Goal: Transaction & Acquisition: Purchase product/service

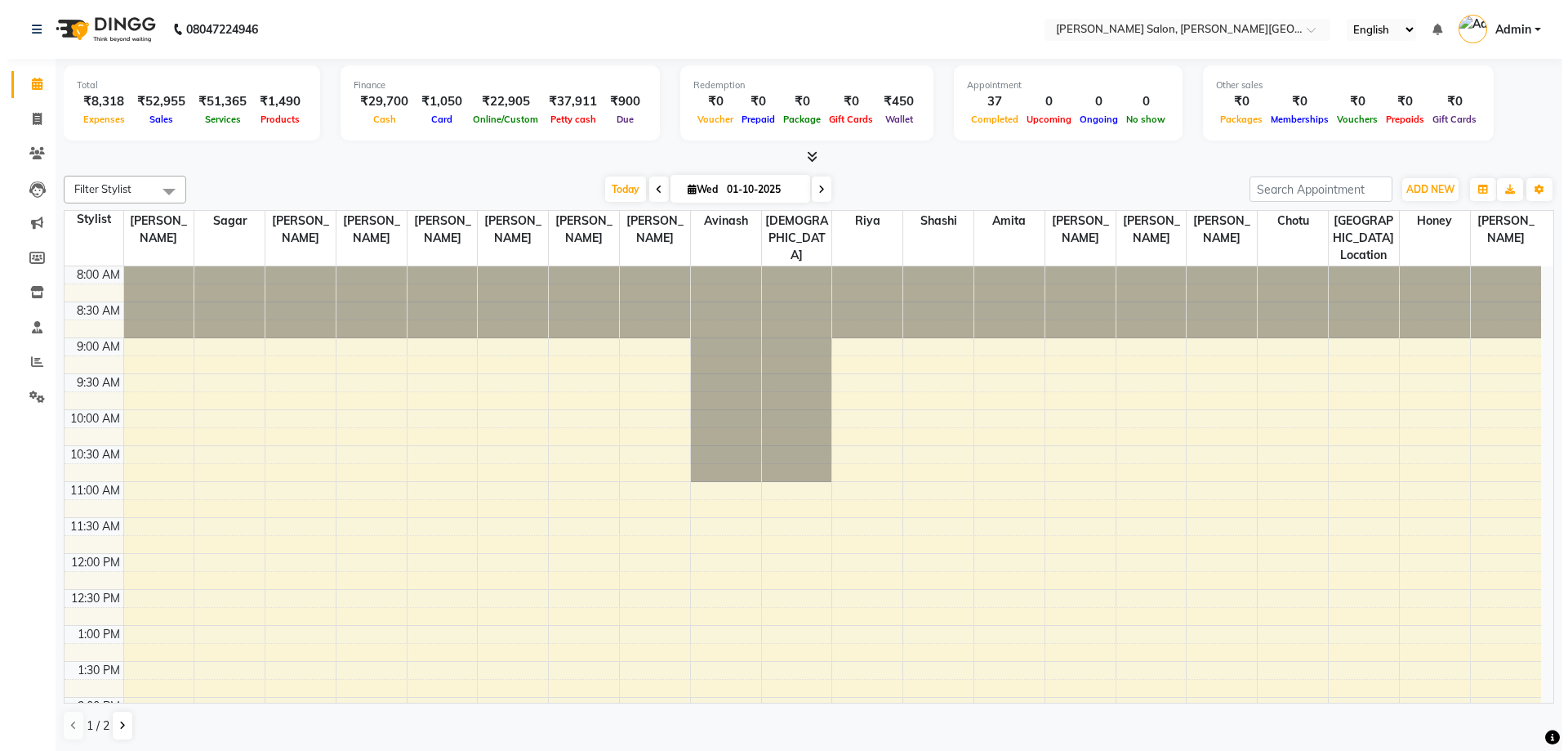
scroll to position [450, 0]
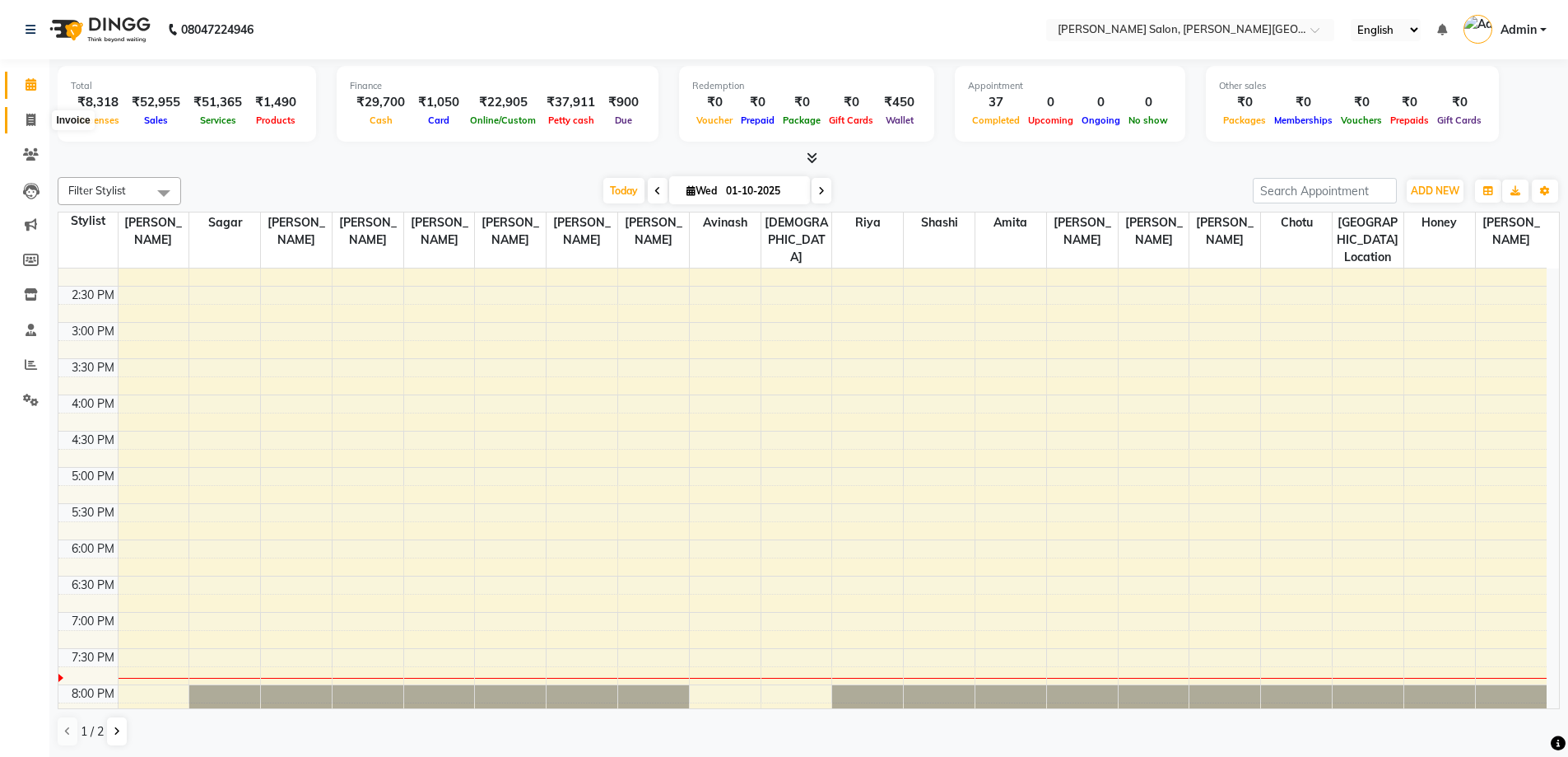
click at [33, 122] on icon at bounding box center [31, 120] width 9 height 12
select select "service"
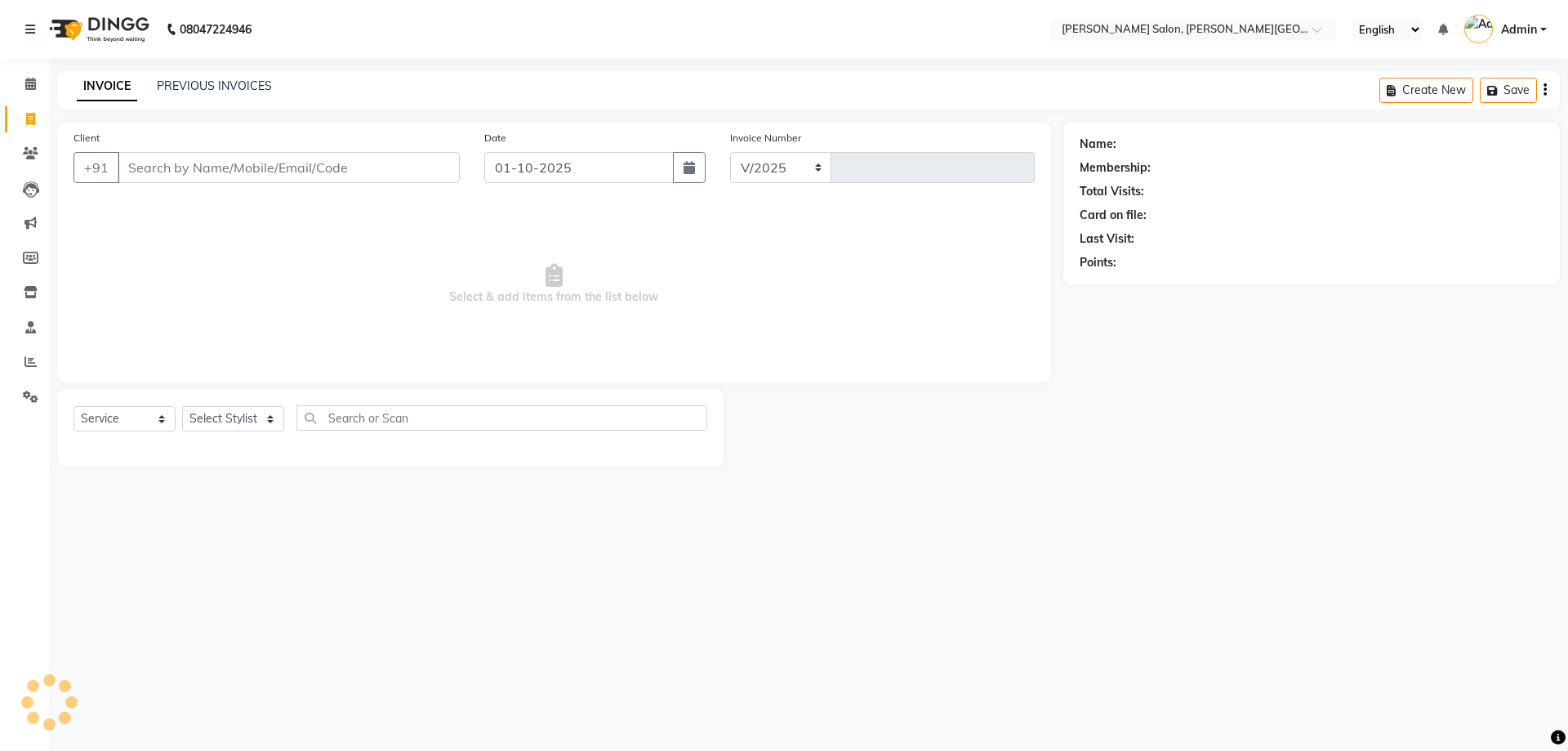
select select "4122"
type input "3198"
click at [178, 170] on input "Client" at bounding box center [289, 168] width 342 height 31
type input "6395663683"
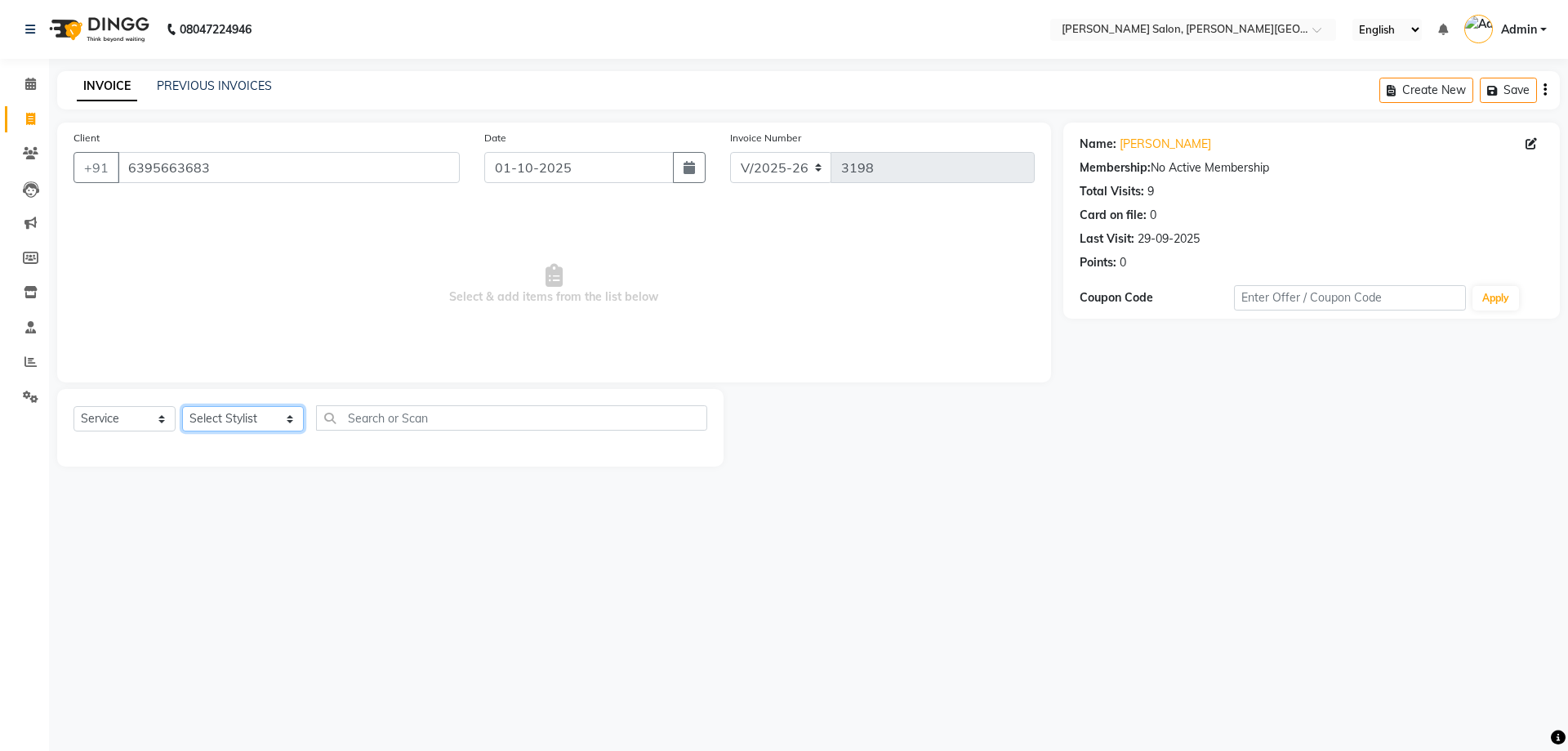
click at [273, 422] on select "Select Stylist [PERSON_NAME] [PERSON_NAME] [PERSON_NAME] [PERSON_NAME] [PERSON_…" at bounding box center [243, 418] width 122 height 26
select select "24171"
click at [182, 406] on select "Select Stylist [PERSON_NAME] [PERSON_NAME] [PERSON_NAME] [PERSON_NAME] [PERSON_…" at bounding box center [243, 418] width 122 height 26
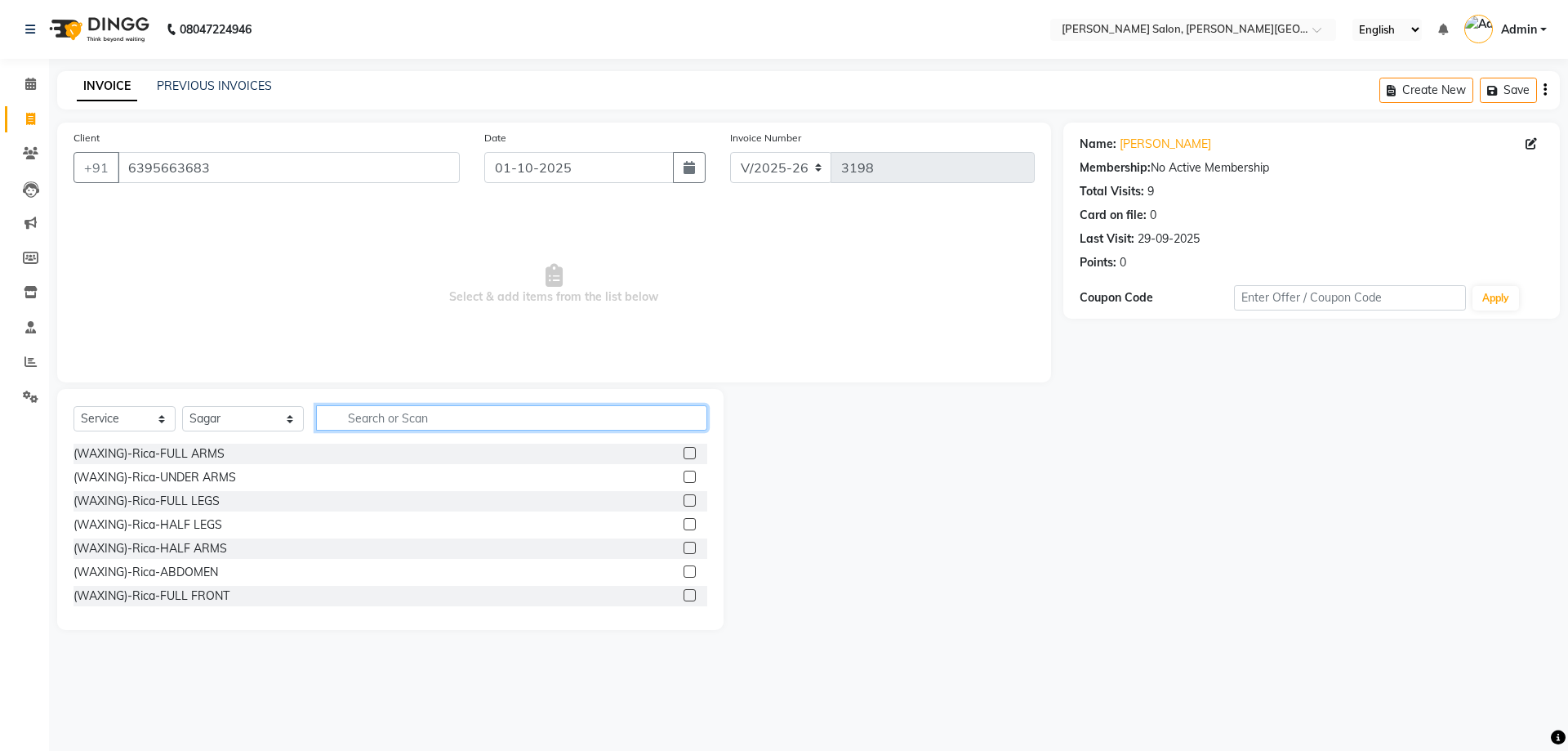
click at [349, 417] on input "text" at bounding box center [512, 417] width 392 height 26
type input "h"
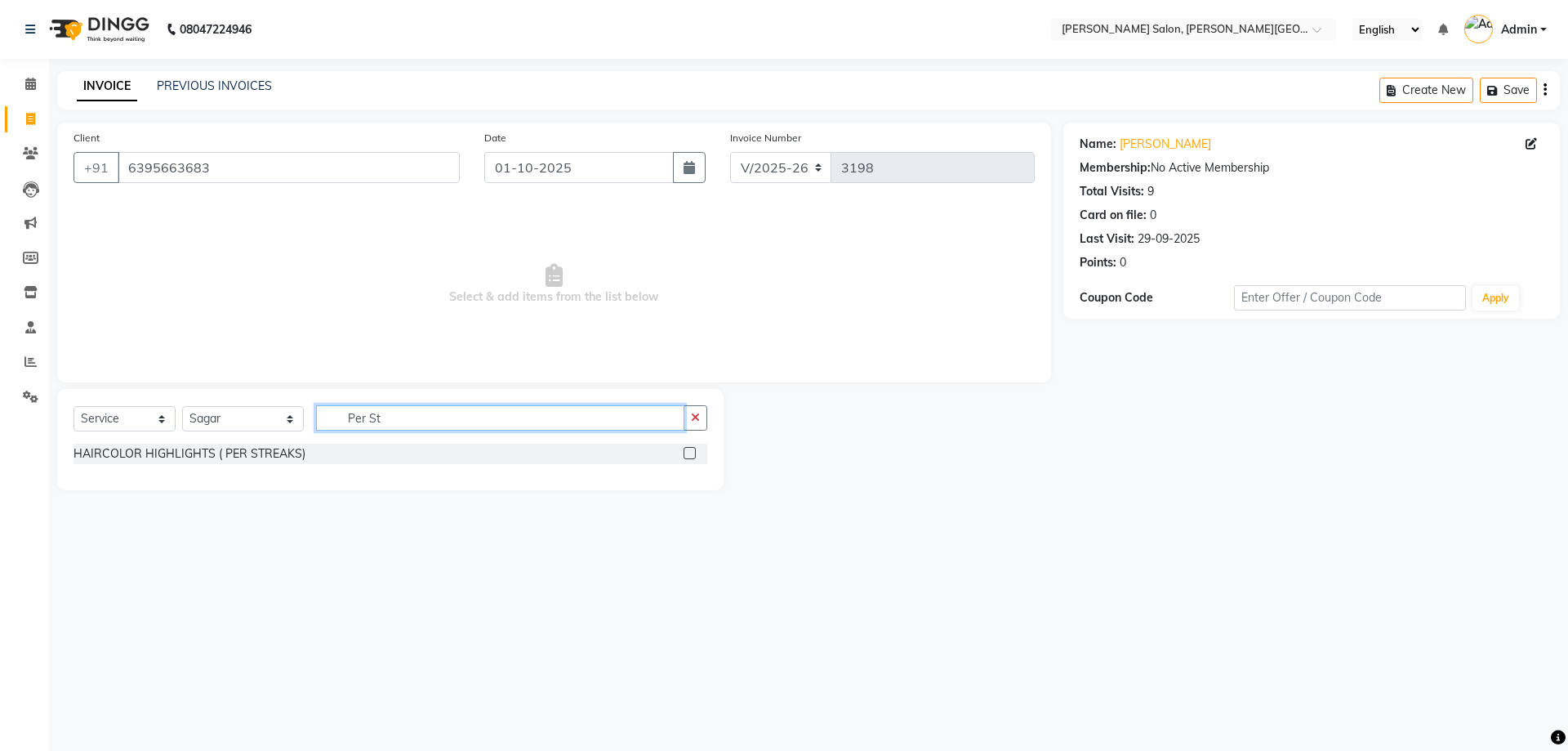
type input "Per St"
click at [690, 450] on label at bounding box center [689, 453] width 12 height 12
click at [690, 450] on input "checkbox" at bounding box center [688, 454] width 11 height 11
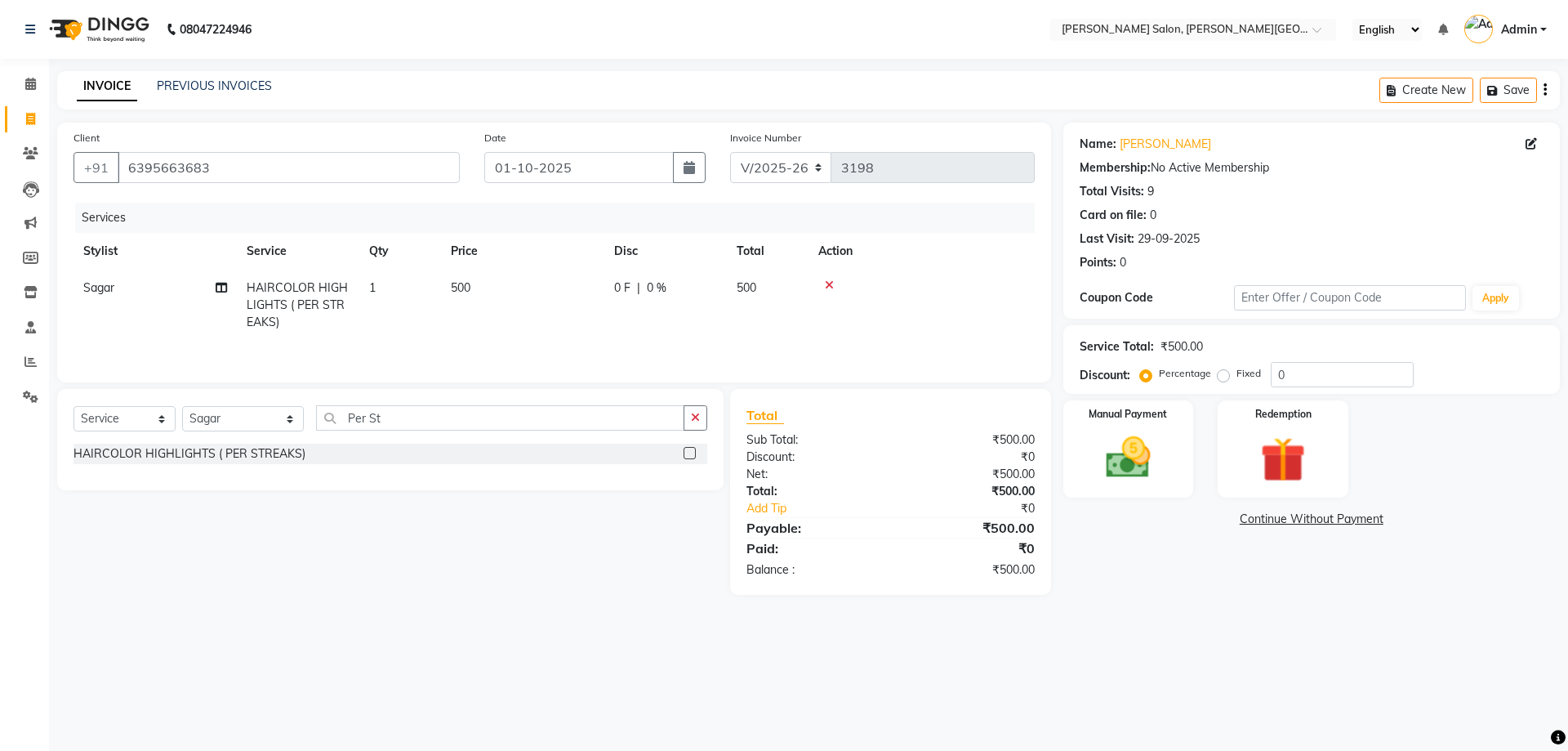
click at [690, 450] on label at bounding box center [689, 453] width 12 height 12
click at [690, 450] on input "checkbox" at bounding box center [688, 454] width 11 height 11
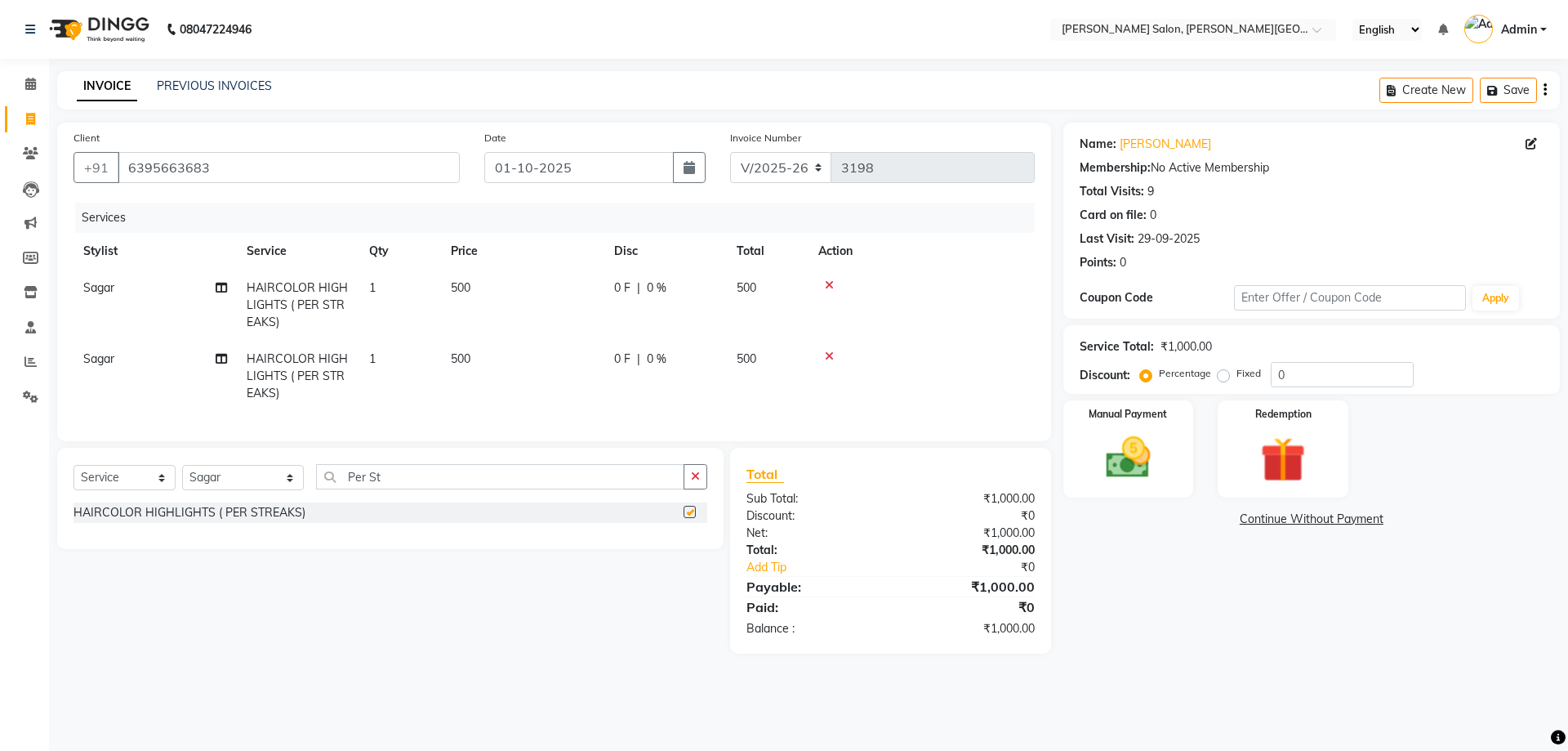
checkbox input "false"
click at [1124, 464] on img at bounding box center [1128, 457] width 76 height 54
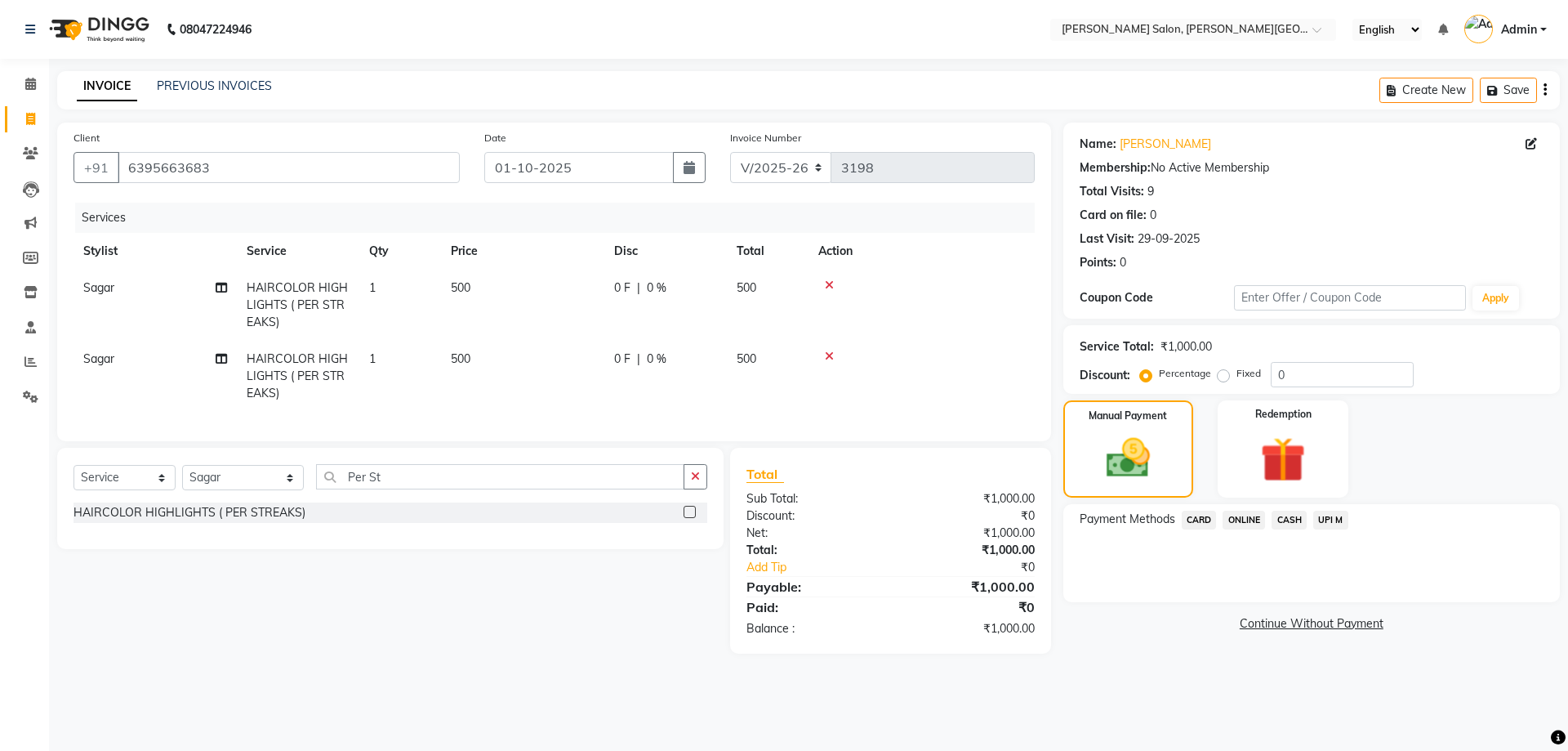
click at [1286, 520] on span "CASH" at bounding box center [1289, 520] width 35 height 19
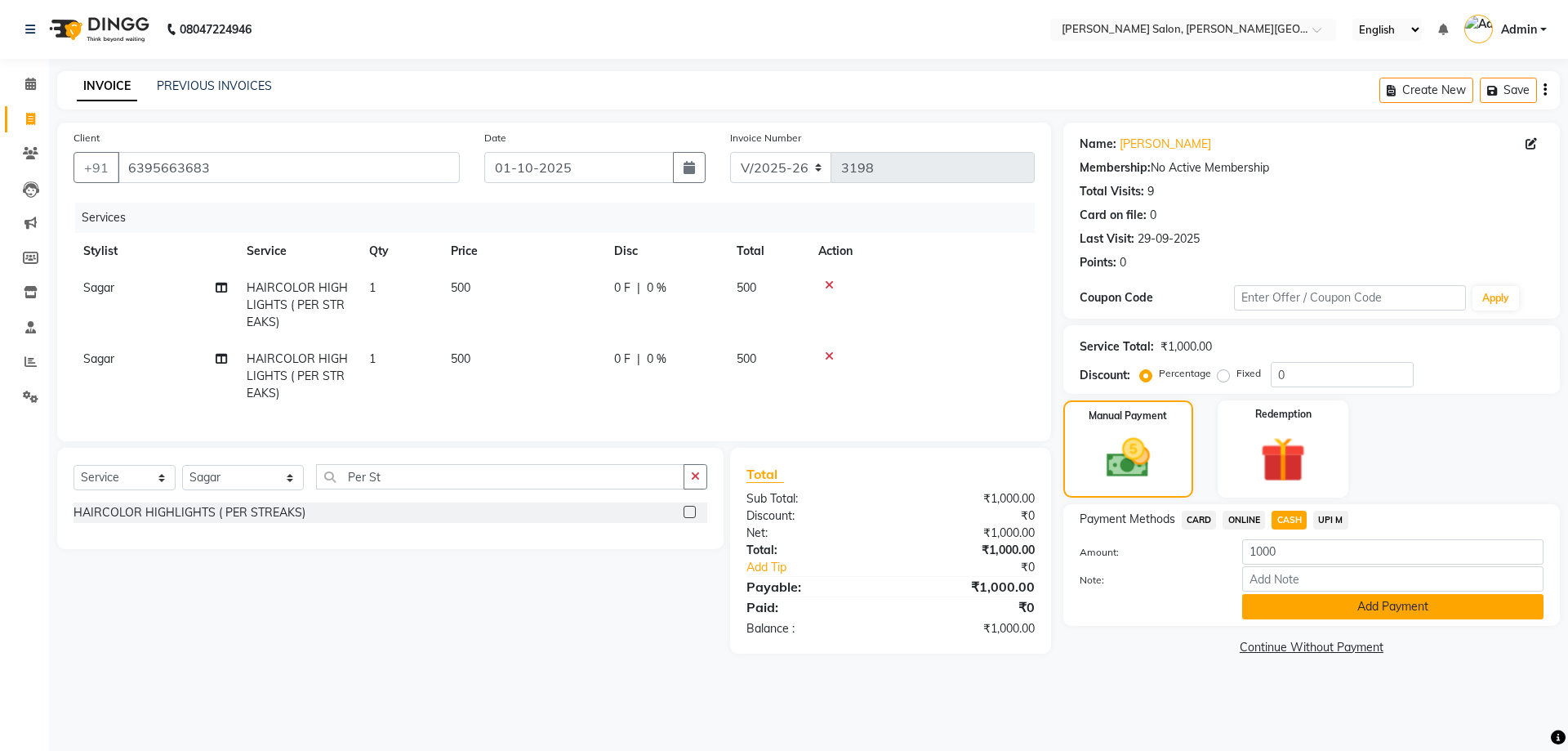
click at [1393, 604] on button "Add Payment" at bounding box center [1393, 606] width 301 height 26
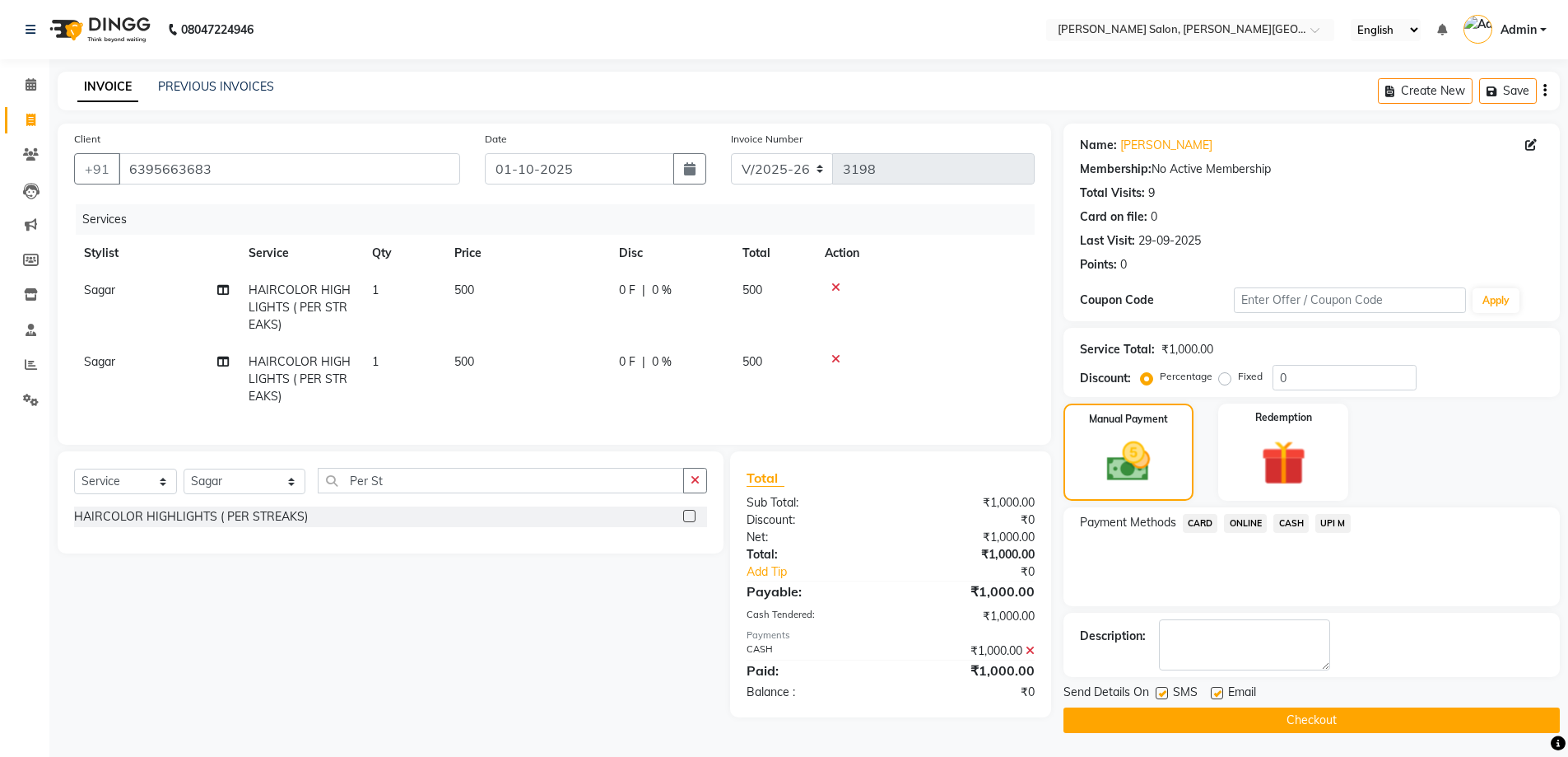
click at [1315, 721] on button "Checkout" at bounding box center [1312, 720] width 496 height 26
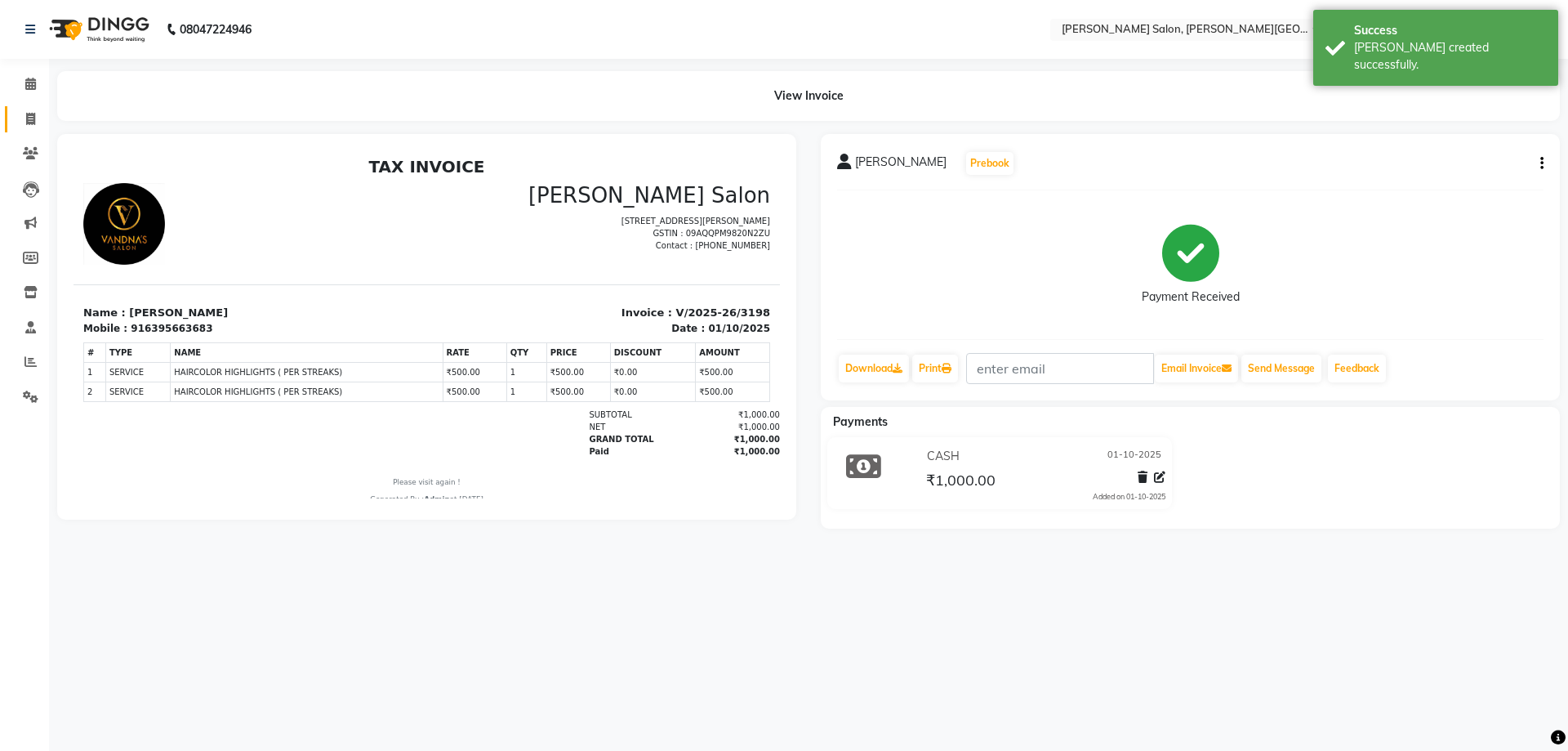
click at [30, 119] on icon at bounding box center [30, 119] width 9 height 12
select select "service"
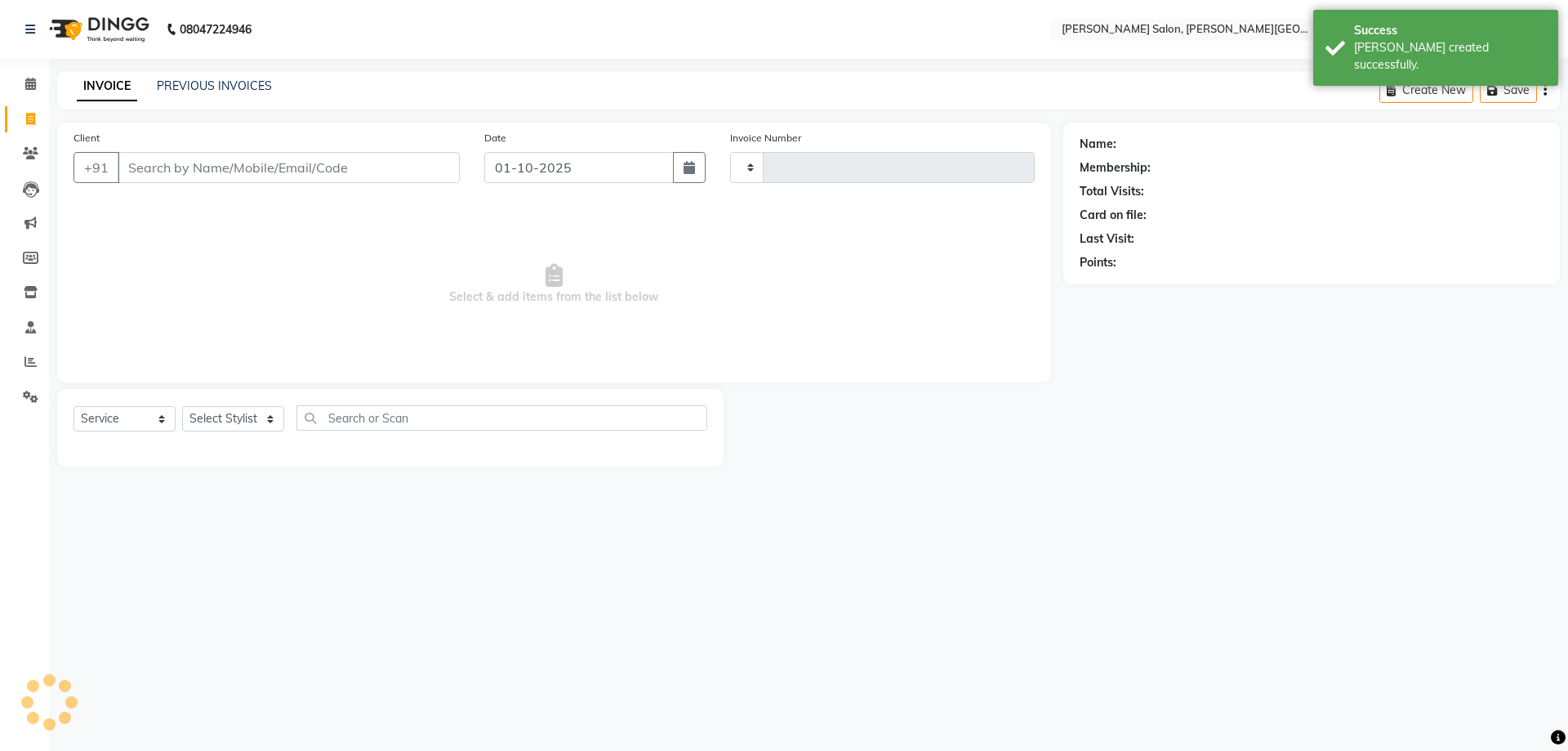
type input "3199"
select select "4122"
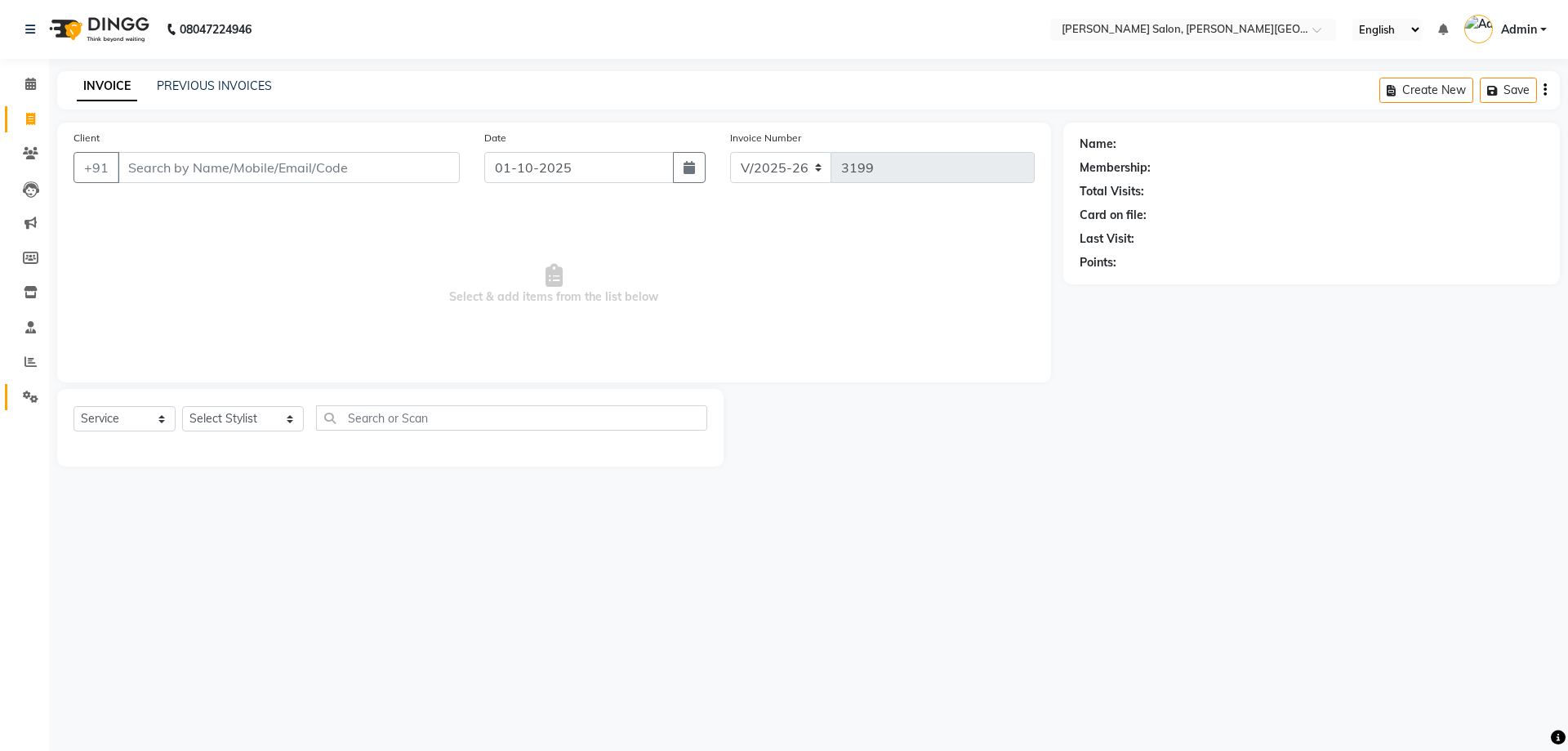
click at [35, 390] on icon at bounding box center [30, 396] width 16 height 12
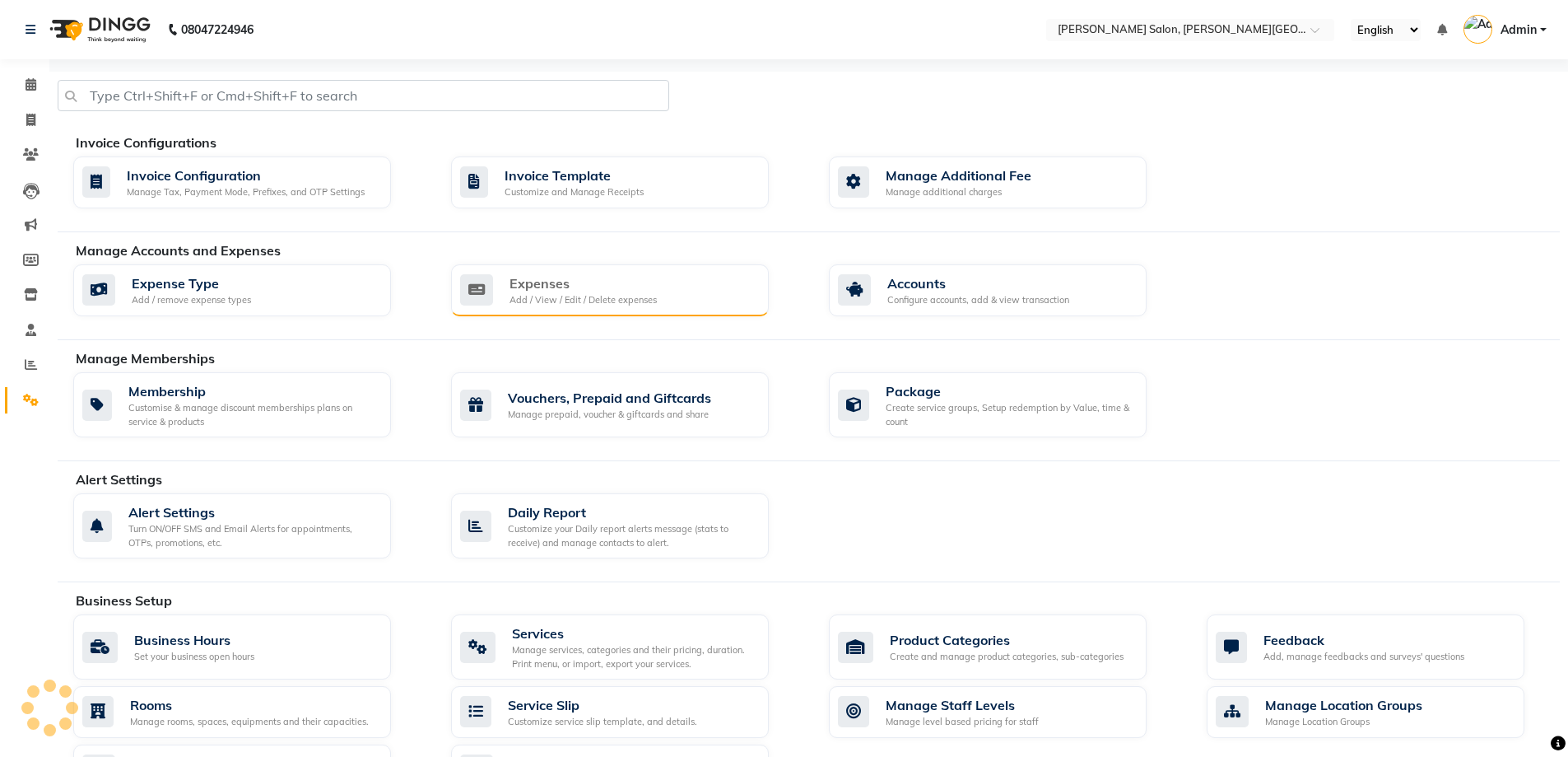
click at [674, 295] on div "Expenses Add / View / Edit / Delete expenses" at bounding box center [608, 290] width 295 height 34
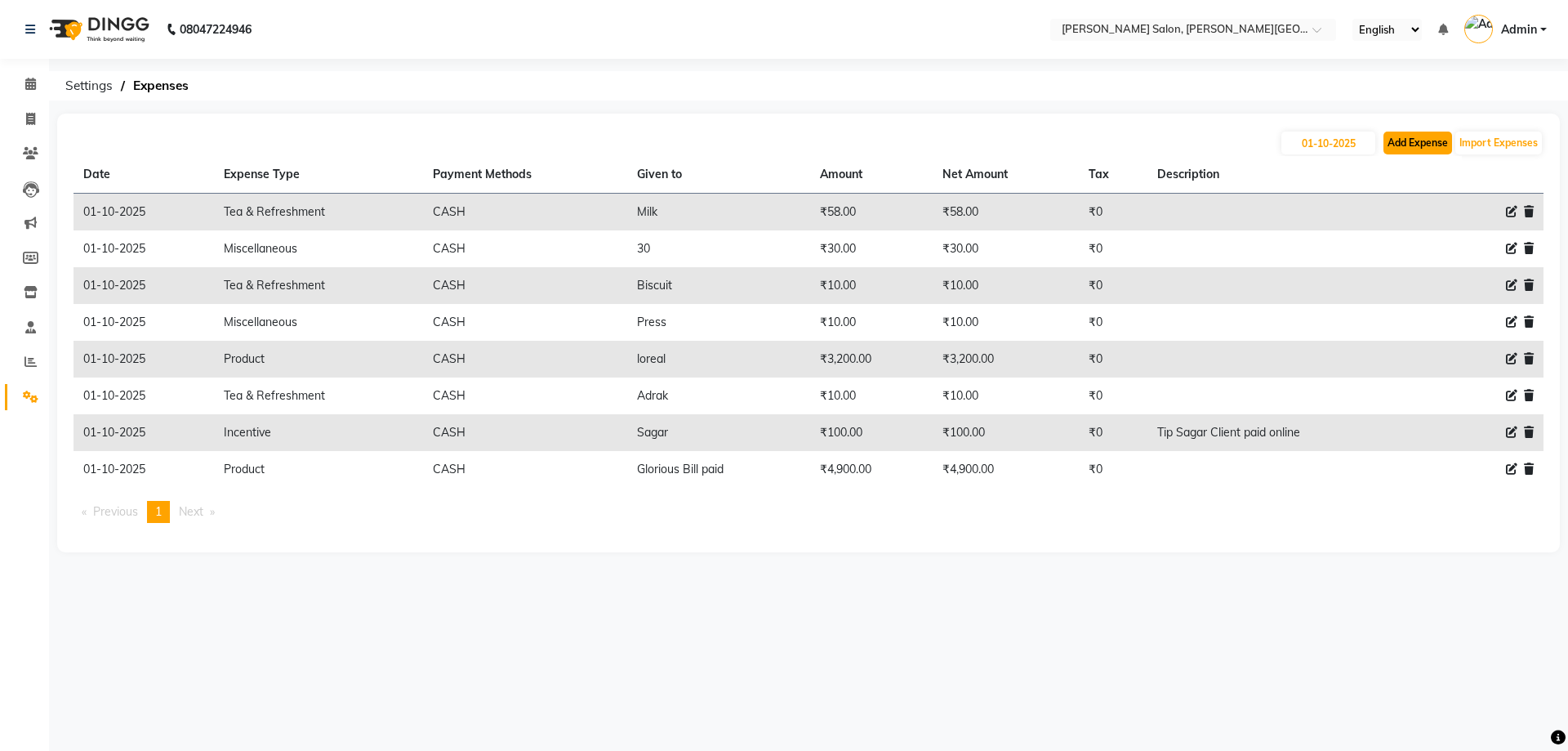
click at [1413, 135] on button "Add Expense" at bounding box center [1417, 143] width 68 height 23
select select "1"
select select "2930"
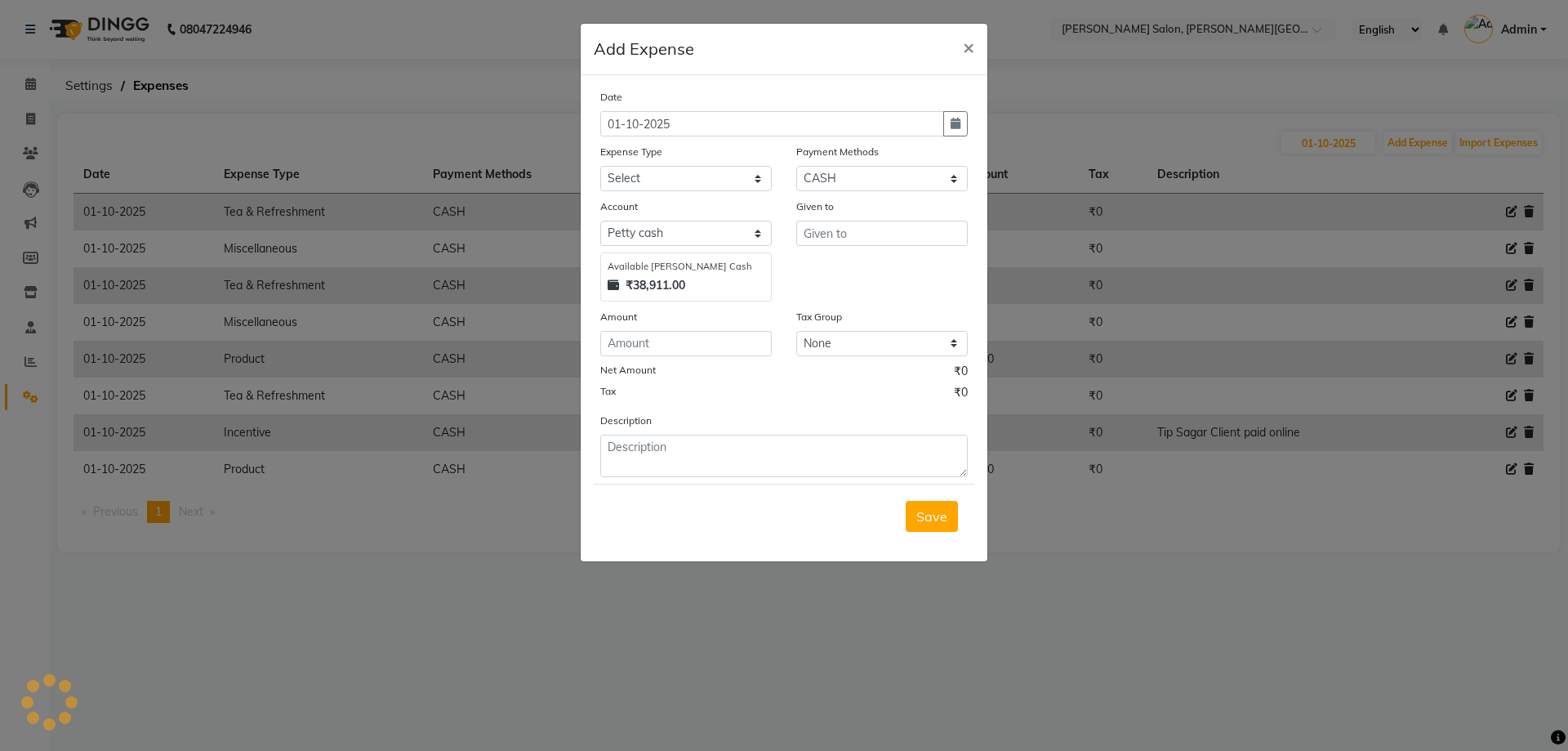
click at [677, 158] on div "Expense Type" at bounding box center [686, 155] width 171 height 23
click at [675, 184] on select "Select Advance Salary Bank charges Card Expenses Car maintenance Cash transfer …" at bounding box center [686, 178] width 171 height 26
select select "4624"
click at [600, 166] on select "Select Advance Salary Bank charges Card Expenses Car maintenance Cash transfer …" at bounding box center [686, 178] width 171 height 26
type input "[PERSON_NAME] sir"
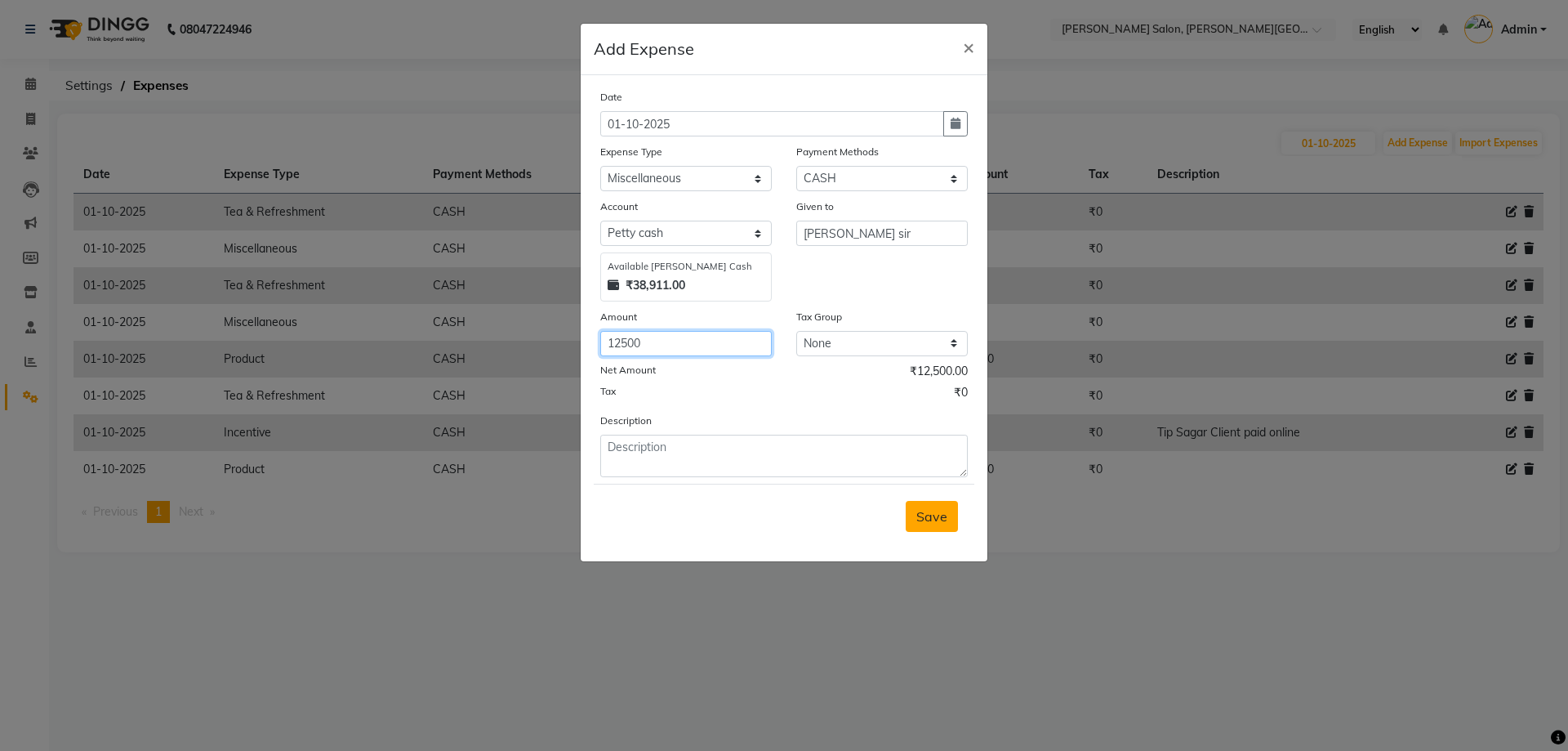
type input "12500"
click at [928, 524] on span "Save" at bounding box center [932, 516] width 31 height 16
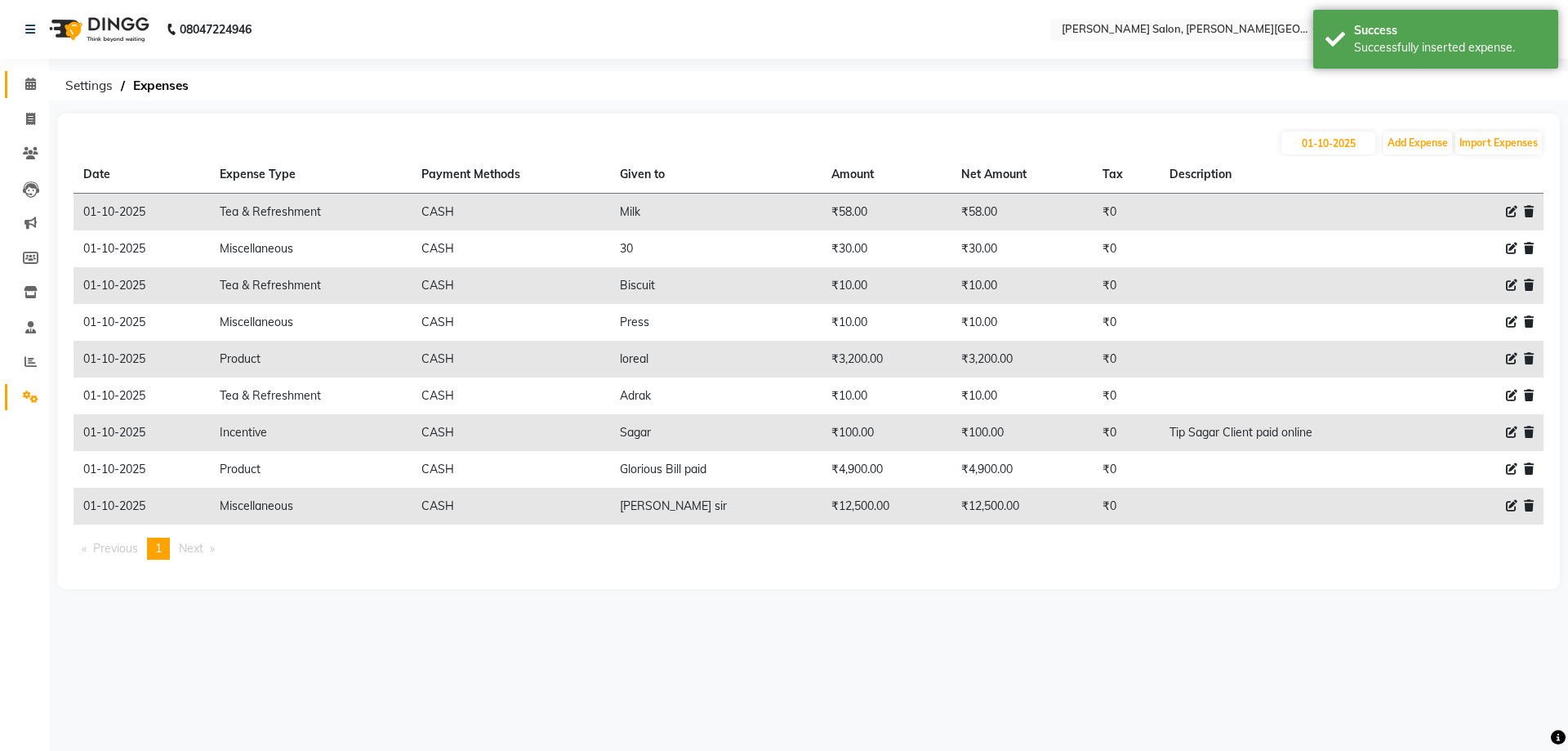
click at [26, 80] on icon at bounding box center [30, 83] width 11 height 12
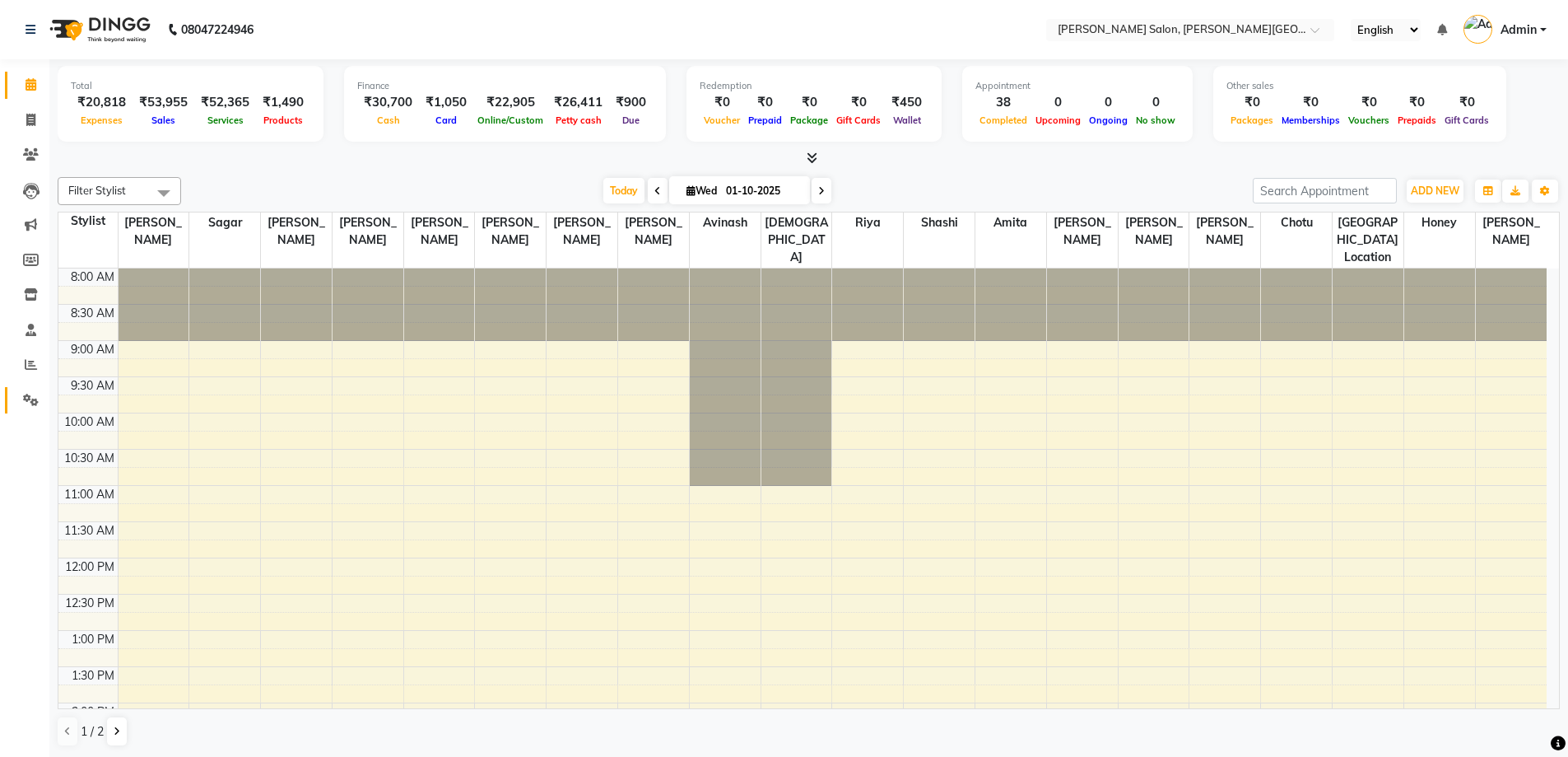
click at [30, 409] on link "Settings" at bounding box center [25, 400] width 40 height 27
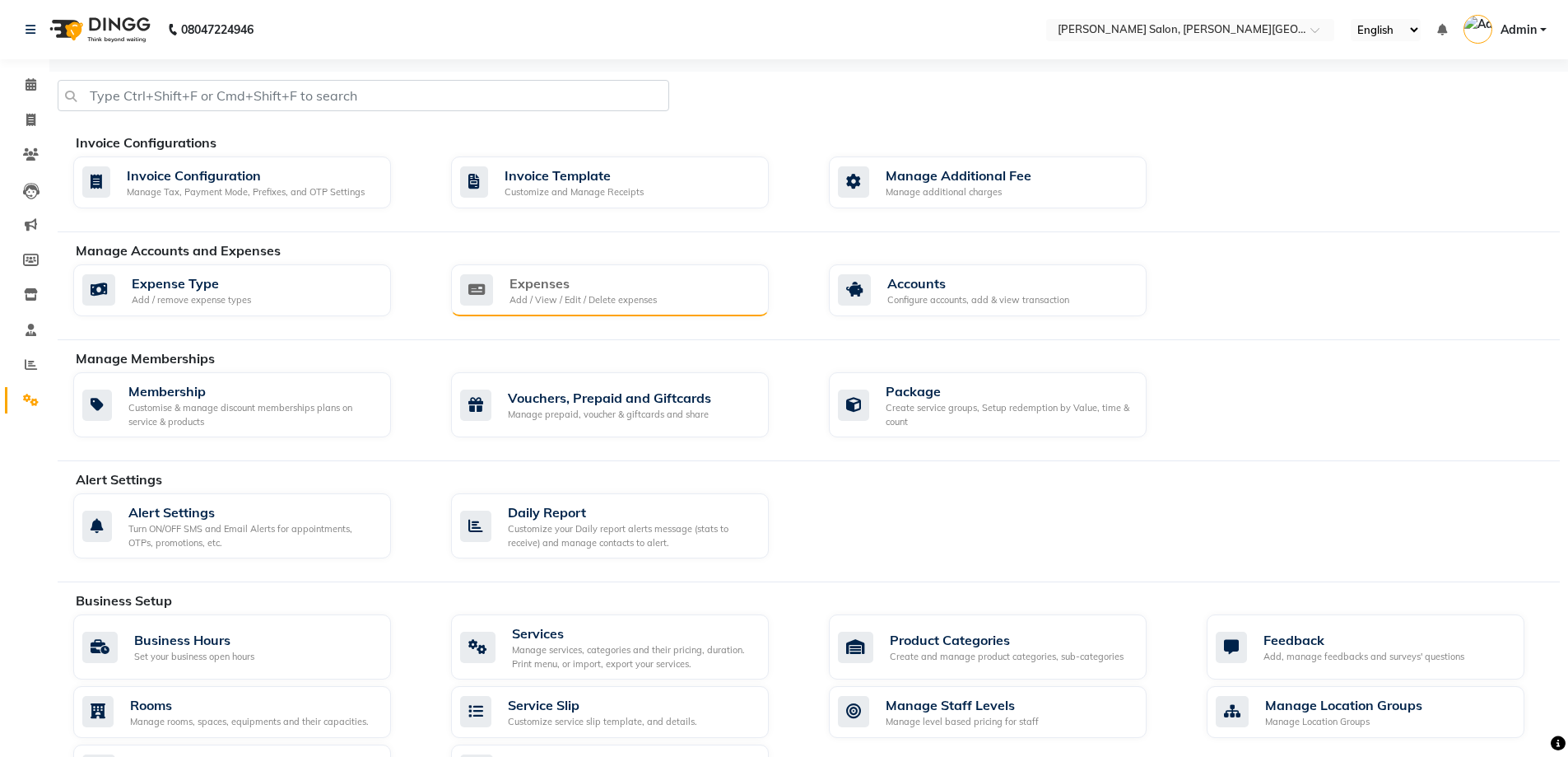
click at [684, 280] on div "Expenses Add / View / Edit / Delete expenses" at bounding box center [608, 290] width 295 height 34
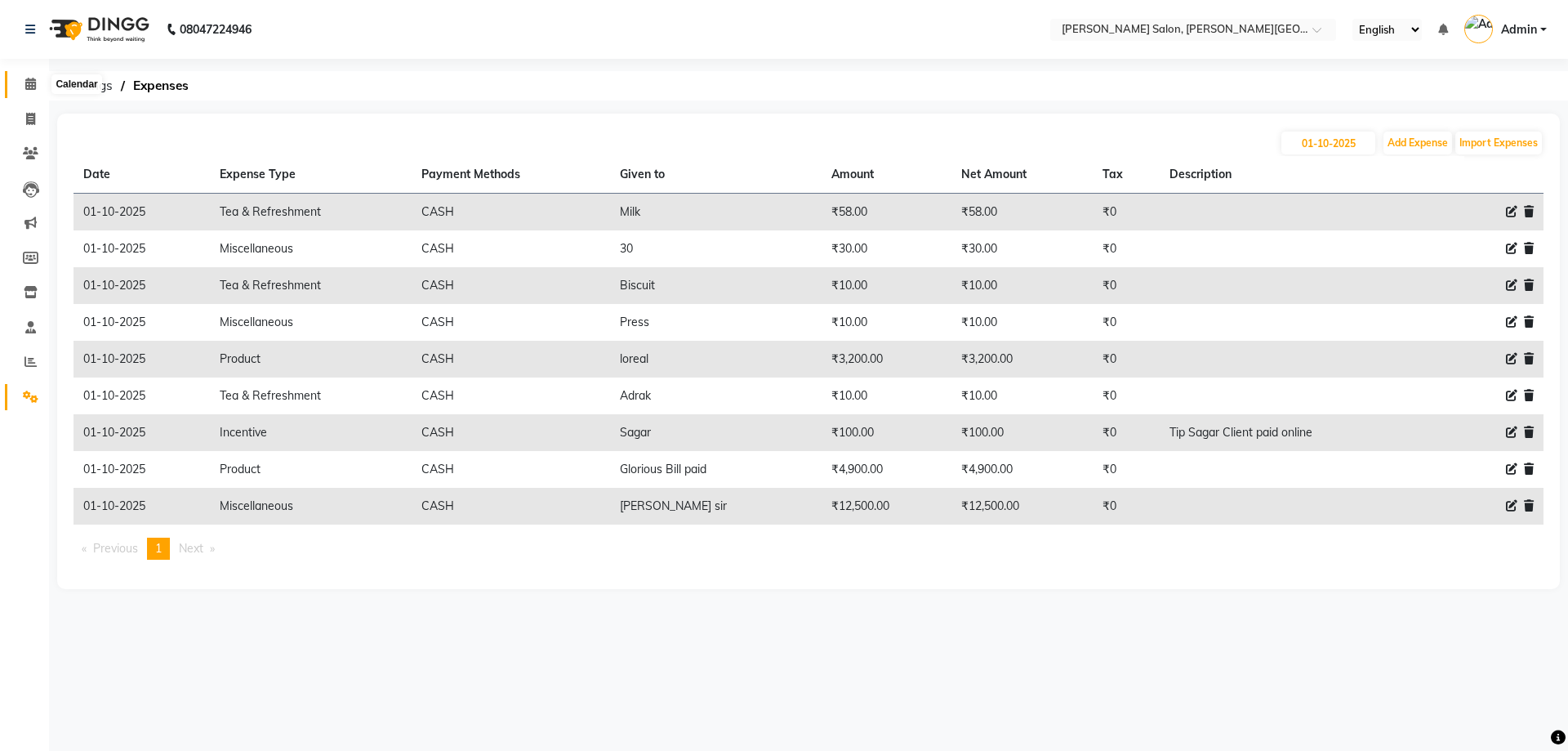
click at [31, 80] on icon at bounding box center [30, 83] width 11 height 12
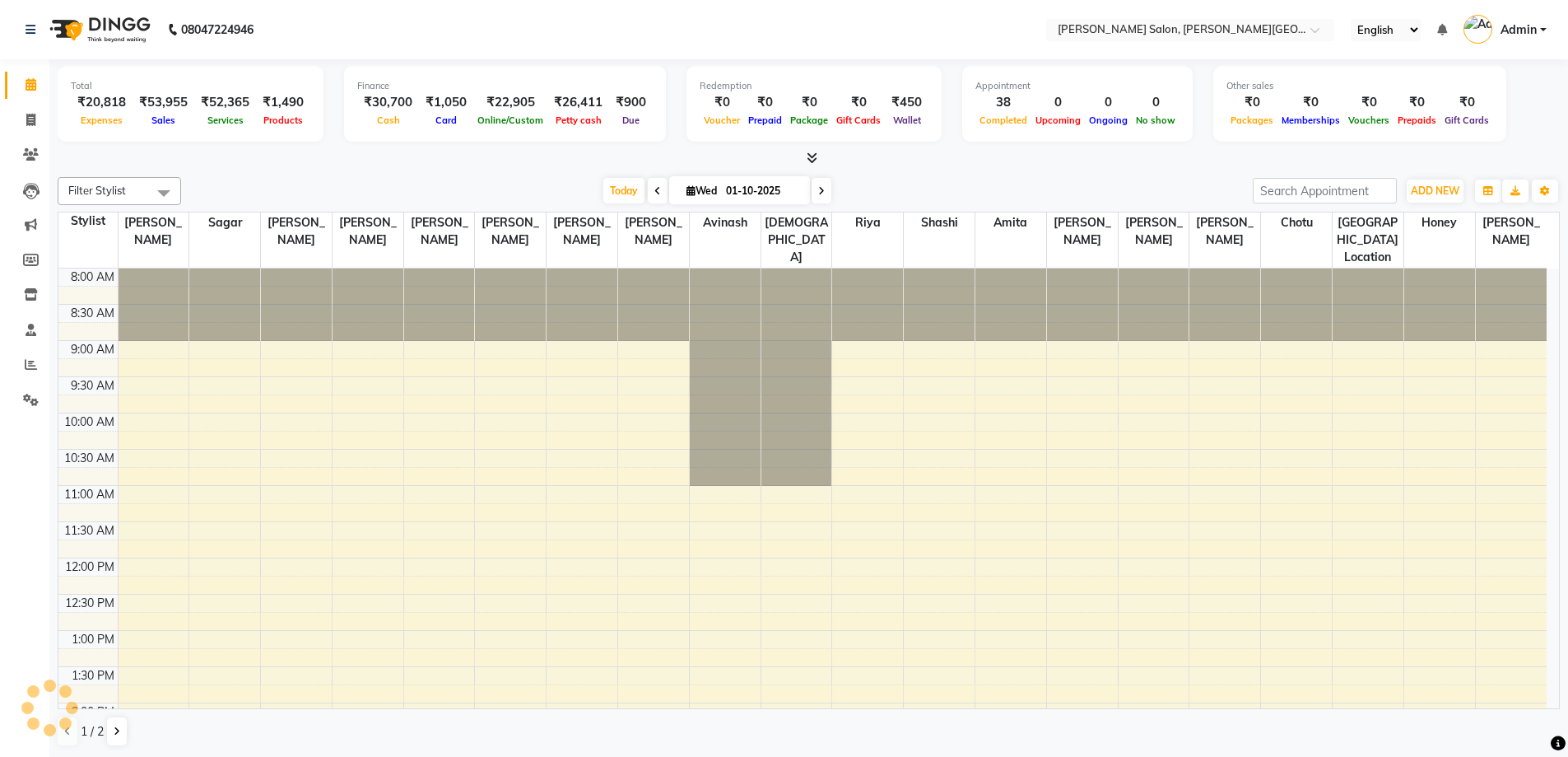
scroll to position [453, 0]
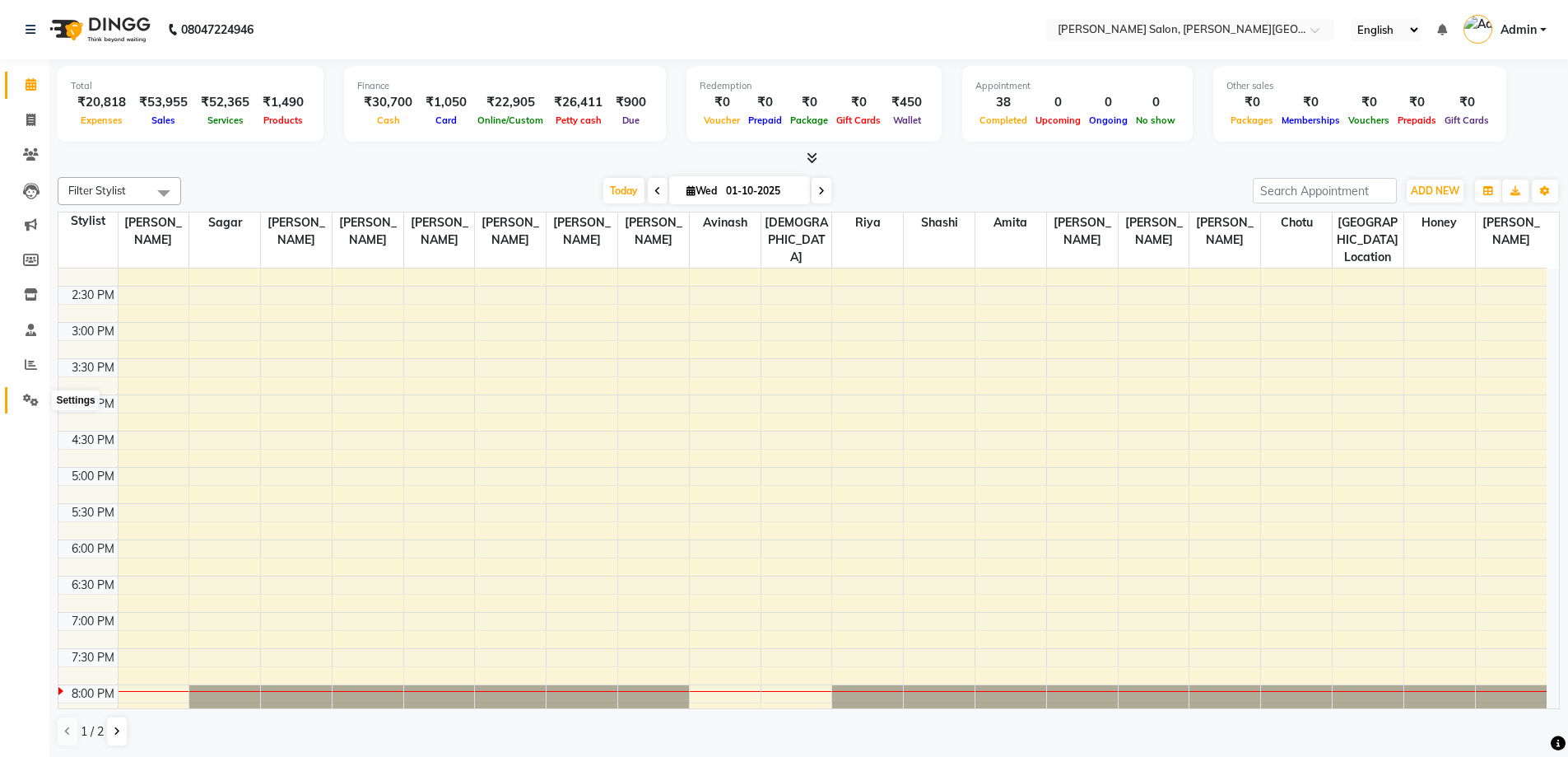
click at [28, 399] on icon at bounding box center [31, 399] width 16 height 12
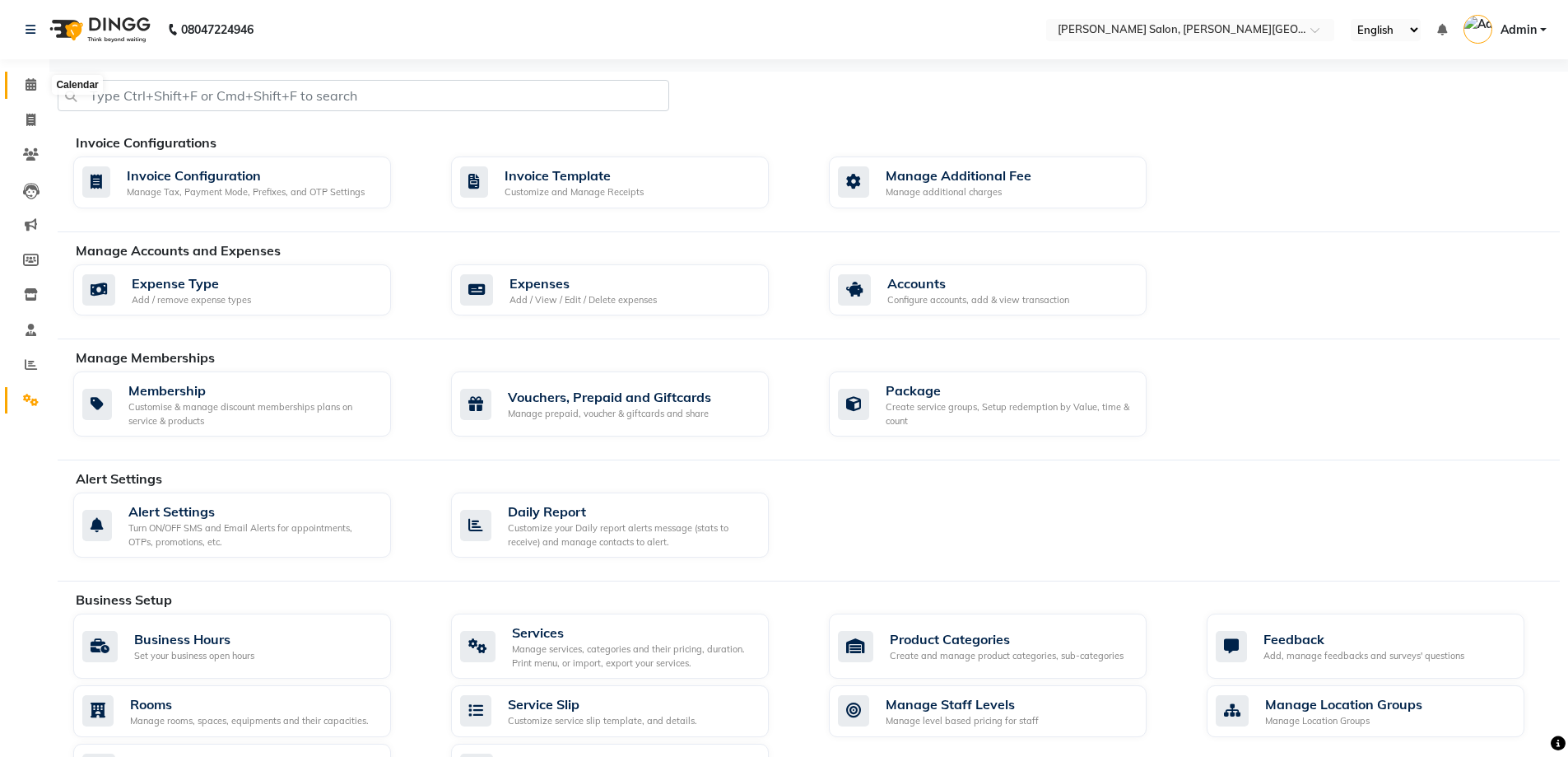
click at [21, 81] on span at bounding box center [31, 85] width 29 height 19
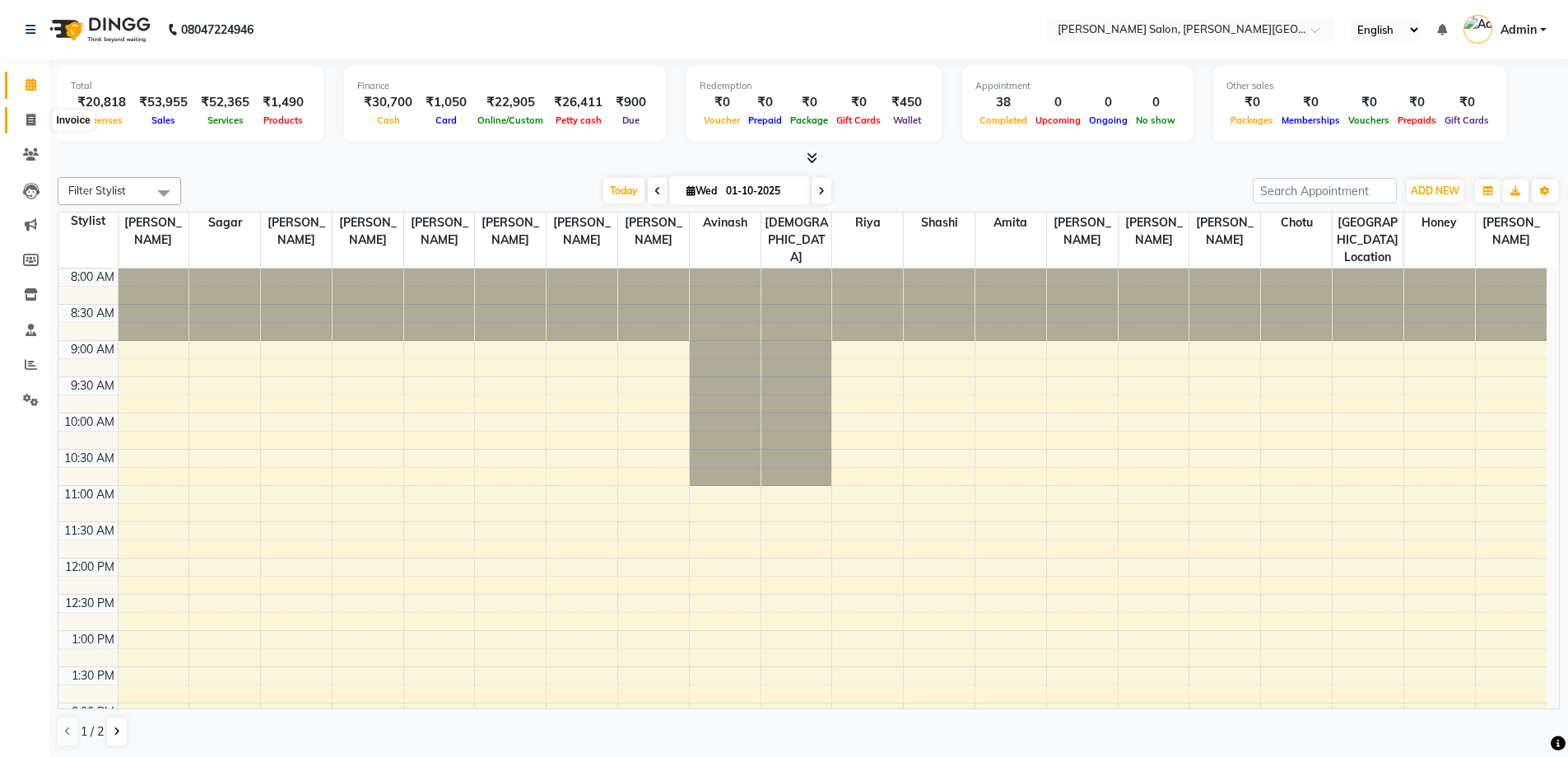
click at [17, 125] on span at bounding box center [31, 120] width 29 height 19
select select "service"
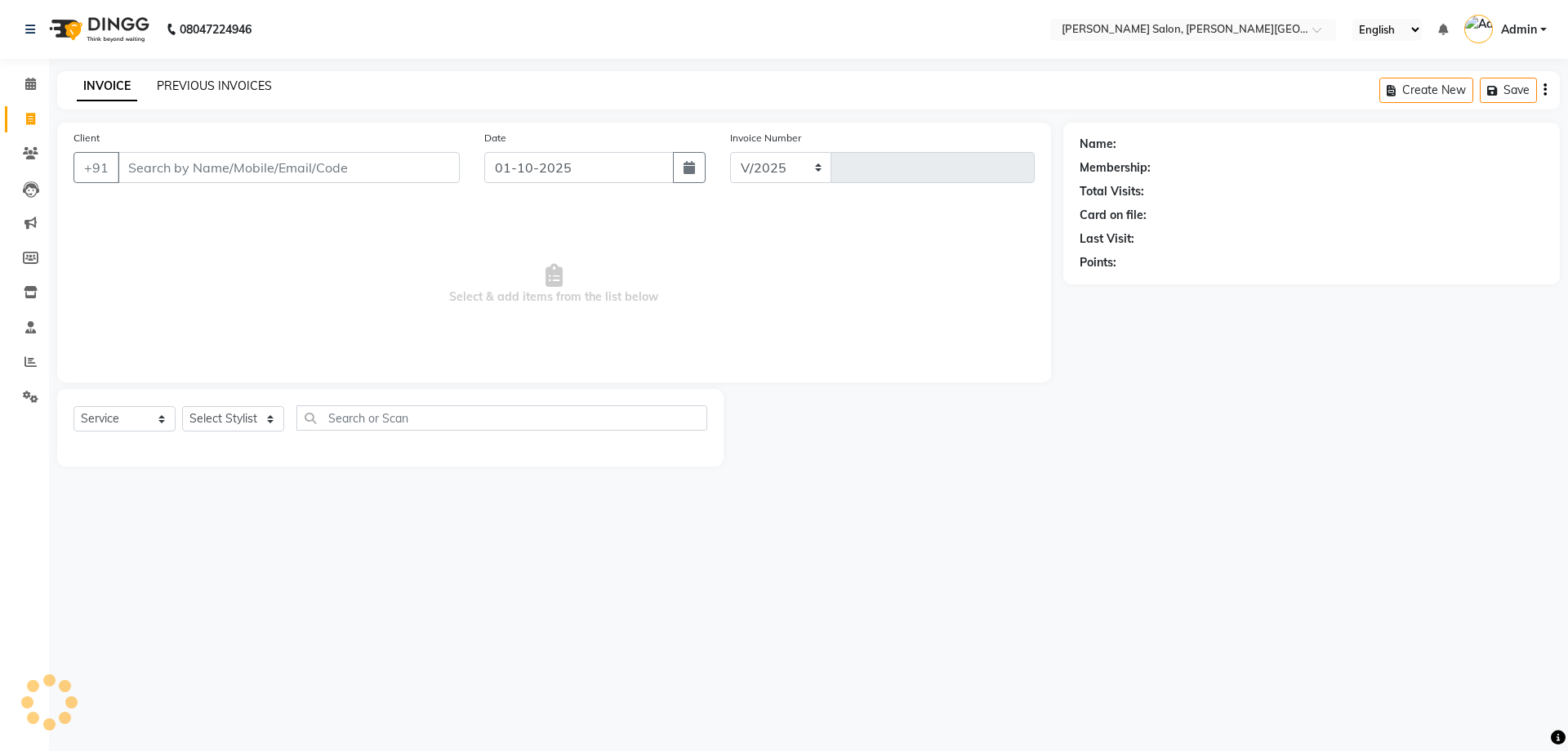
click at [255, 85] on link "PREVIOUS INVOICES" at bounding box center [214, 86] width 115 height 15
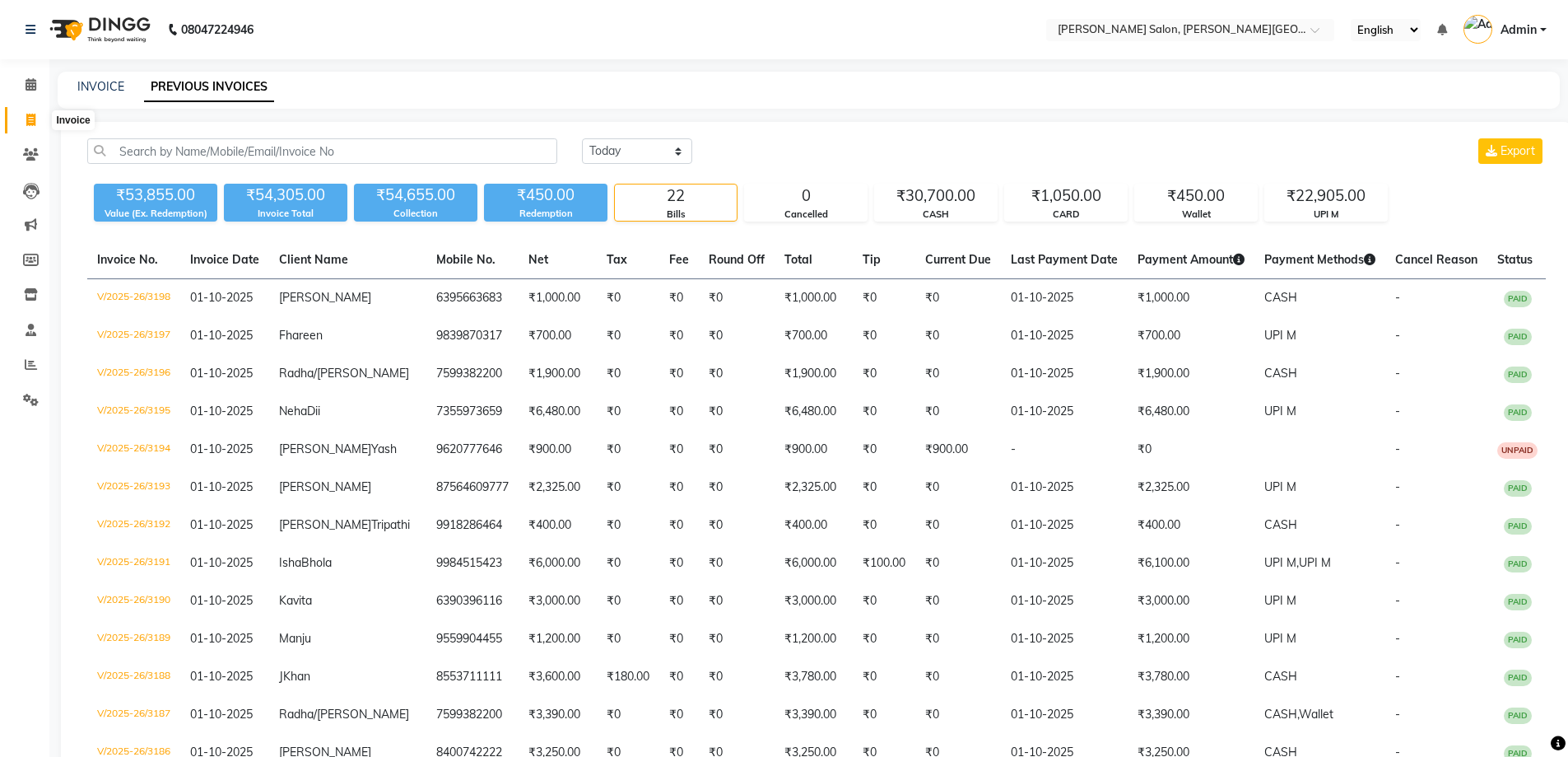
click at [34, 114] on icon at bounding box center [31, 120] width 9 height 12
select select "service"
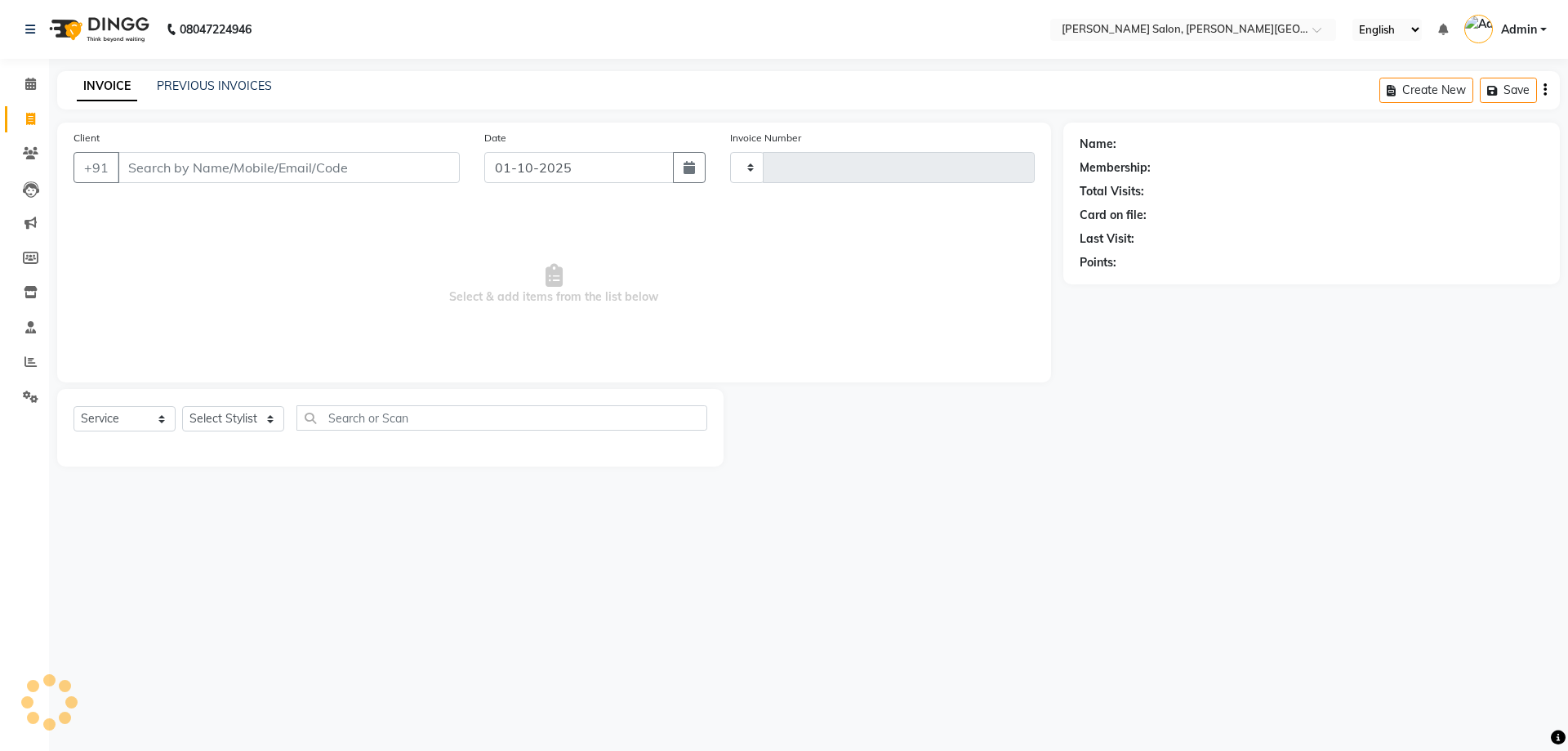
type input "3199"
select select "4122"
click at [29, 92] on span at bounding box center [30, 84] width 29 height 19
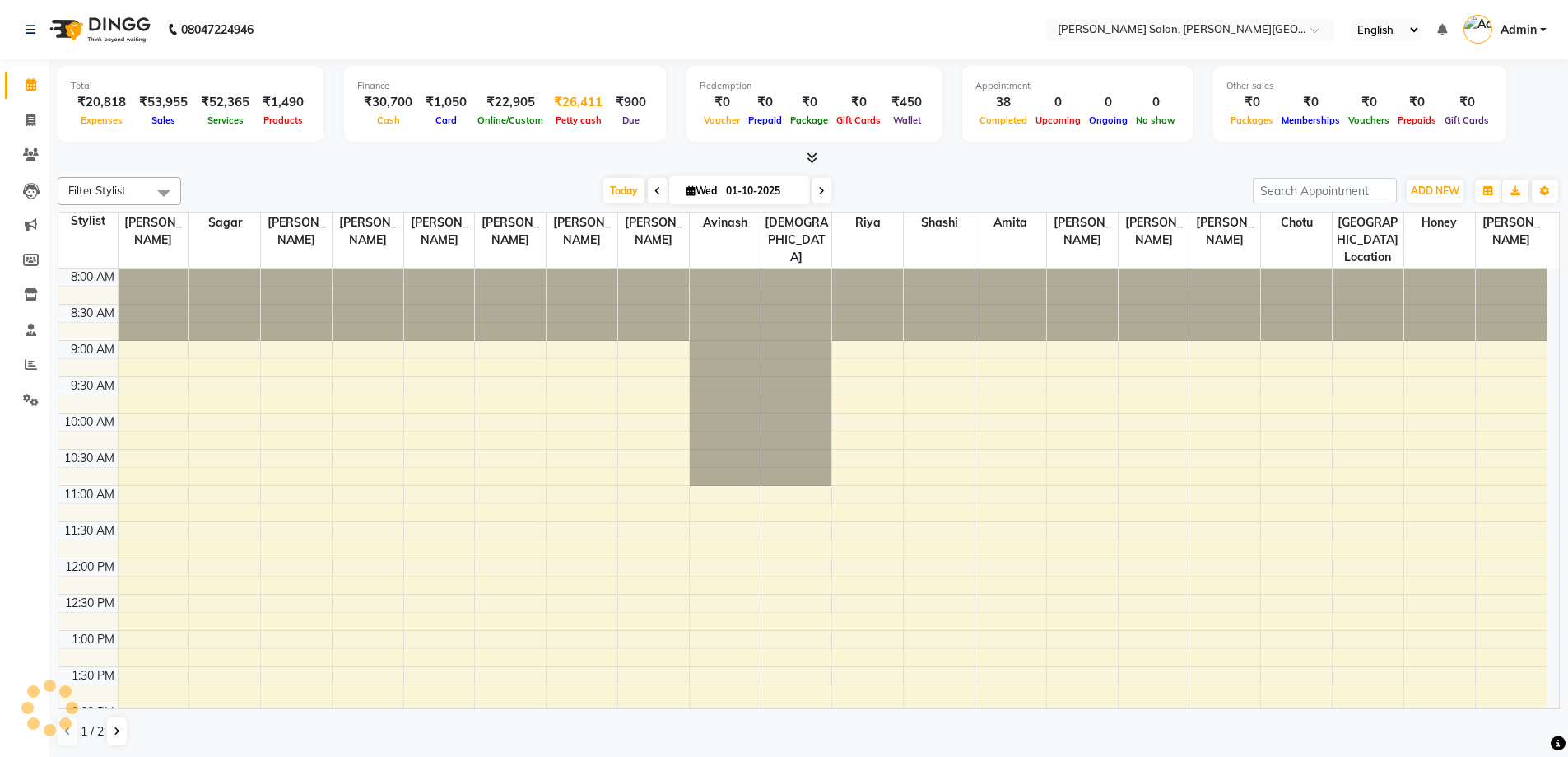
click at [567, 115] on span "Petty cash" at bounding box center [578, 120] width 54 height 12
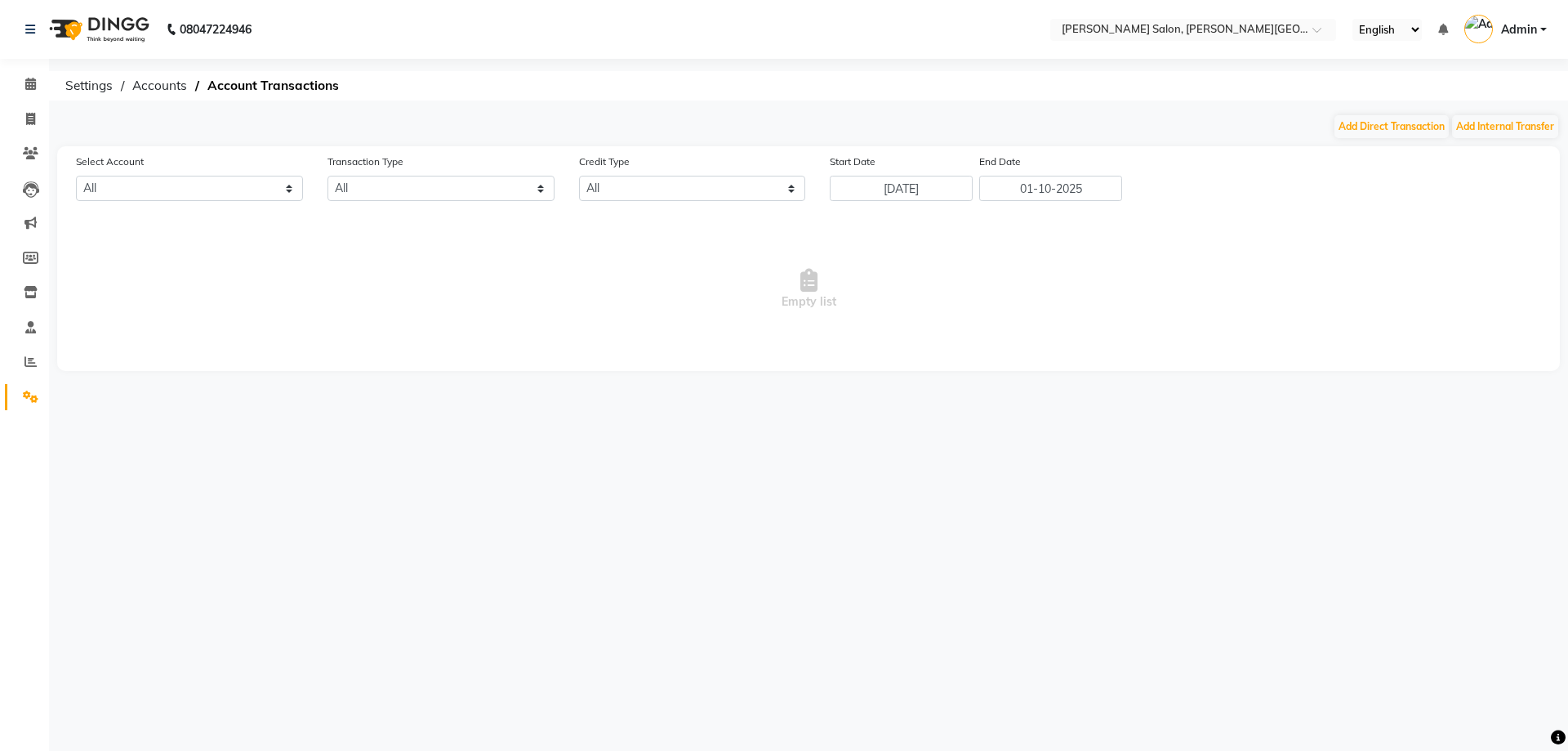
select select "2930"
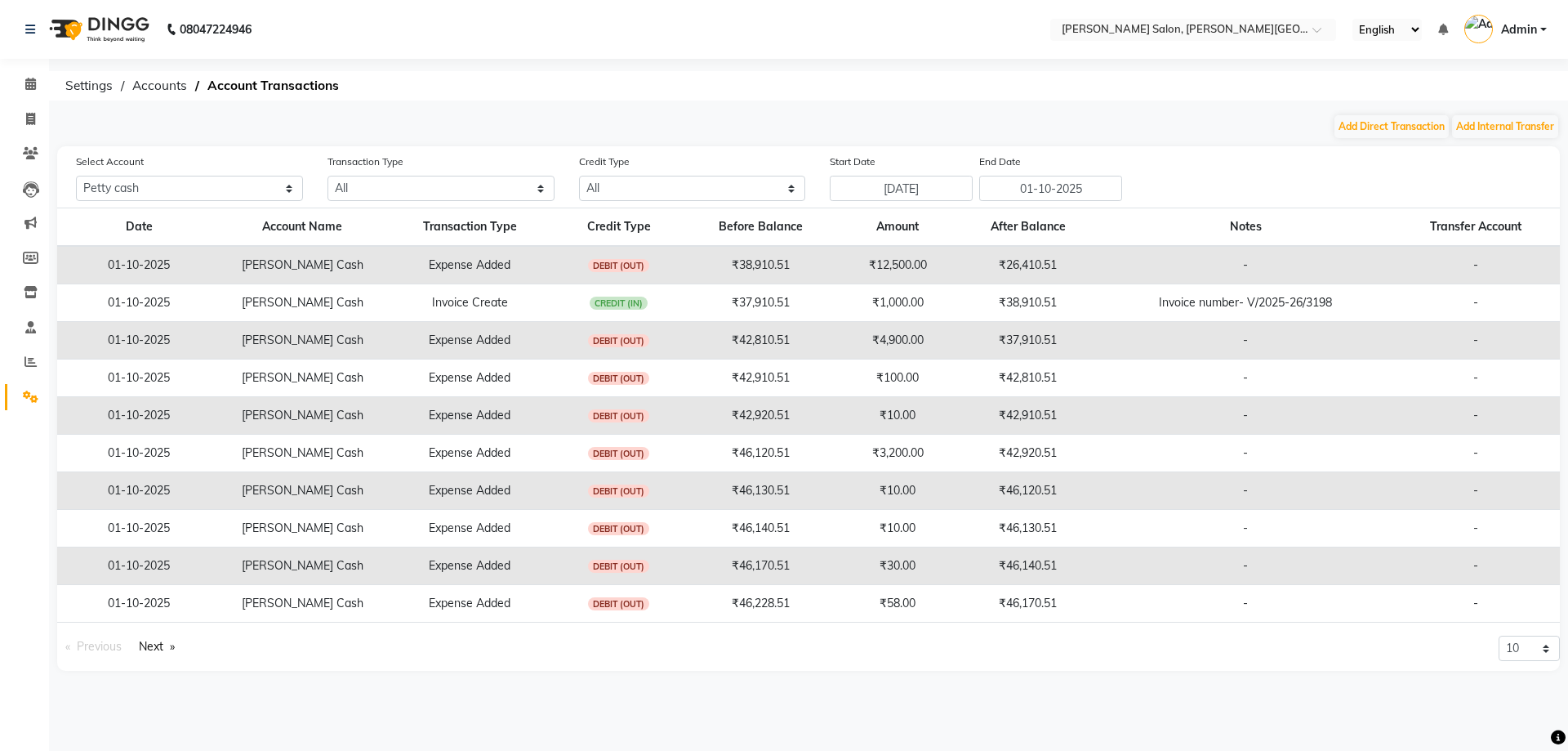
click at [12, 387] on link "Settings" at bounding box center [25, 397] width 40 height 27
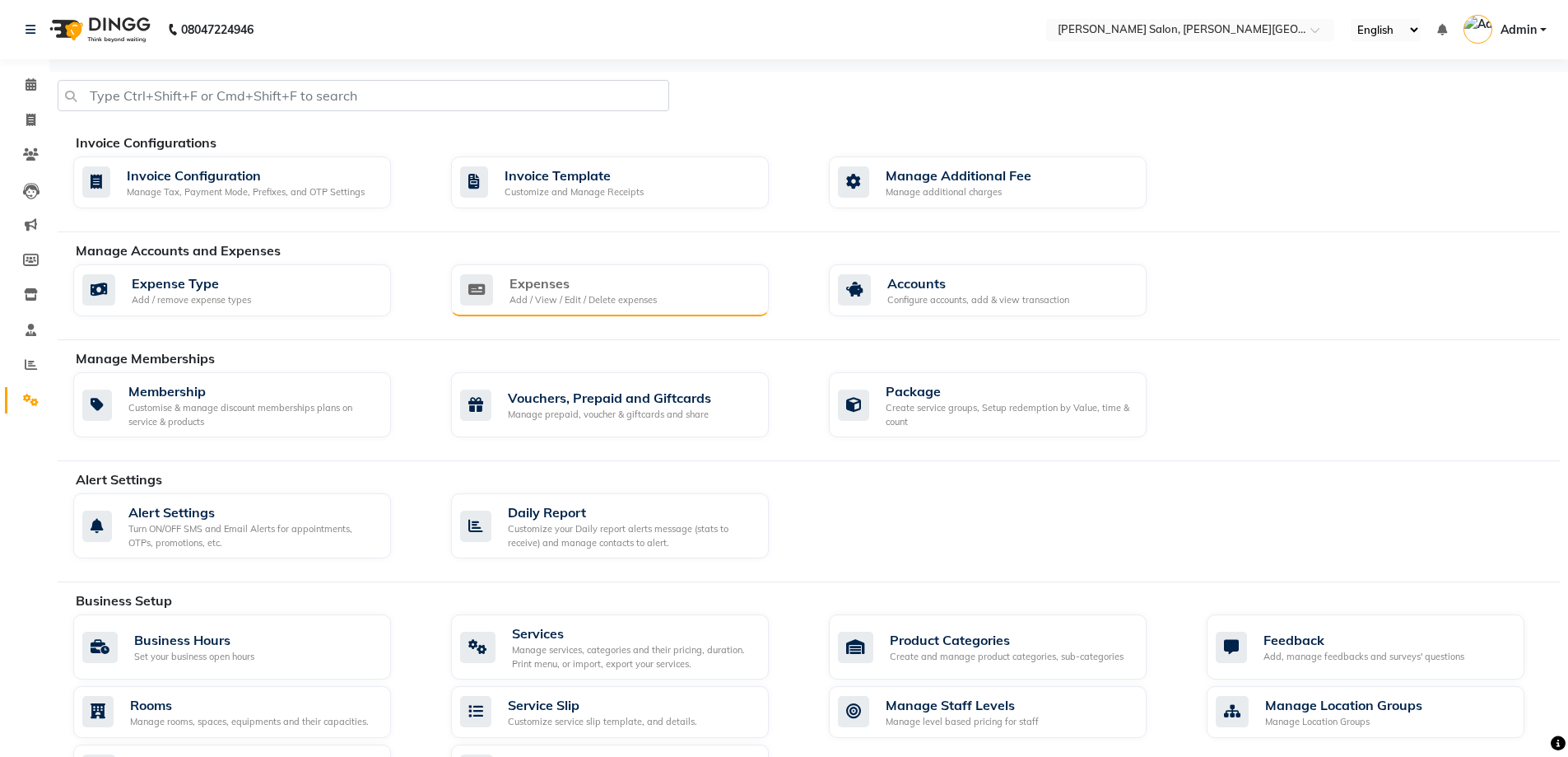
click at [516, 295] on div "Add / View / Edit / Delete expenses" at bounding box center [583, 300] width 148 height 14
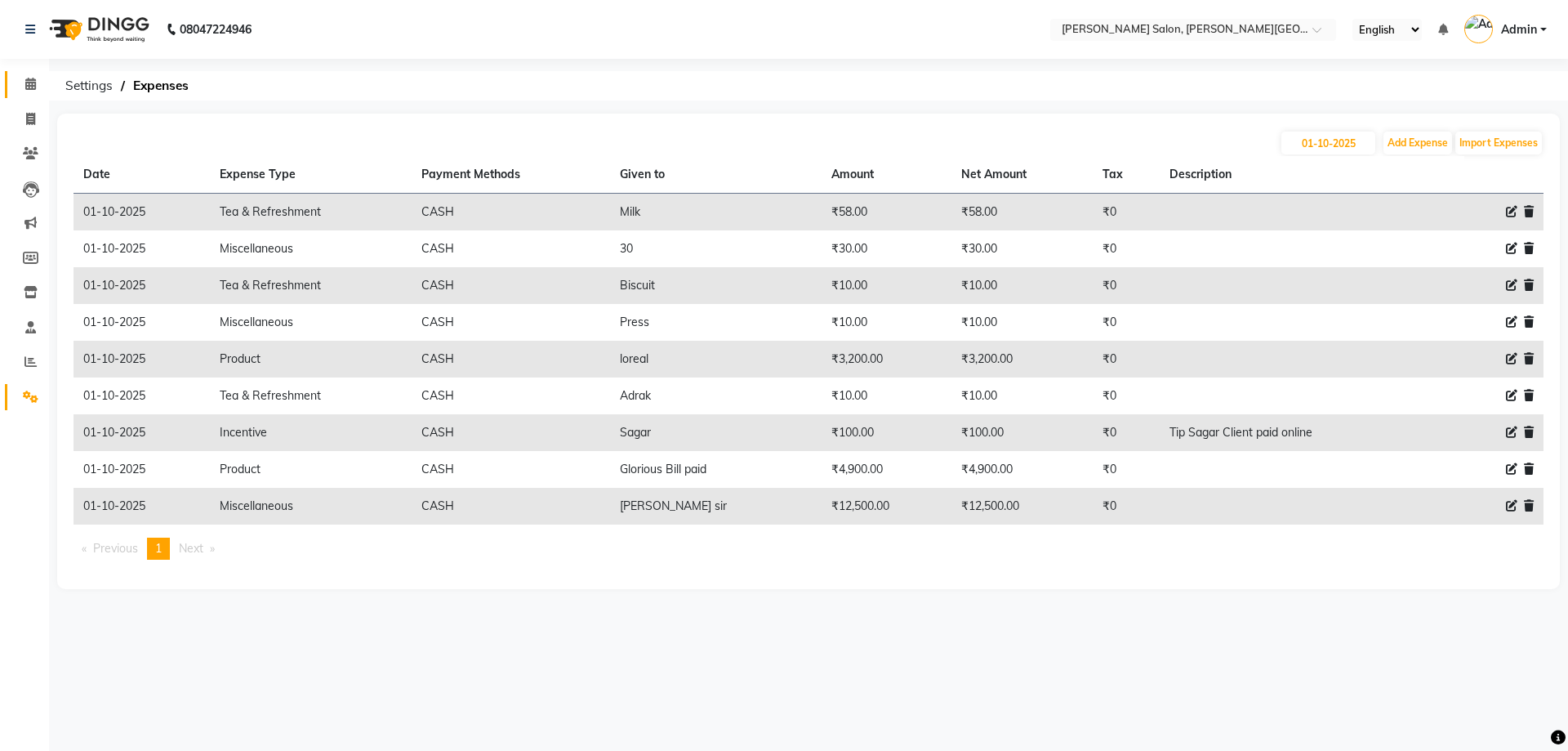
click at [31, 94] on link "Calendar" at bounding box center [25, 84] width 40 height 27
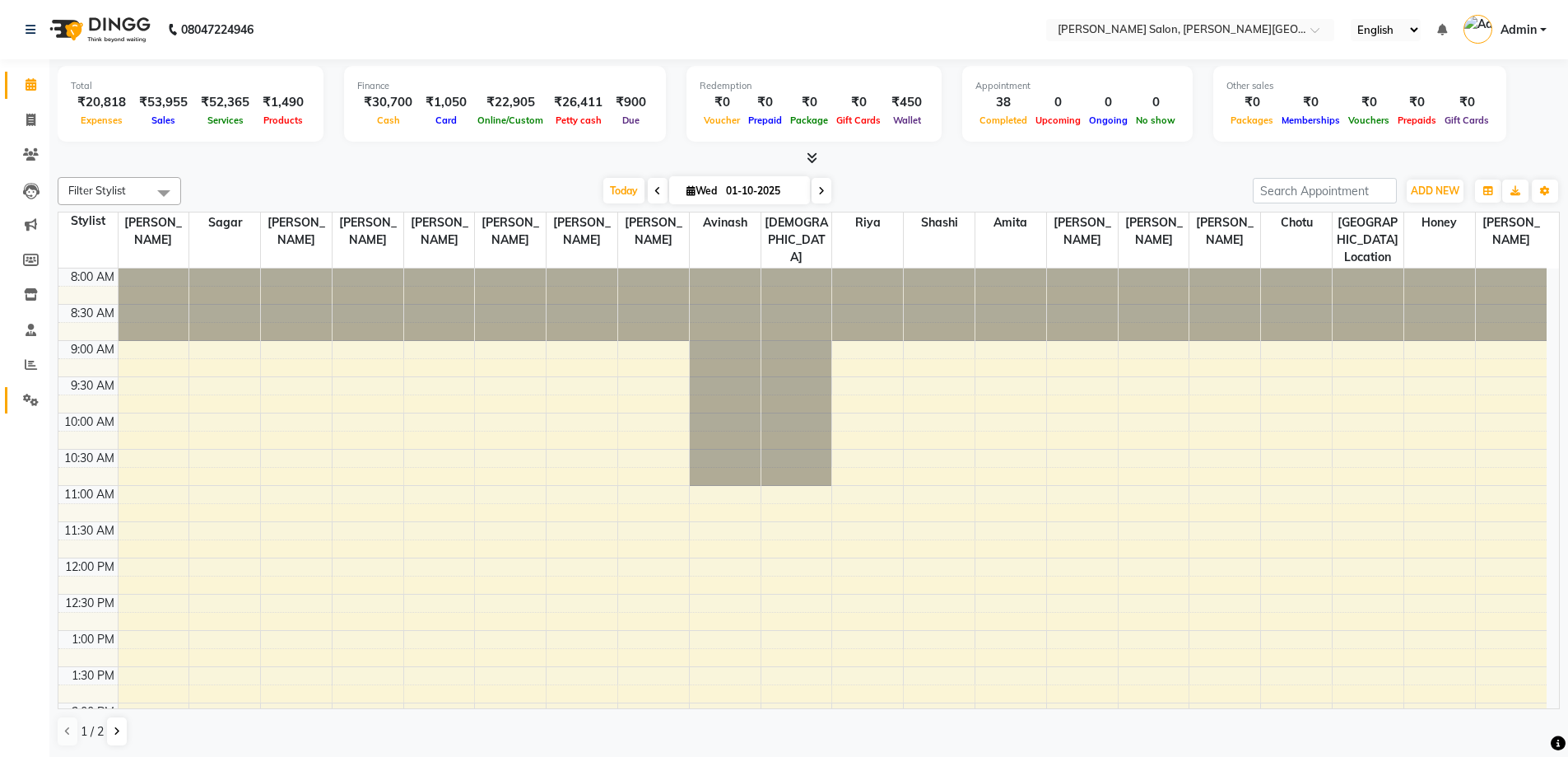
click at [12, 396] on link "Settings" at bounding box center [25, 400] width 40 height 27
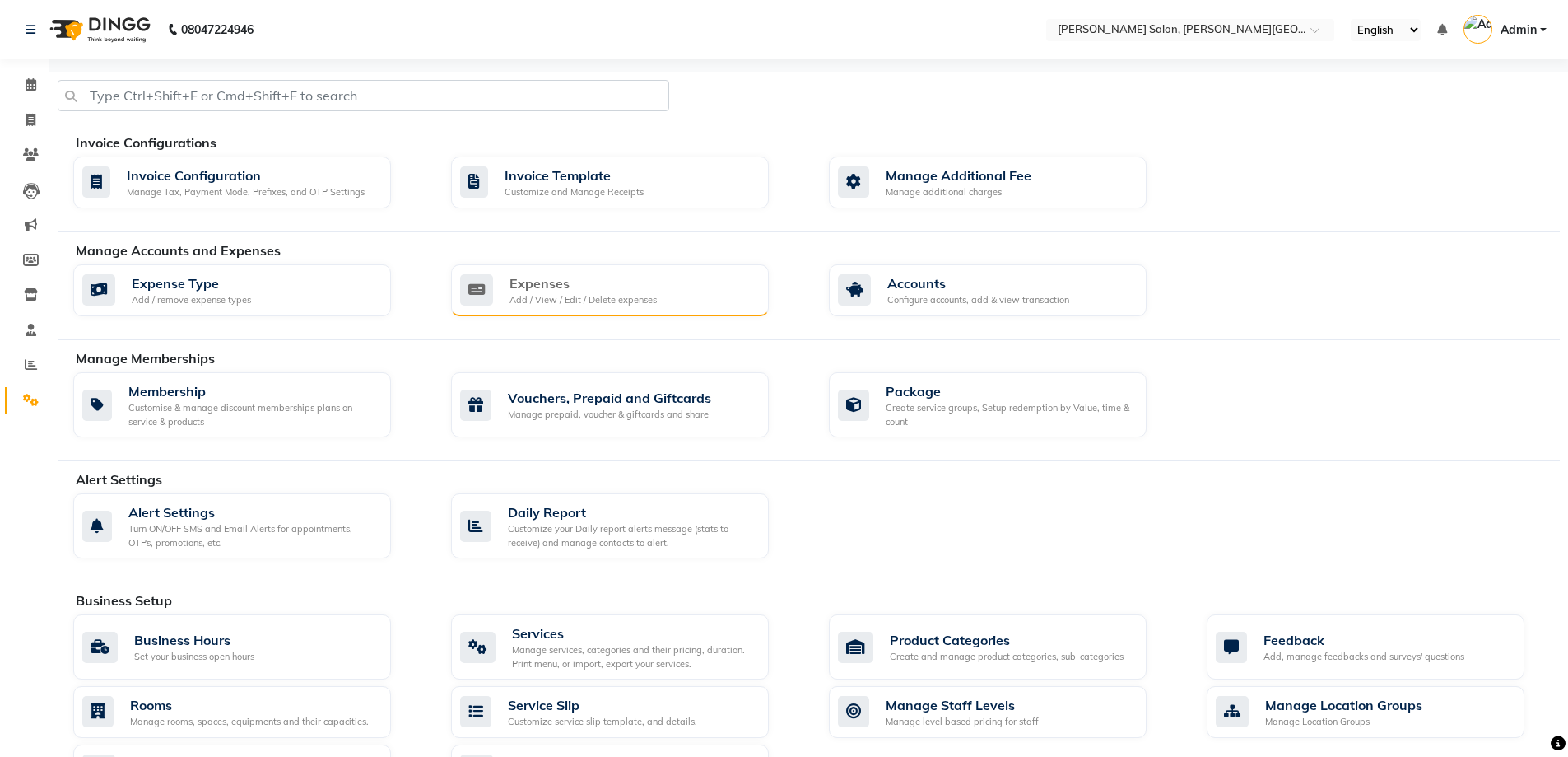
click at [563, 291] on div "Expenses" at bounding box center [583, 283] width 148 height 20
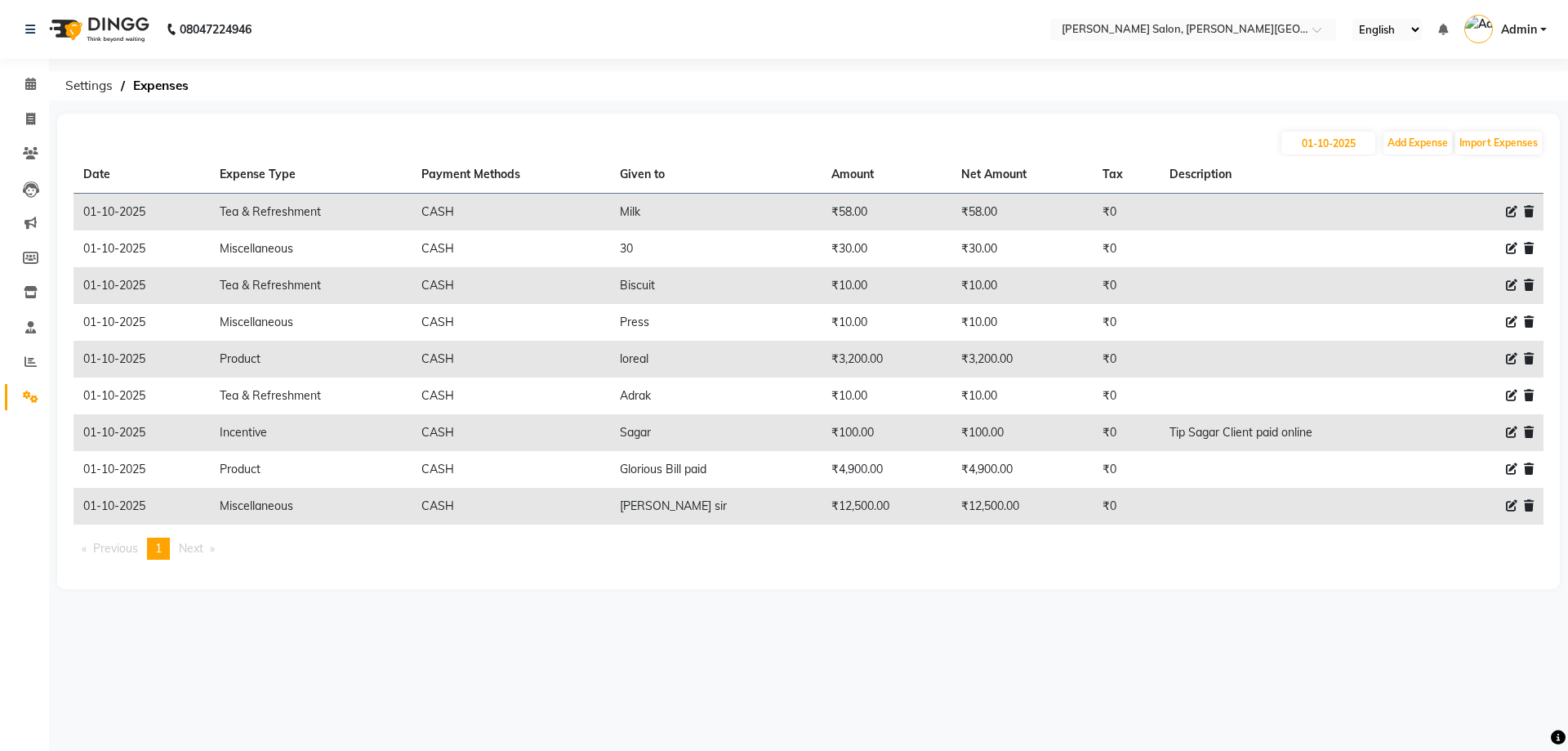
click at [1511, 247] on icon at bounding box center [1511, 249] width 12 height 12
select select "4624"
select select "1"
select select "2930"
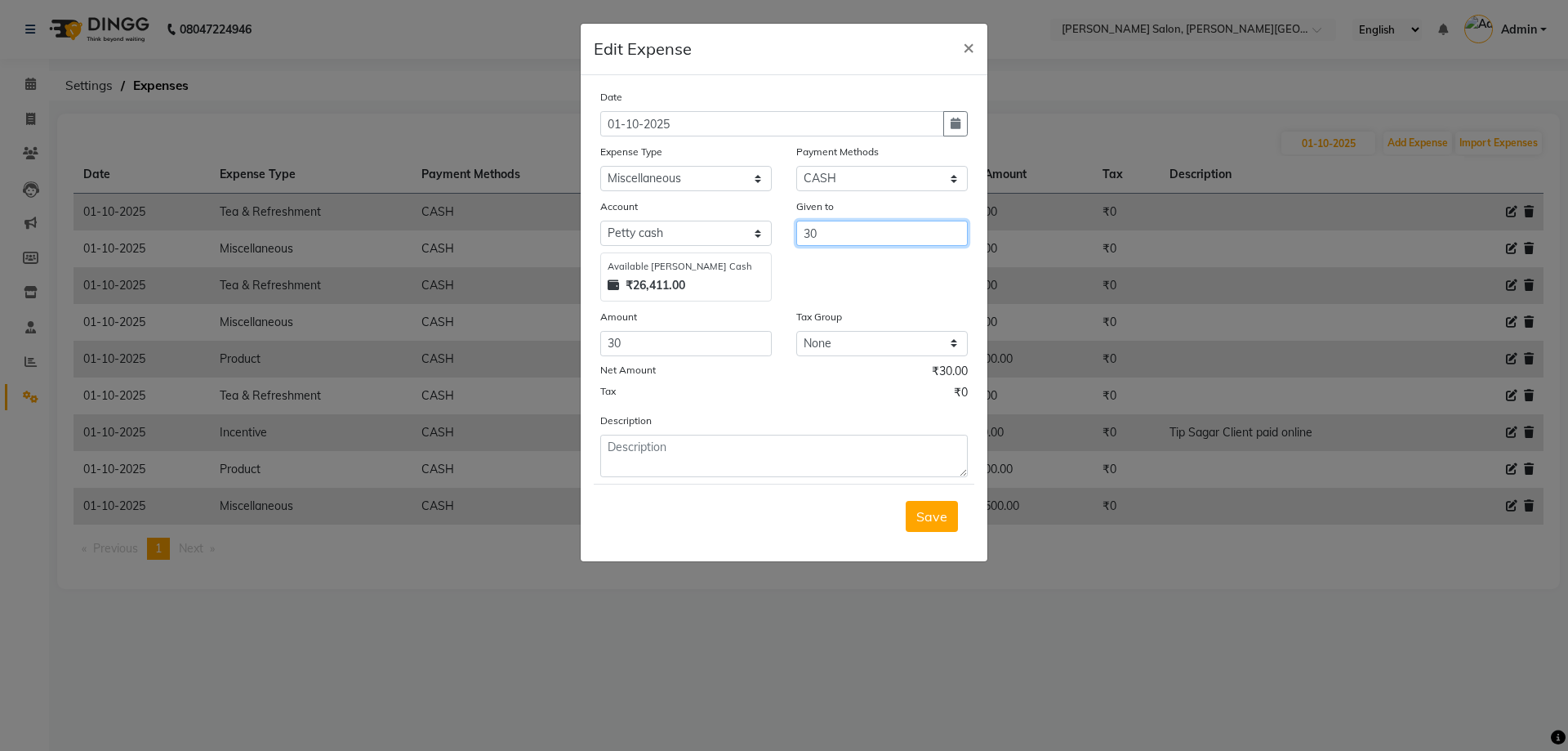
drag, startPoint x: 850, startPoint y: 236, endPoint x: 781, endPoint y: 241, distance: 69.2
click at [781, 241] on div "Account Select [PERSON_NAME] cash Default account Available [PERSON_NAME] Cash …" at bounding box center [784, 250] width 392 height 104
drag, startPoint x: 649, startPoint y: 339, endPoint x: 570, endPoint y: 339, distance: 79.0
click at [570, 339] on ngb-modal-window "Edit Expense × Date [DATE] Expense Type Select Advance Salary Bank charges Card…" at bounding box center [784, 376] width 1568 height 751
type input "70"
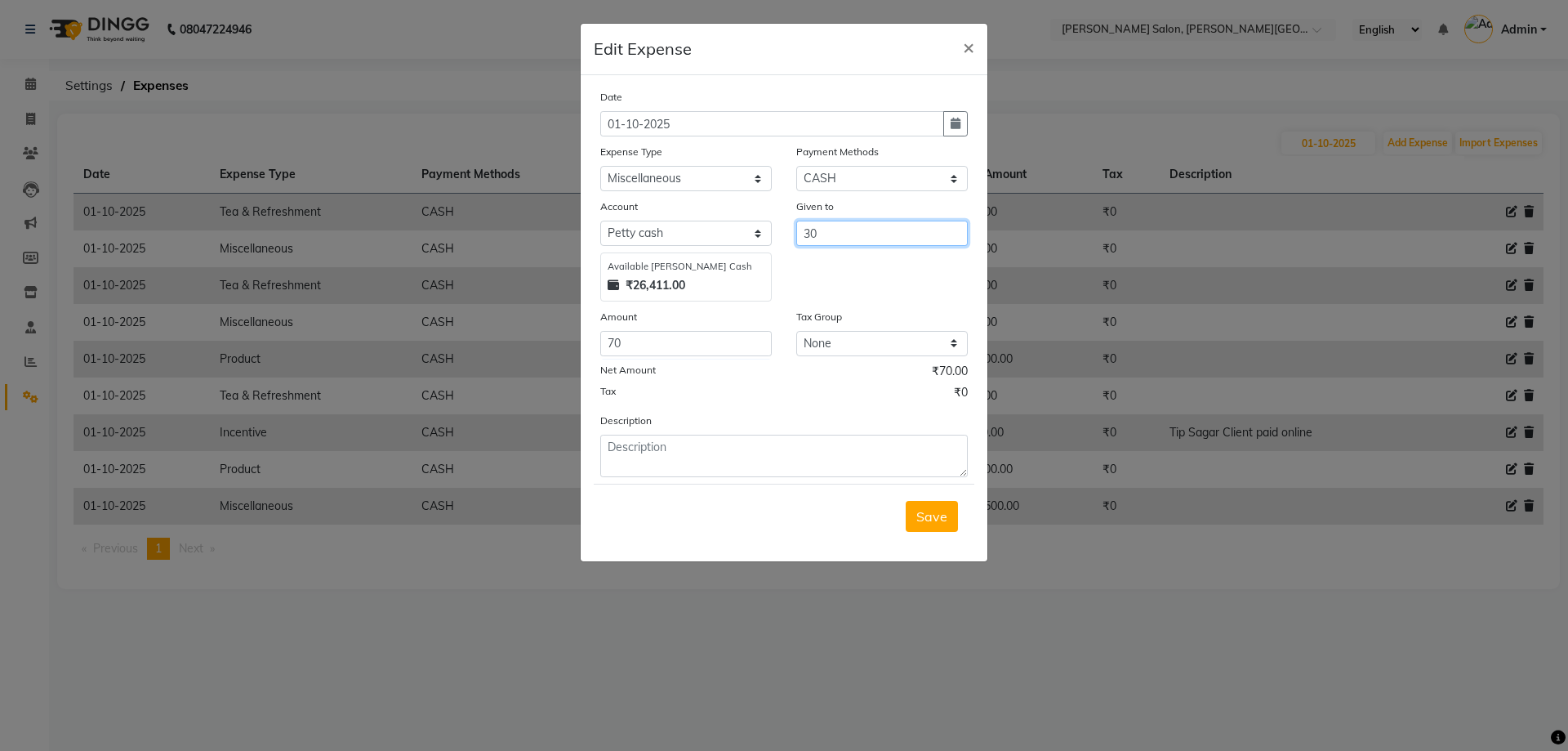
drag, startPoint x: 857, startPoint y: 239, endPoint x: 765, endPoint y: 242, distance: 92.0
click at [766, 242] on div "Account Select [PERSON_NAME] cash Default account Available [PERSON_NAME] Cash …" at bounding box center [784, 250] width 392 height 104
type input "70"
click at [937, 530] on button "Save" at bounding box center [931, 516] width 52 height 31
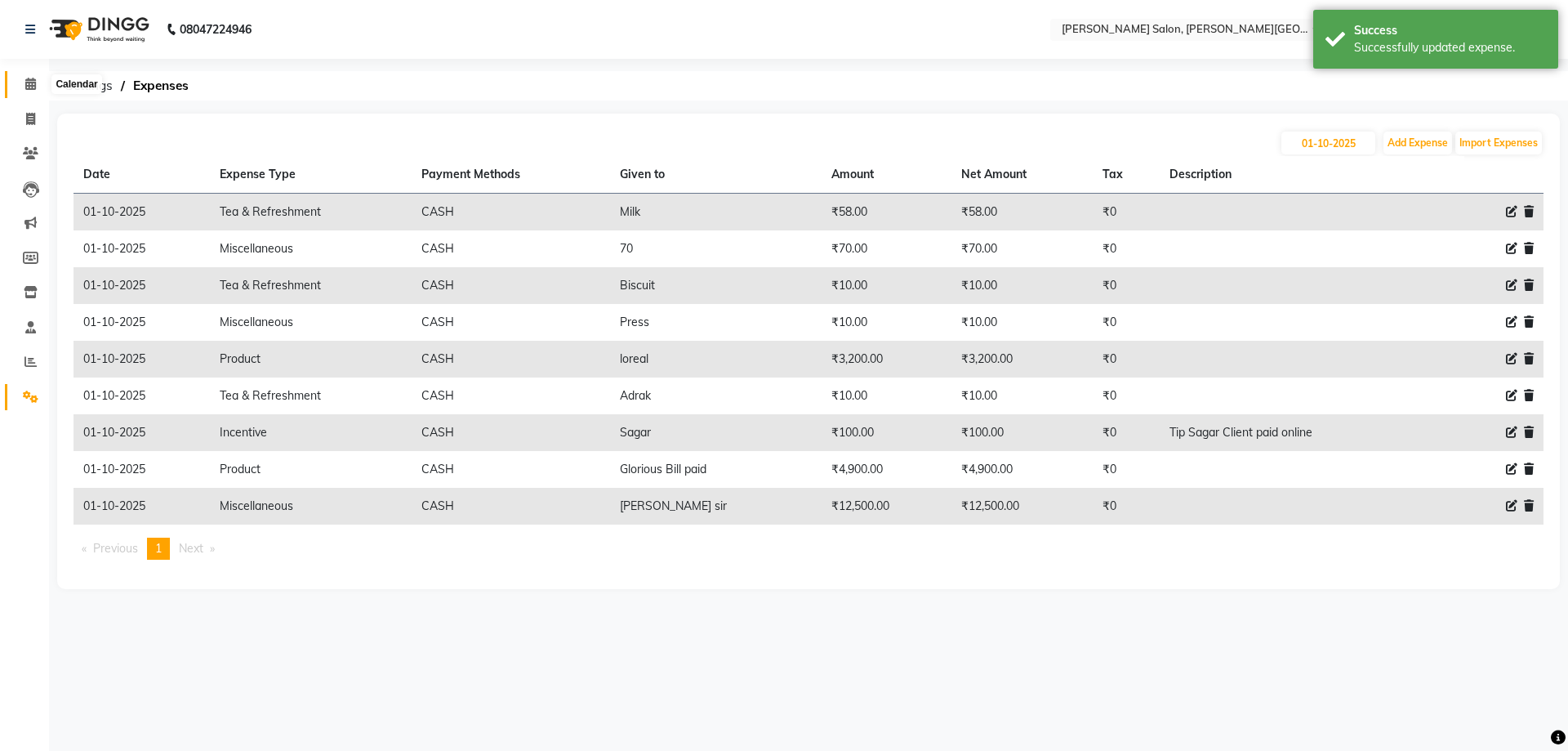
click at [12, 70] on li "Calendar" at bounding box center [25, 84] width 49 height 35
click at [16, 72] on link "Calendar" at bounding box center [25, 84] width 40 height 27
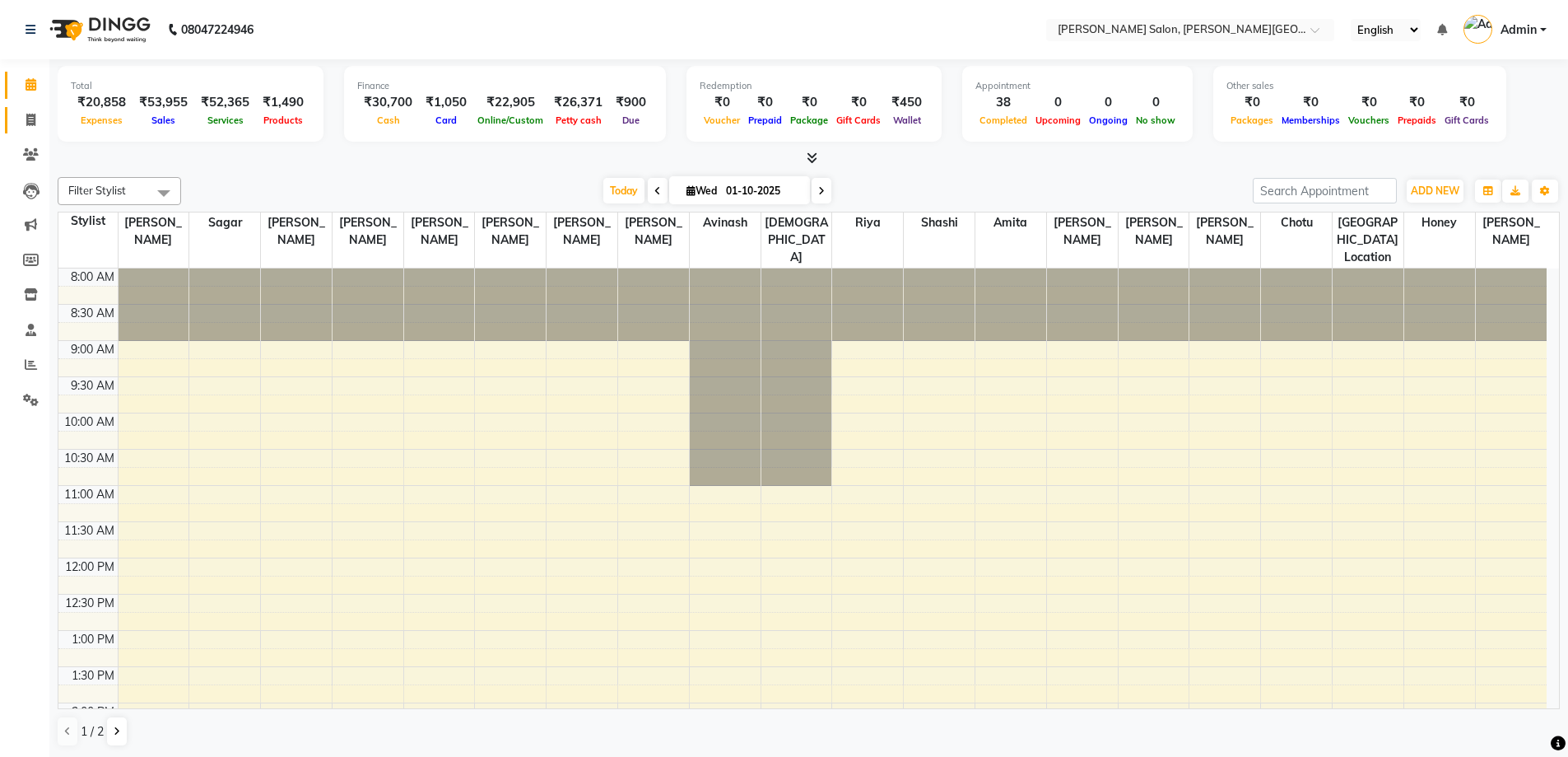
click at [35, 114] on icon at bounding box center [31, 120] width 9 height 12
select select "service"
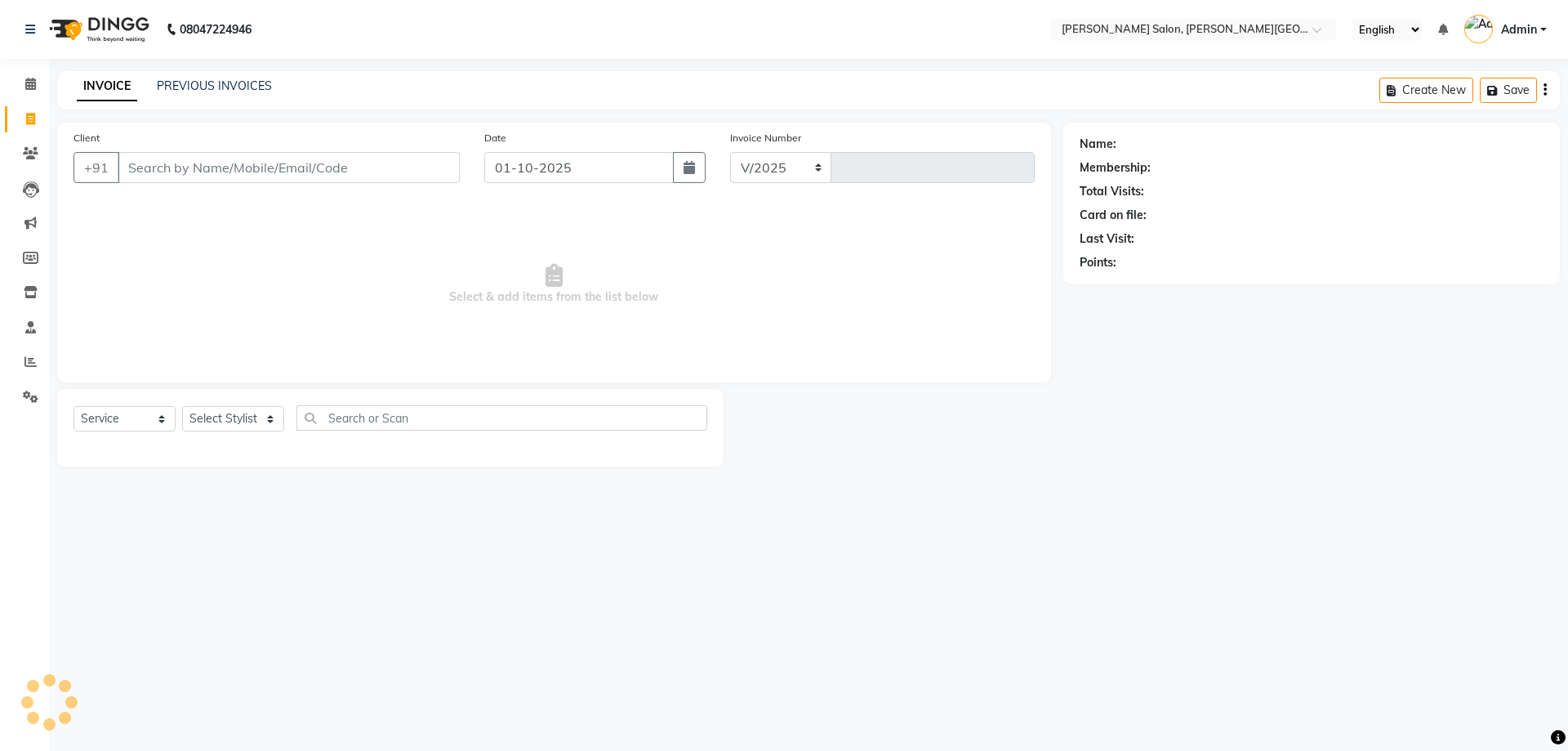
select select "4122"
type input "3199"
click at [5, 285] on link "Inventory" at bounding box center [25, 292] width 40 height 27
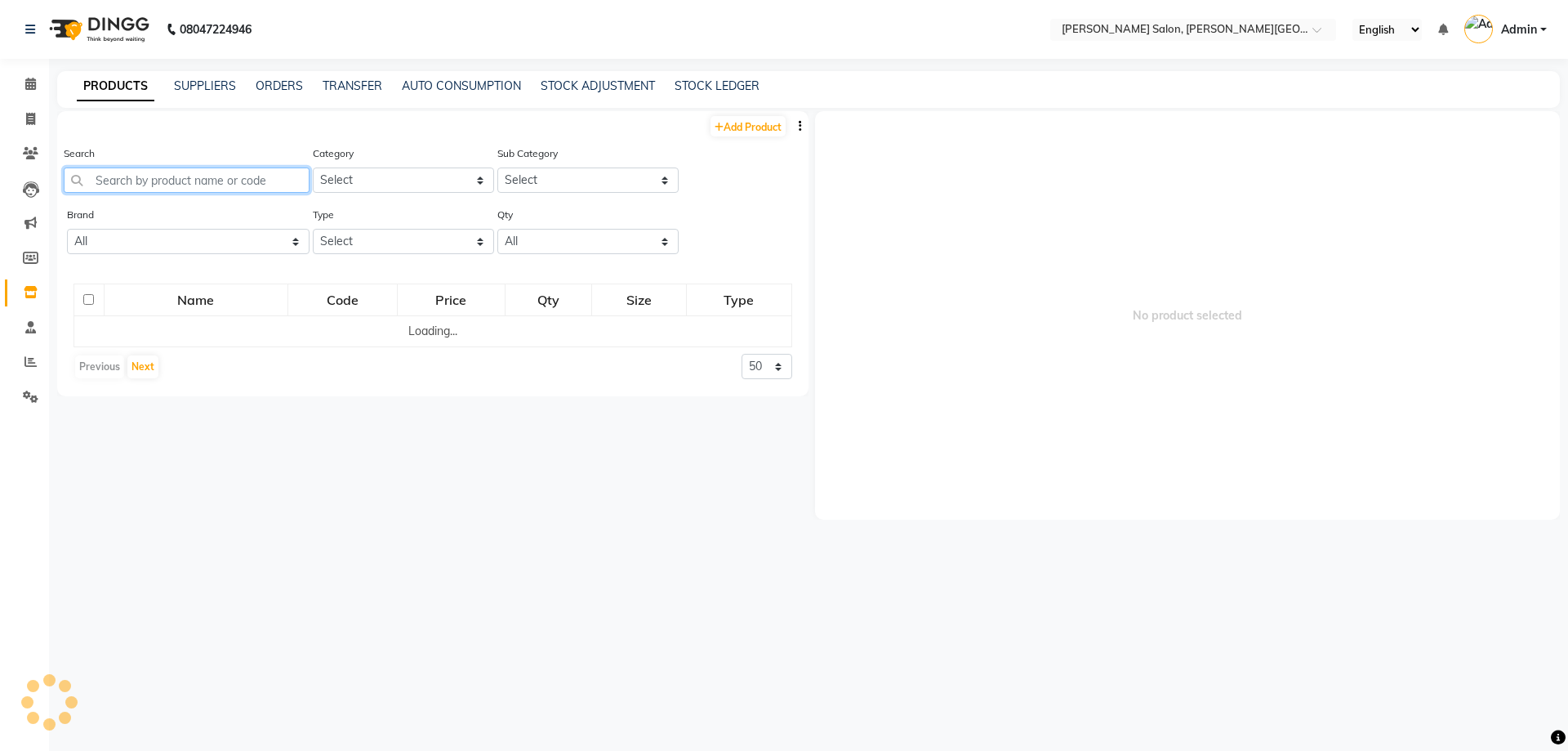
click at [226, 184] on input "text" at bounding box center [186, 180] width 246 height 26
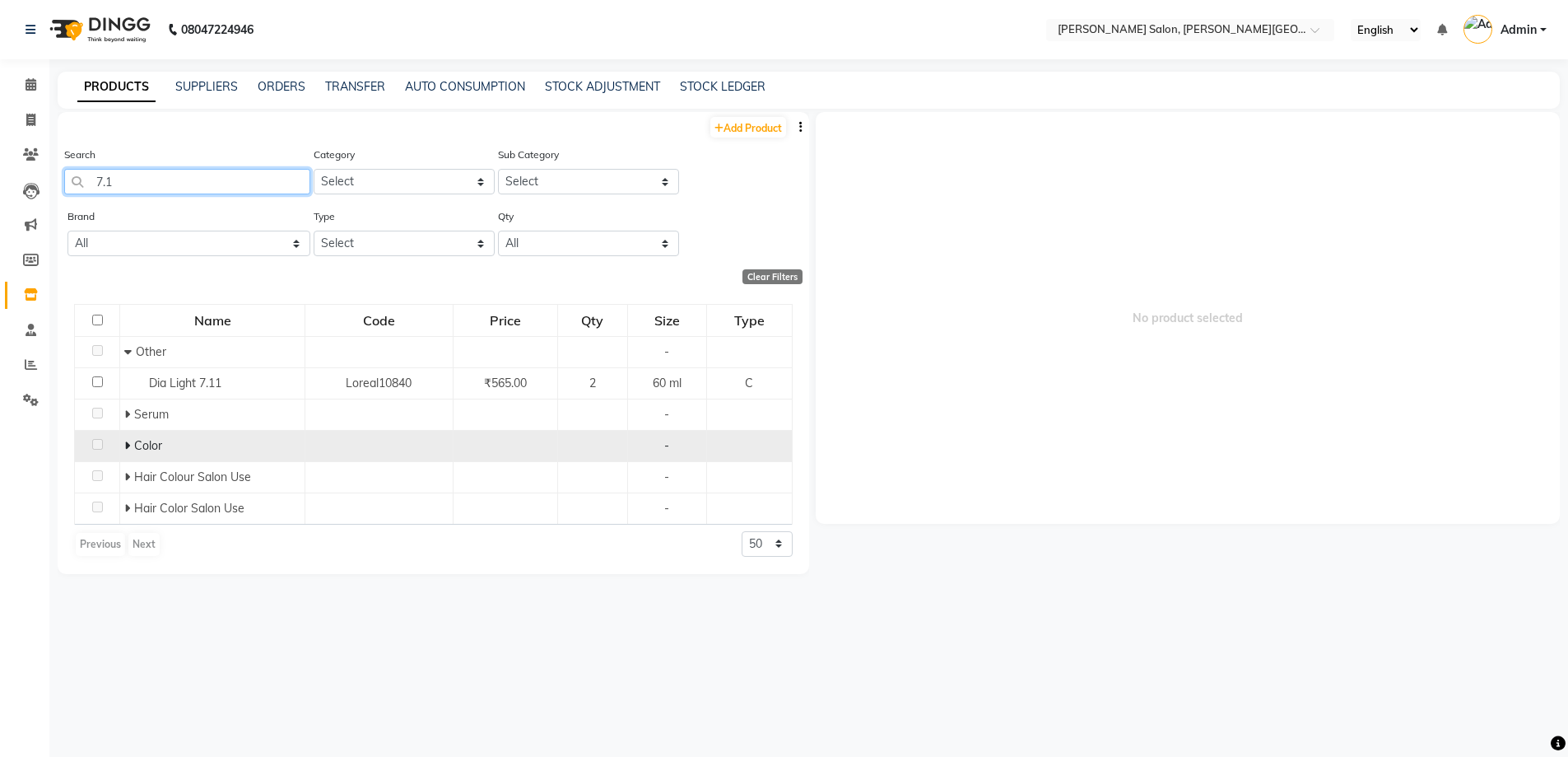
type input "7.1"
click at [133, 443] on span at bounding box center [129, 446] width 10 height 15
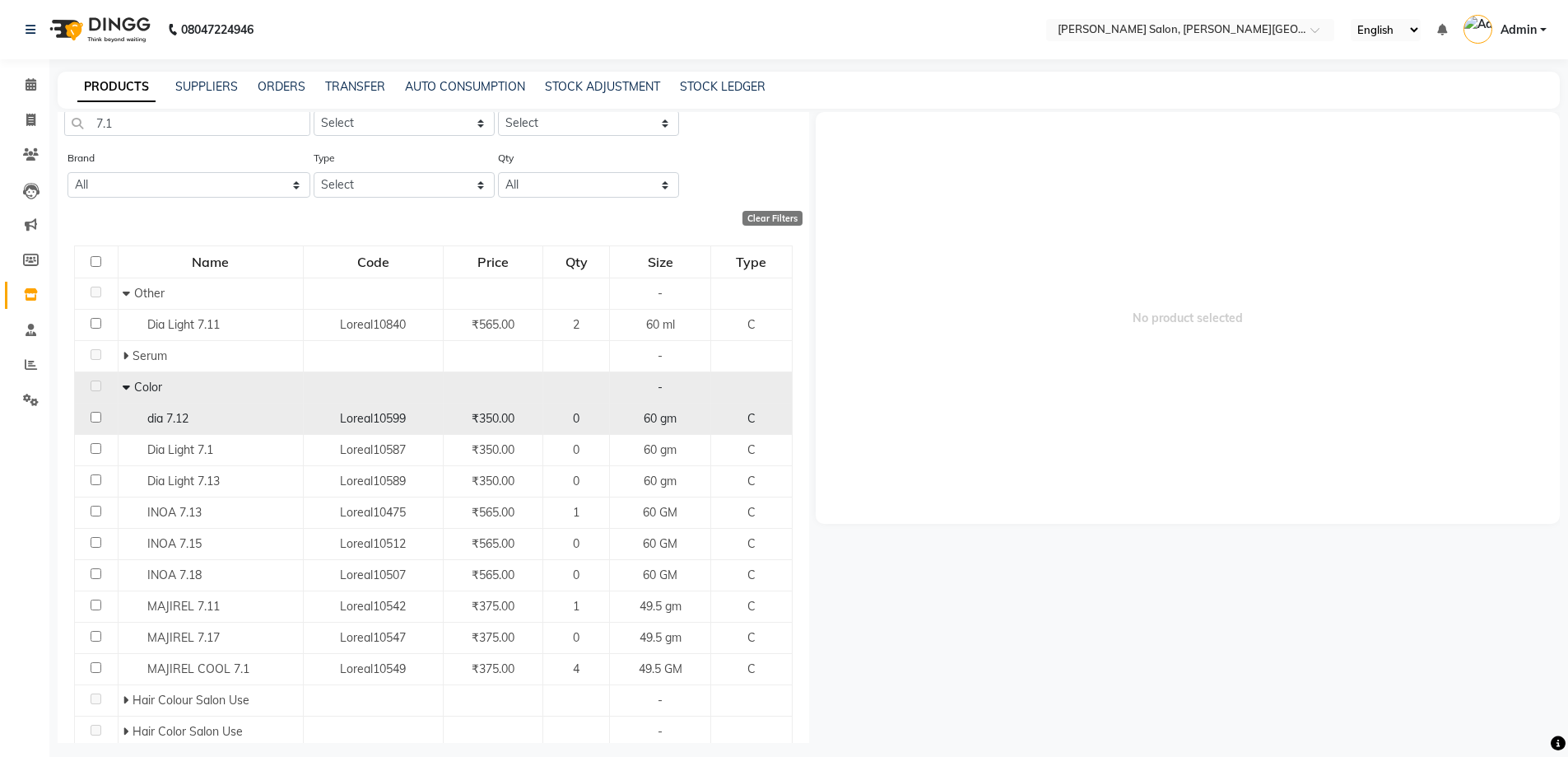
scroll to position [113, 0]
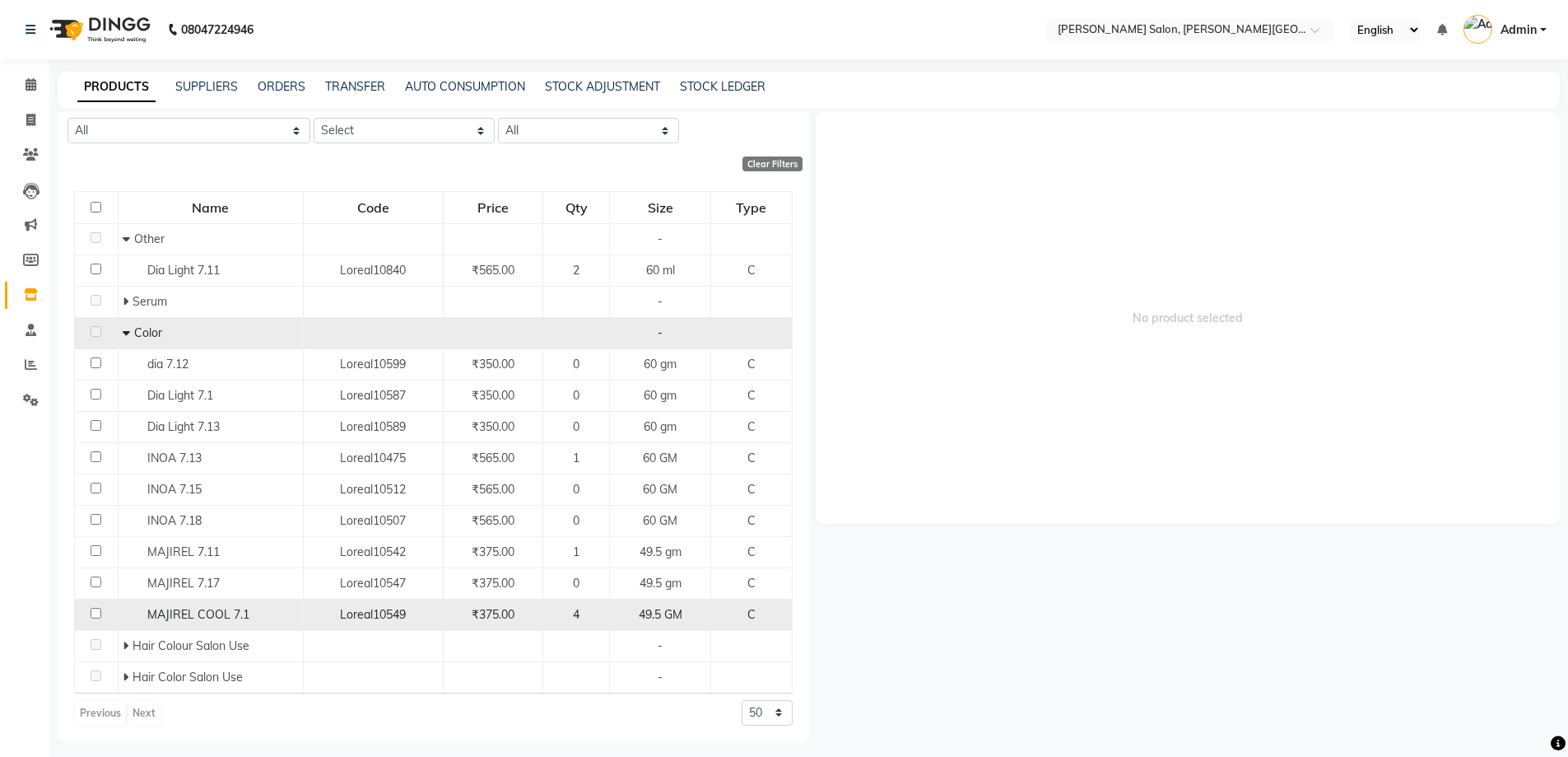
click at [189, 613] on span "MAJIREL COOL 7.1" at bounding box center [198, 614] width 102 height 15
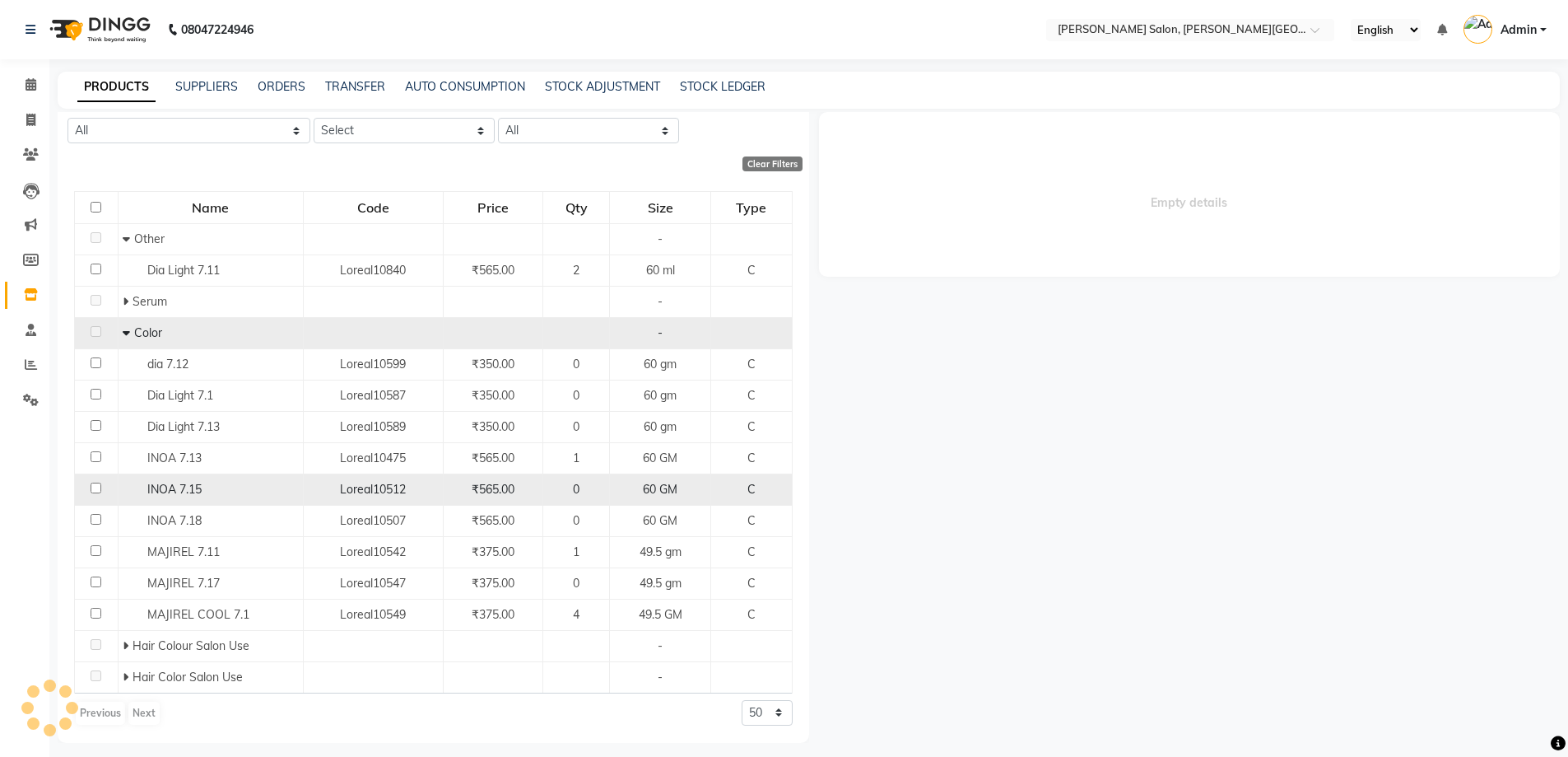
select select
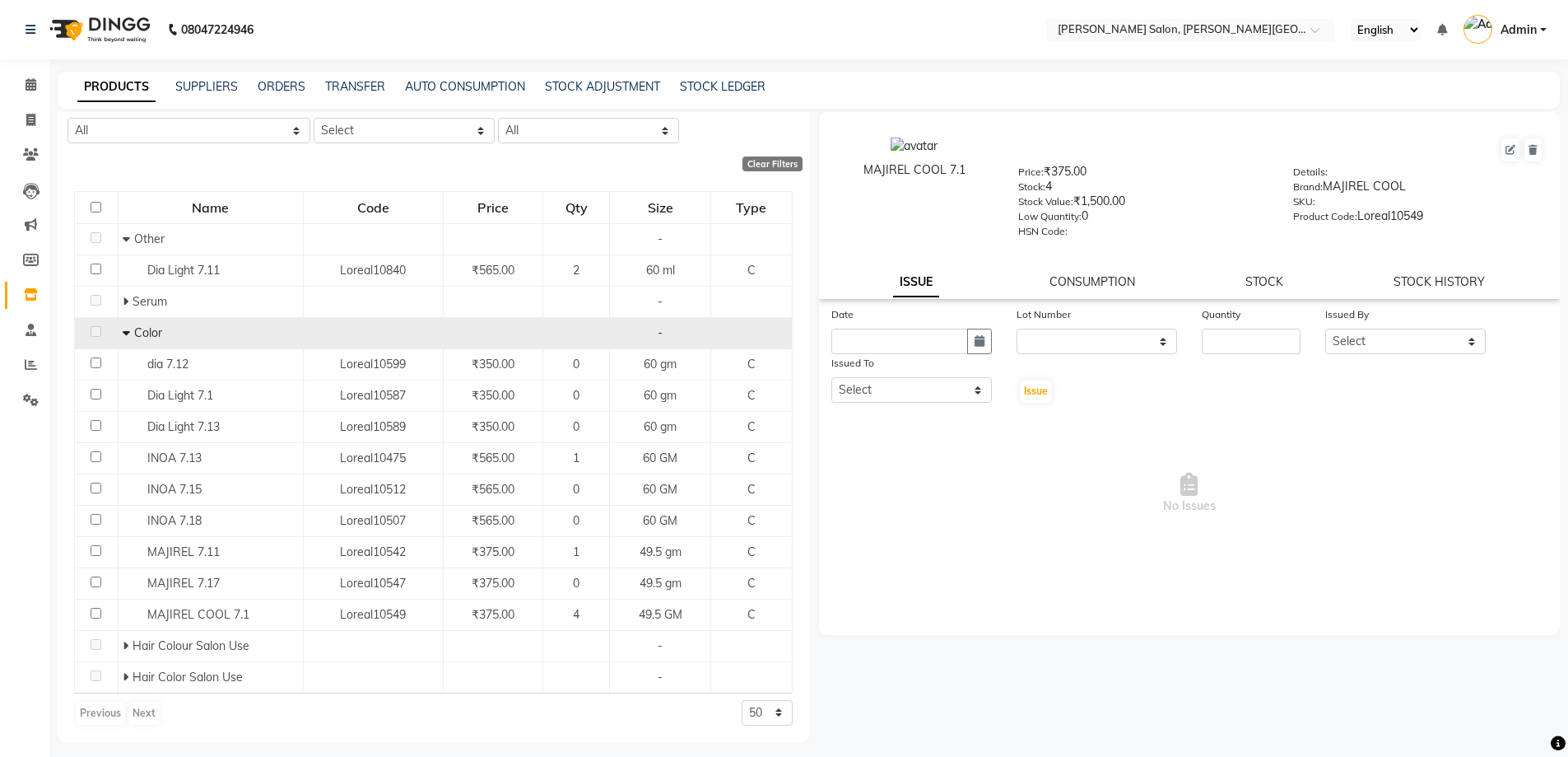
click at [1220, 328] on div "Quantity" at bounding box center [1250, 317] width 99 height 23
click at [1260, 349] on input "number" at bounding box center [1250, 341] width 99 height 26
type input "1"
click at [1376, 341] on select "Select [PERSON_NAME] [PERSON_NAME] [PERSON_NAME] [PERSON_NAME] [PERSON_NAME] [P…" at bounding box center [1405, 341] width 160 height 26
select select "22721"
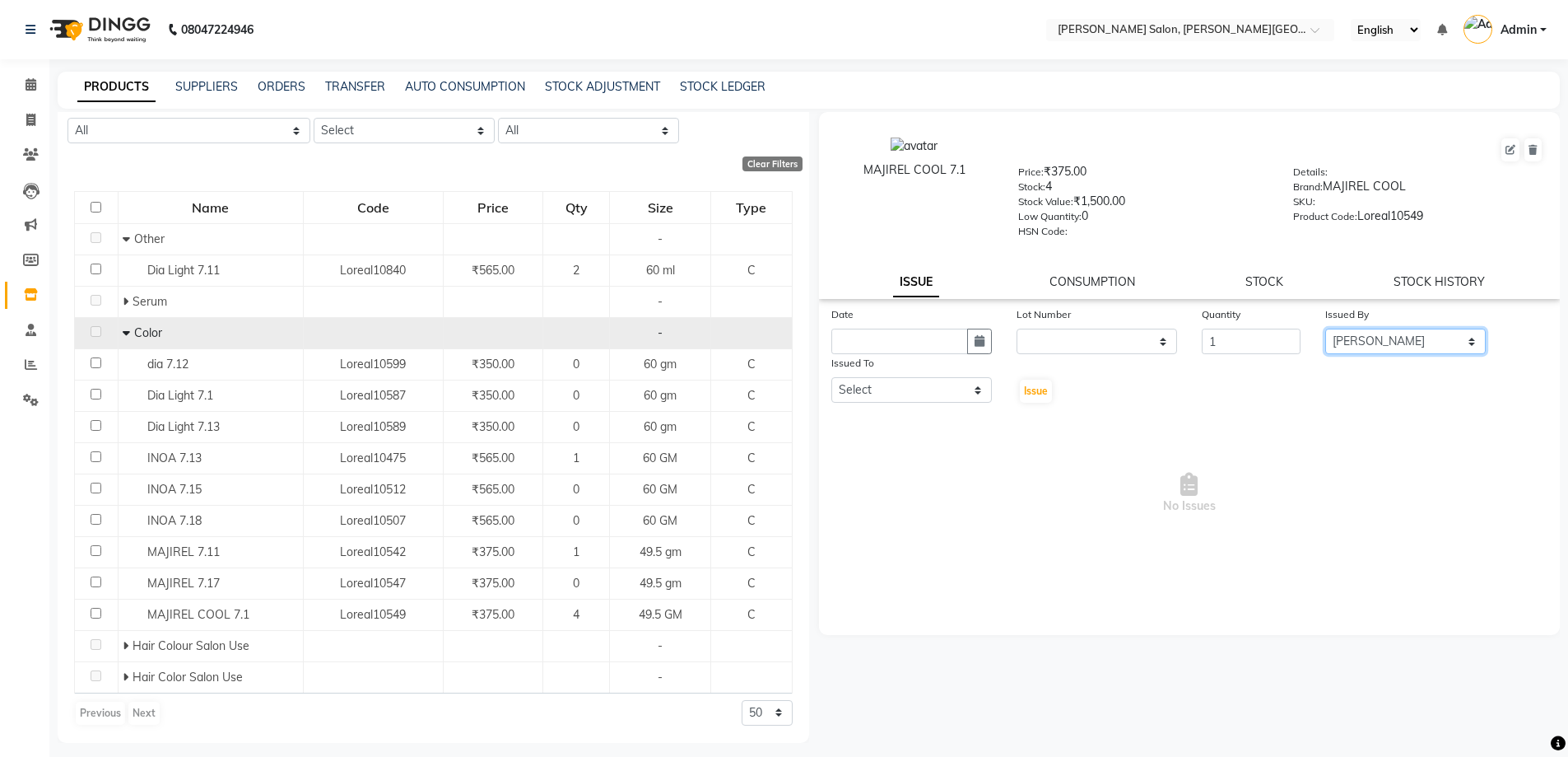
click at [1325, 329] on select "Select [PERSON_NAME] [PERSON_NAME] [PERSON_NAME] [PERSON_NAME] [PERSON_NAME] [P…" at bounding box center [1405, 341] width 160 height 26
click at [978, 344] on icon "button" at bounding box center [980, 341] width 10 height 12
select select "10"
select select "2025"
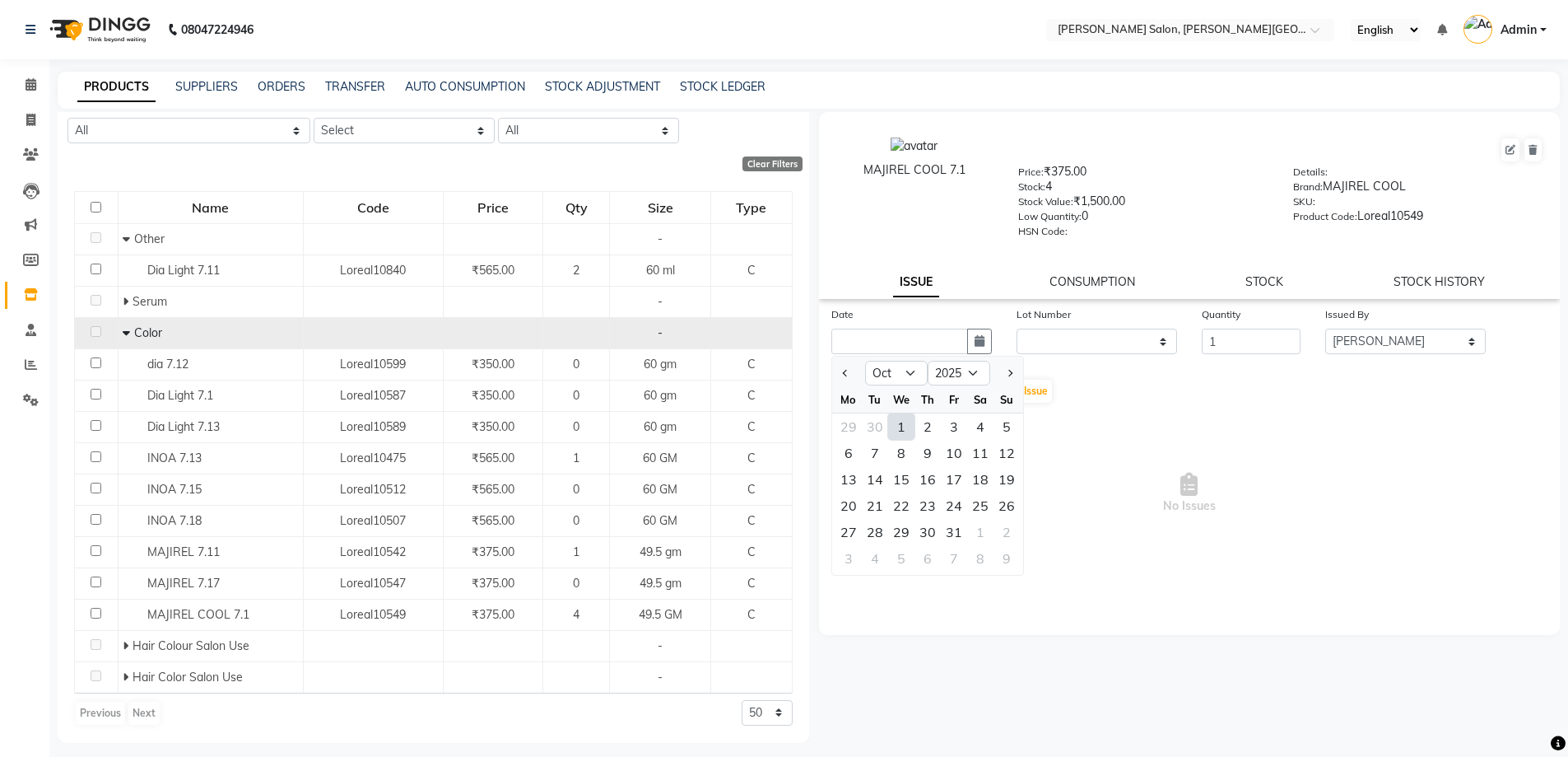
click at [906, 422] on div "1" at bounding box center [901, 427] width 27 height 27
type input "01-10-2025"
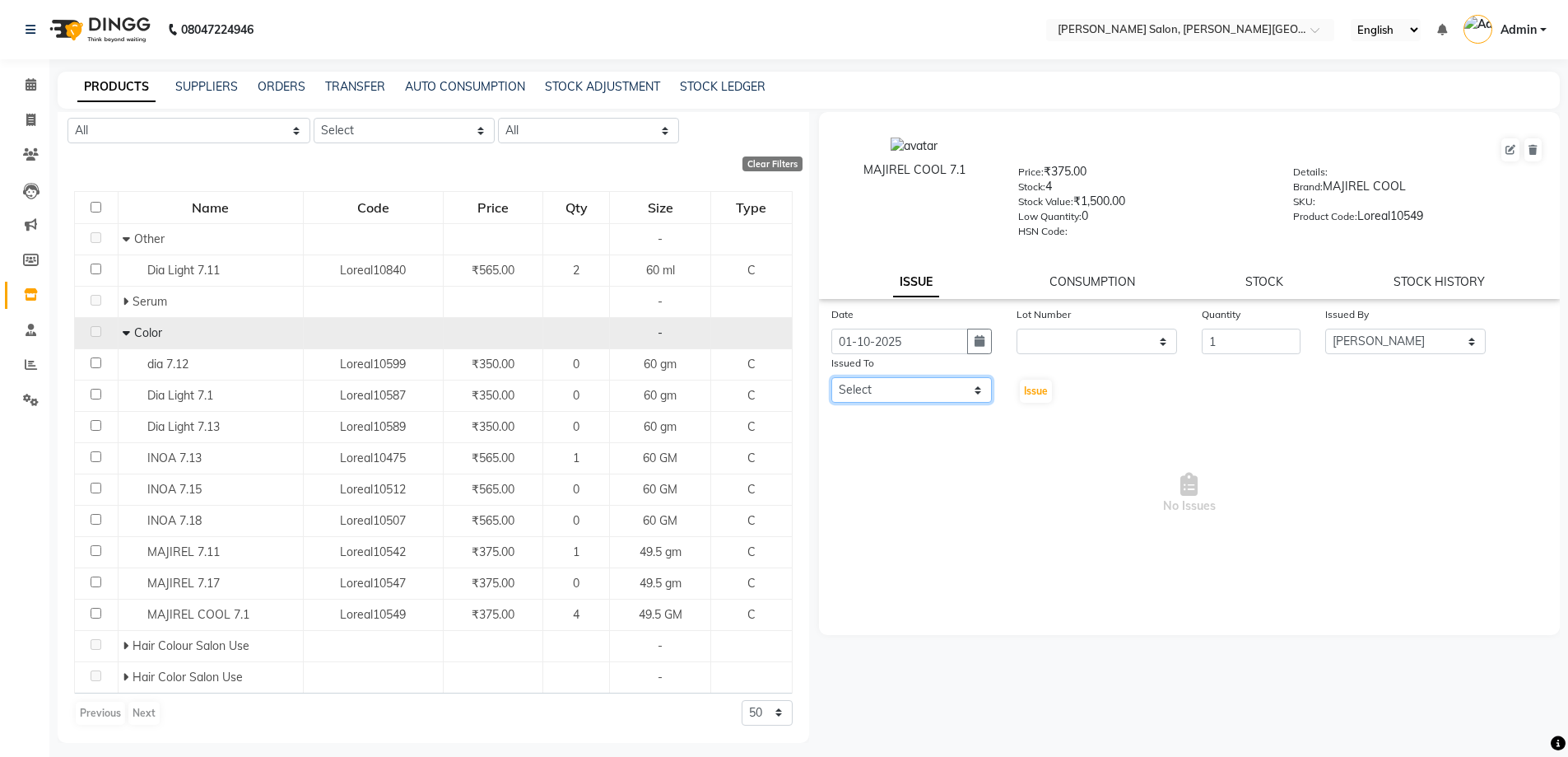
drag, startPoint x: 947, startPoint y: 387, endPoint x: 949, endPoint y: 378, distance: 9.2
click at [947, 387] on select "Select [PERSON_NAME] [PERSON_NAME] [PERSON_NAME] [PERSON_NAME] [PERSON_NAME] [P…" at bounding box center [911, 389] width 160 height 26
select select "24171"
click at [831, 377] on select "Select [PERSON_NAME] [PERSON_NAME] [PERSON_NAME] [PERSON_NAME] [PERSON_NAME] [P…" at bounding box center [911, 389] width 160 height 26
click at [1025, 388] on span "Issue" at bounding box center [1035, 390] width 24 height 12
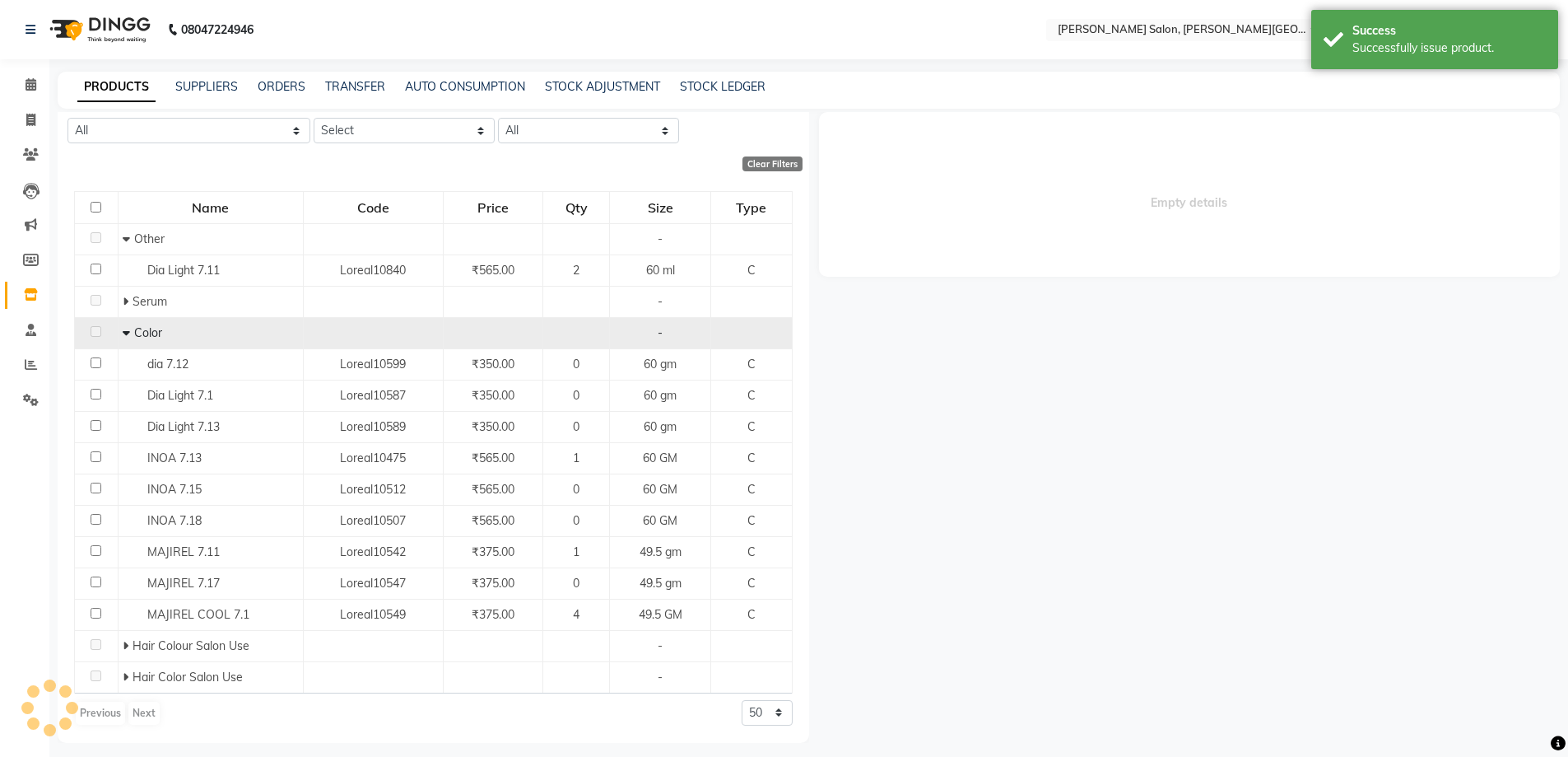
select select
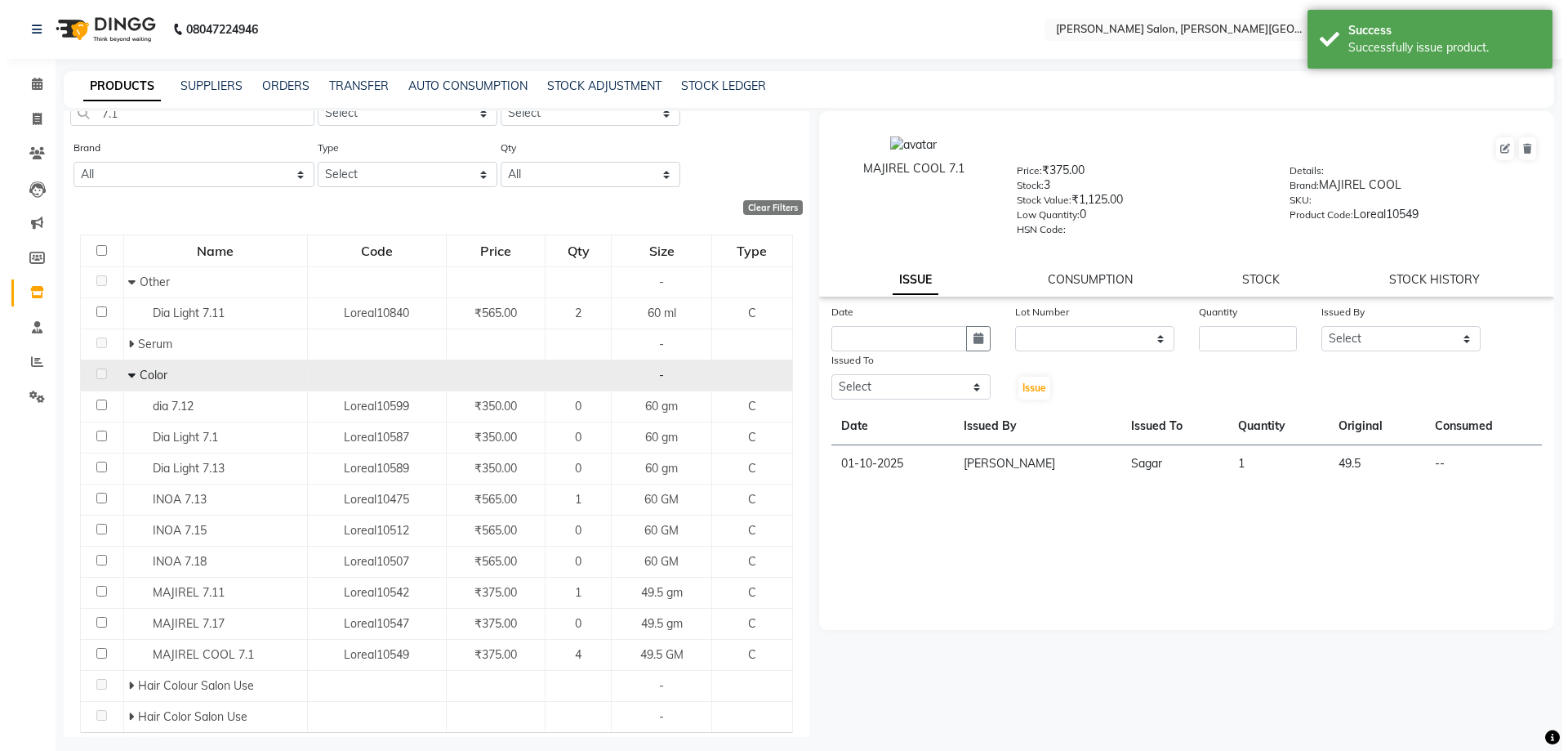
scroll to position [0, 0]
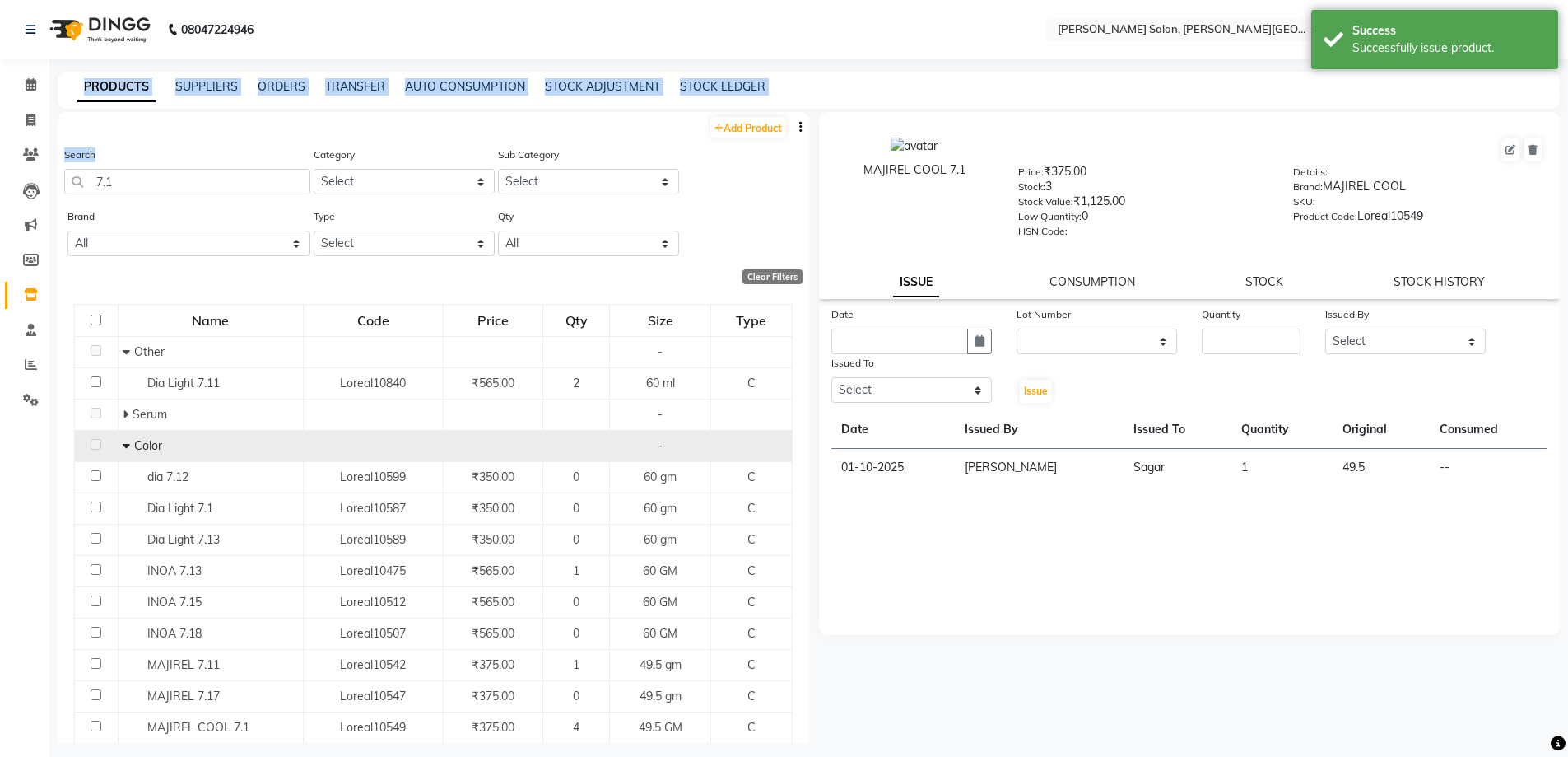
drag, startPoint x: 18, startPoint y: 198, endPoint x: 150, endPoint y: 212, distance: 132.7
click at [6, 208] on app-home "08047224946 Select Location × [PERSON_NAME] Salon, [PERSON_NAME] Road English E…" at bounding box center [784, 383] width 1568 height 768
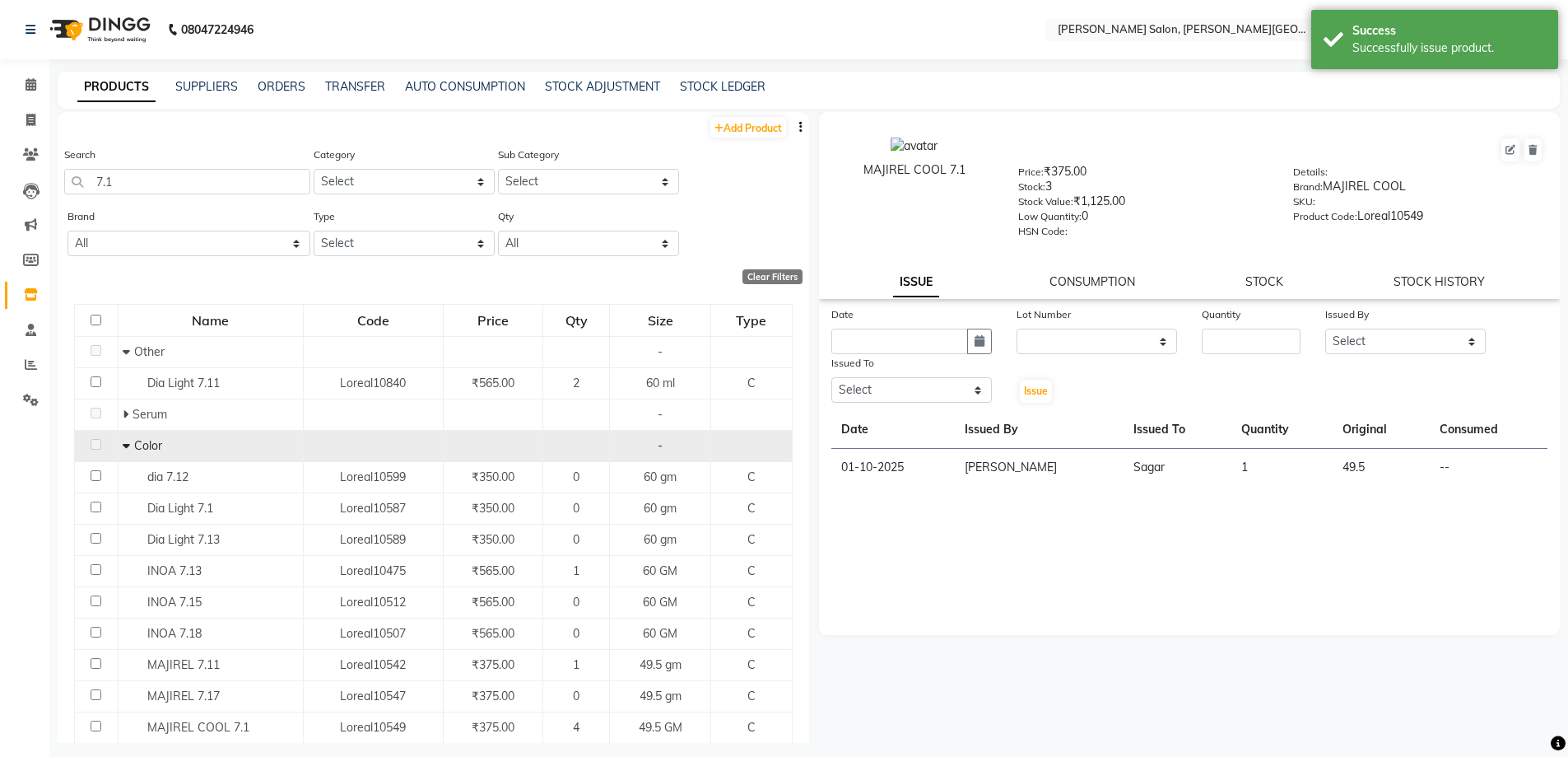
click at [187, 160] on div "Search 7.1" at bounding box center [187, 170] width 246 height 49
click at [185, 193] on input "7.1" at bounding box center [187, 181] width 246 height 26
drag, startPoint x: 172, startPoint y: 177, endPoint x: 54, endPoint y: 182, distance: 118.1
click at [54, 182] on main "PRODUCTS SUPPLIERS ORDERS TRANSFER AUTO CONSUMPTION STOCK ADJUSTMENT STOCK LEDG…" at bounding box center [809, 419] width 1518 height 696
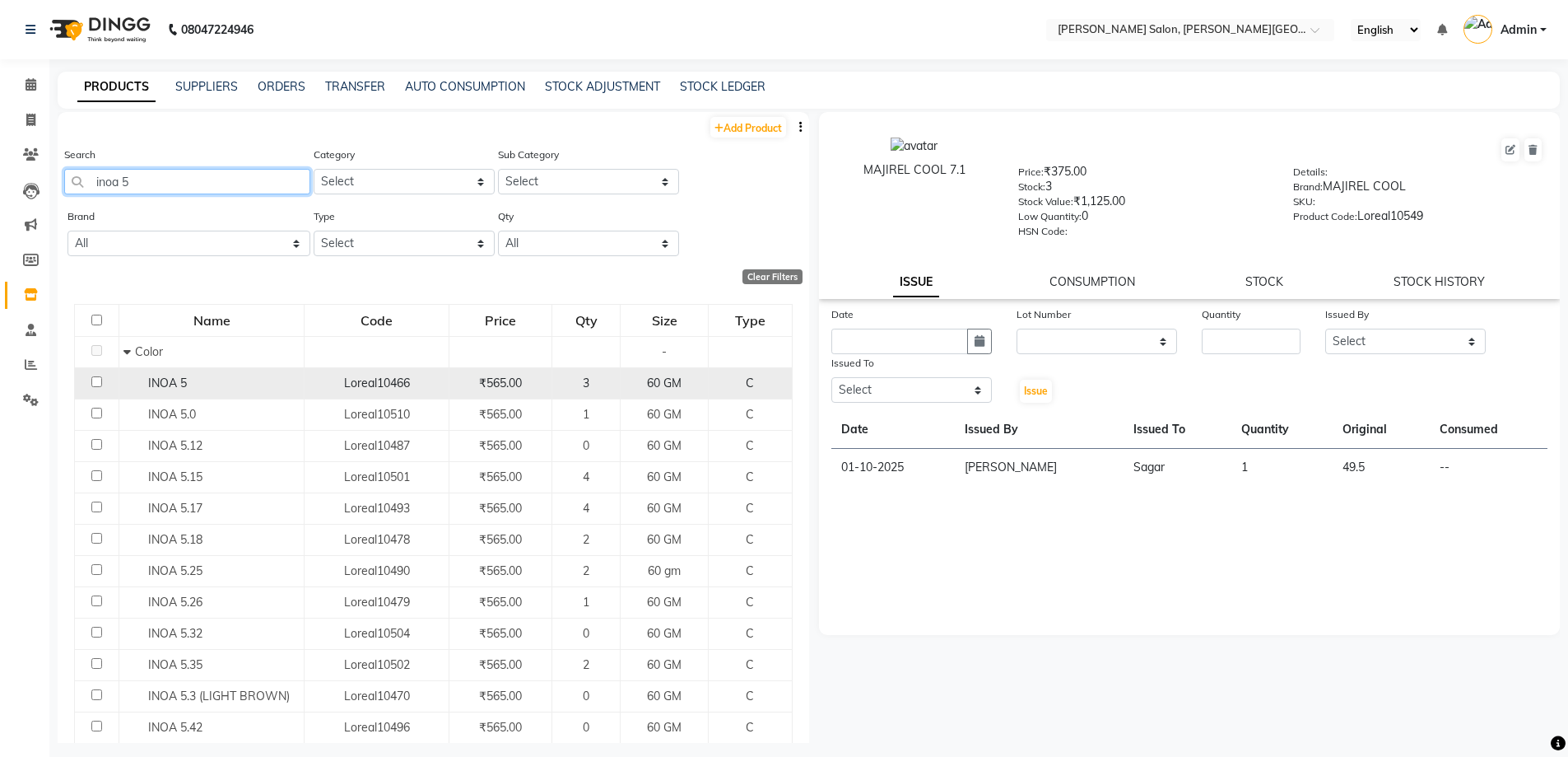
type input "inoa 5"
click at [165, 376] on span "INOA 5" at bounding box center [168, 383] width 39 height 15
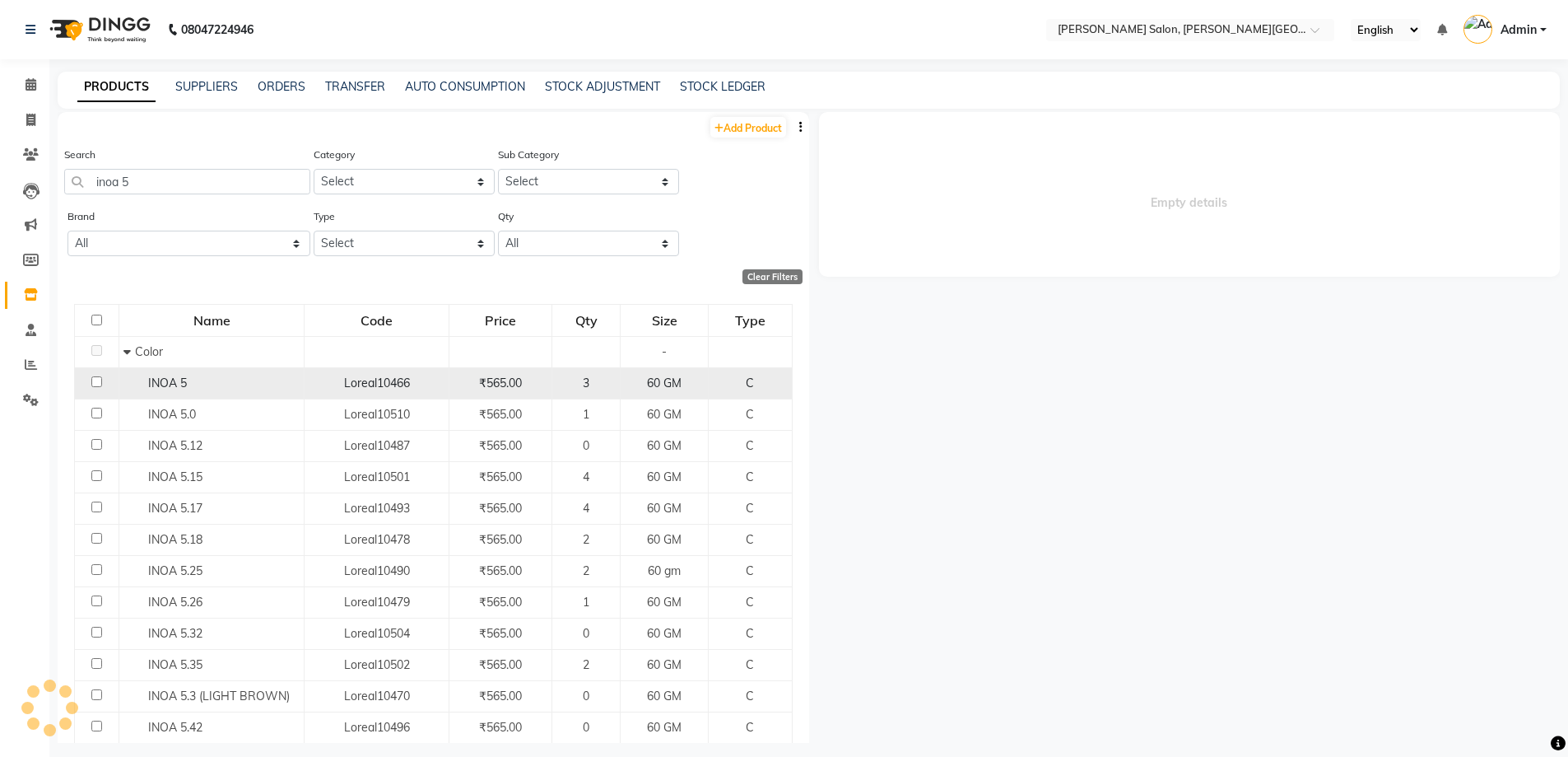
select select
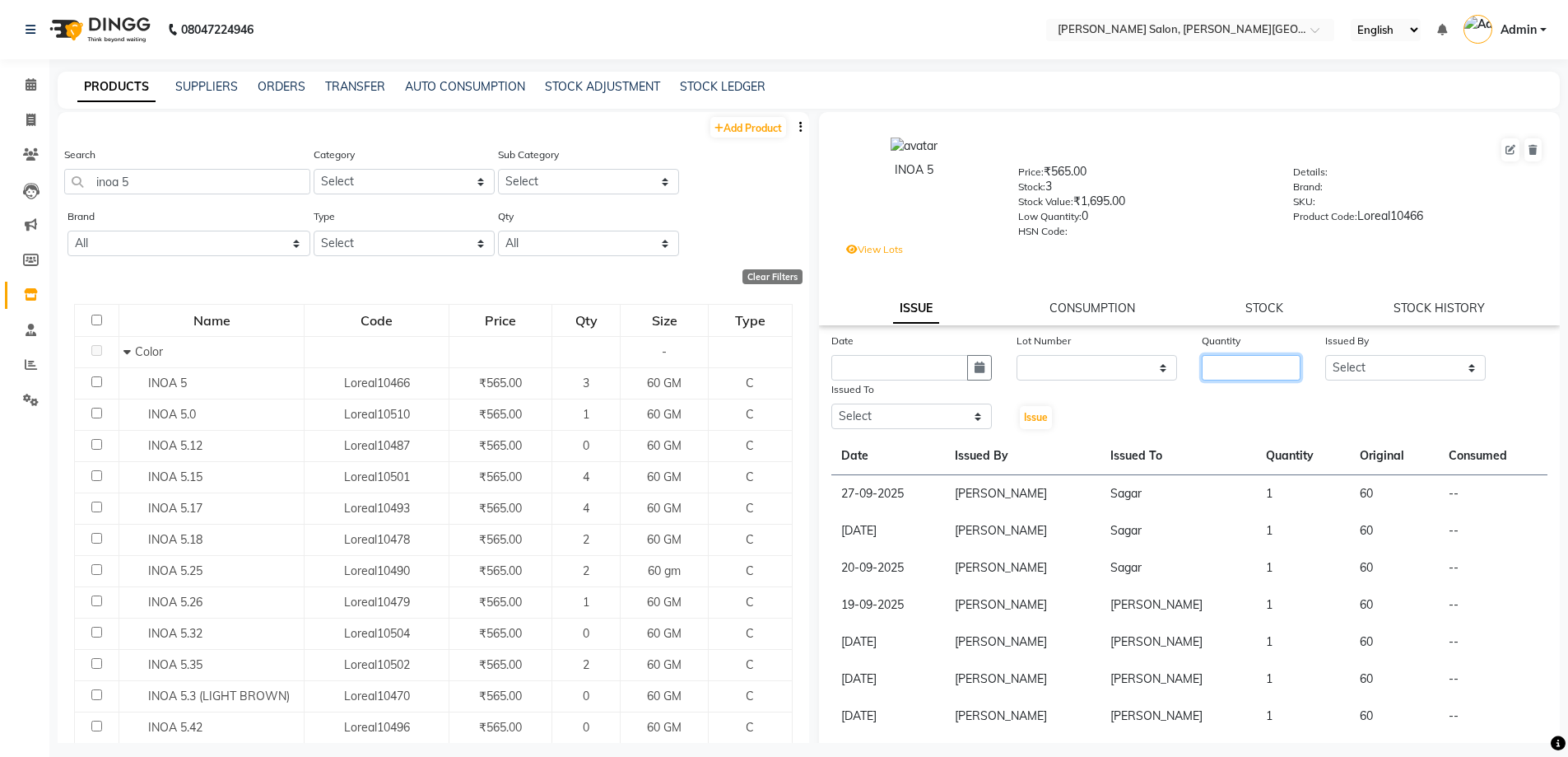
click at [1231, 364] on input "number" at bounding box center [1250, 368] width 99 height 26
type input "1"
click at [1343, 363] on select "Select [PERSON_NAME] [PERSON_NAME] [PERSON_NAME] [PERSON_NAME] [PERSON_NAME] [P…" at bounding box center [1405, 368] width 160 height 26
select select "22721"
click at [1325, 355] on select "Select [PERSON_NAME] [PERSON_NAME] [PERSON_NAME] [PERSON_NAME] [PERSON_NAME] [P…" at bounding box center [1405, 368] width 160 height 26
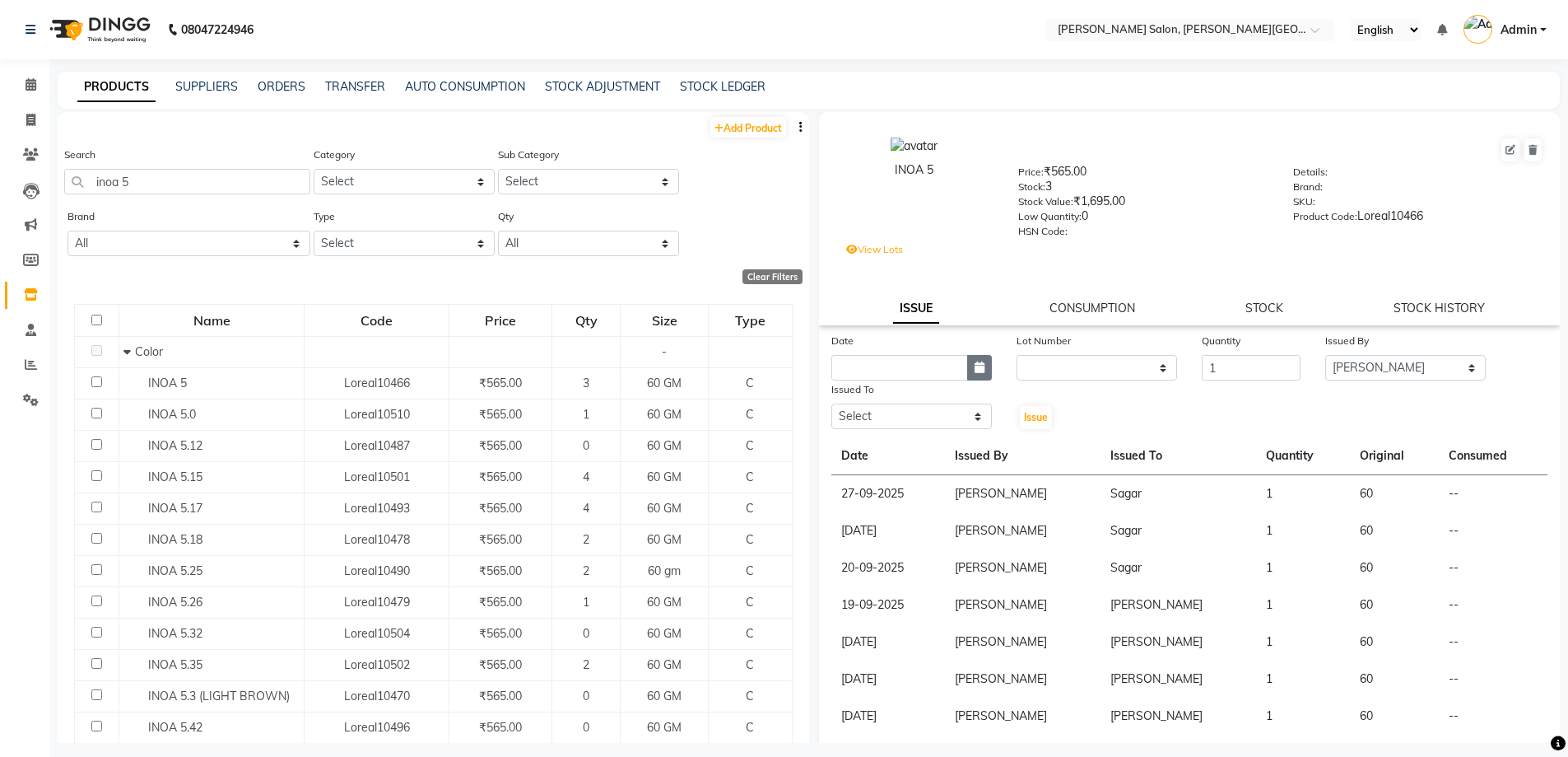
click at [968, 367] on button "button" at bounding box center [980, 368] width 25 height 26
select select "10"
select select "2025"
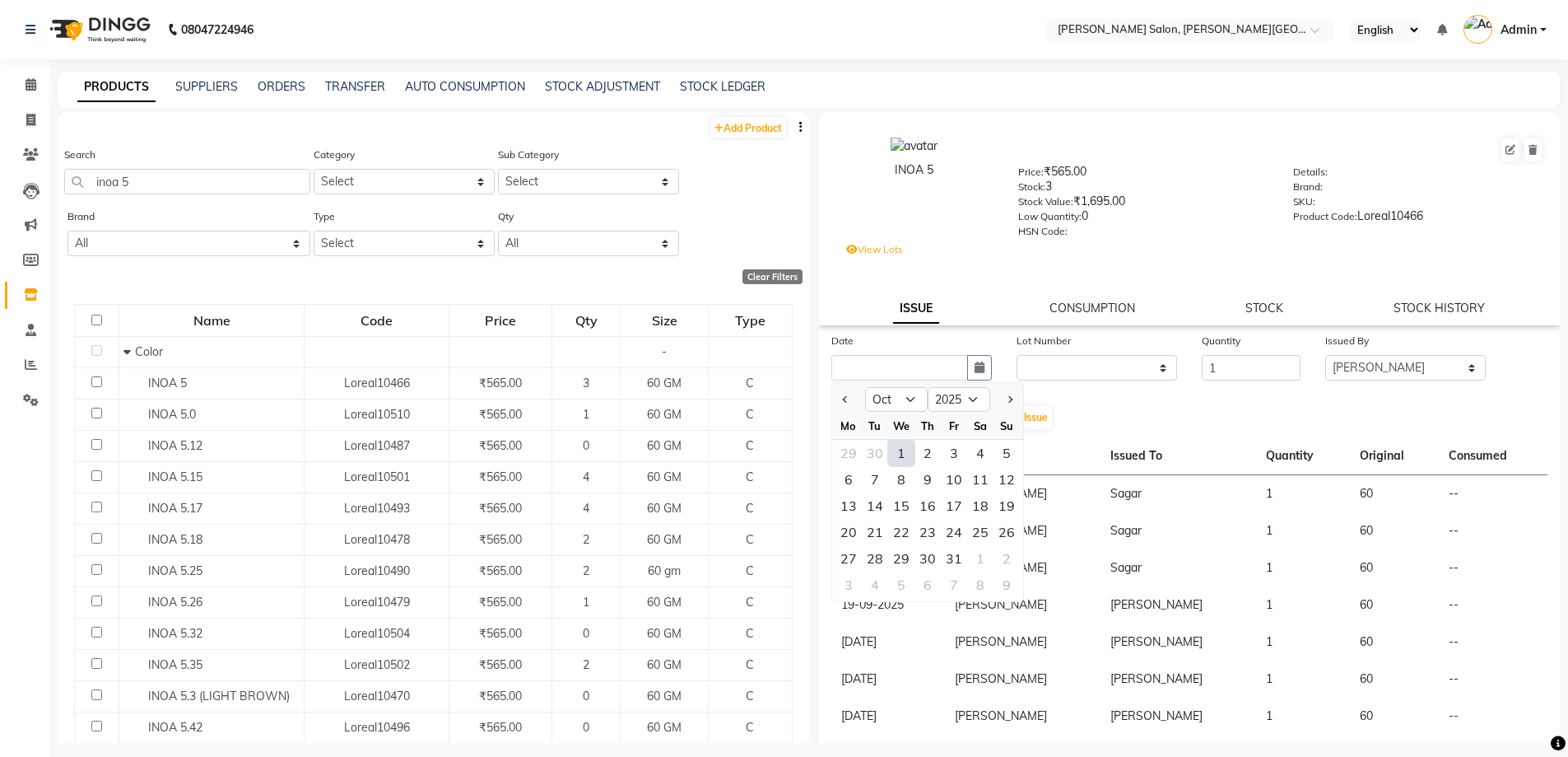
click at [897, 456] on div "1" at bounding box center [901, 453] width 27 height 27
type input "01-10-2025"
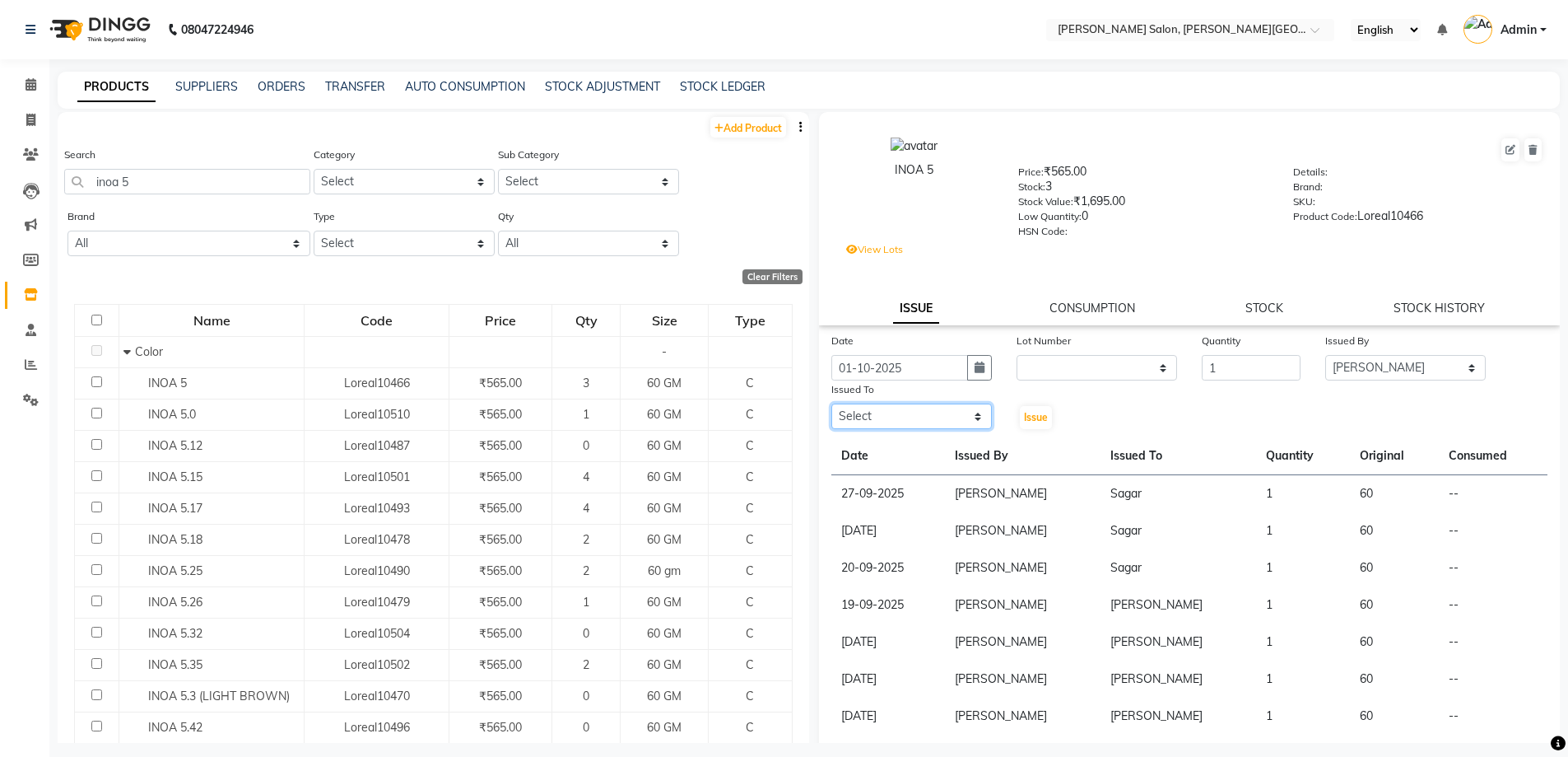
click at [915, 411] on select "Select [PERSON_NAME] [PERSON_NAME] [PERSON_NAME] [PERSON_NAME] [PERSON_NAME] [P…" at bounding box center [911, 416] width 160 height 26
select select "24178"
click at [831, 403] on select "Select [PERSON_NAME] [PERSON_NAME] [PERSON_NAME] [PERSON_NAME] [PERSON_NAME] [P…" at bounding box center [911, 416] width 160 height 26
click at [1036, 421] on span "Issue" at bounding box center [1035, 417] width 24 height 12
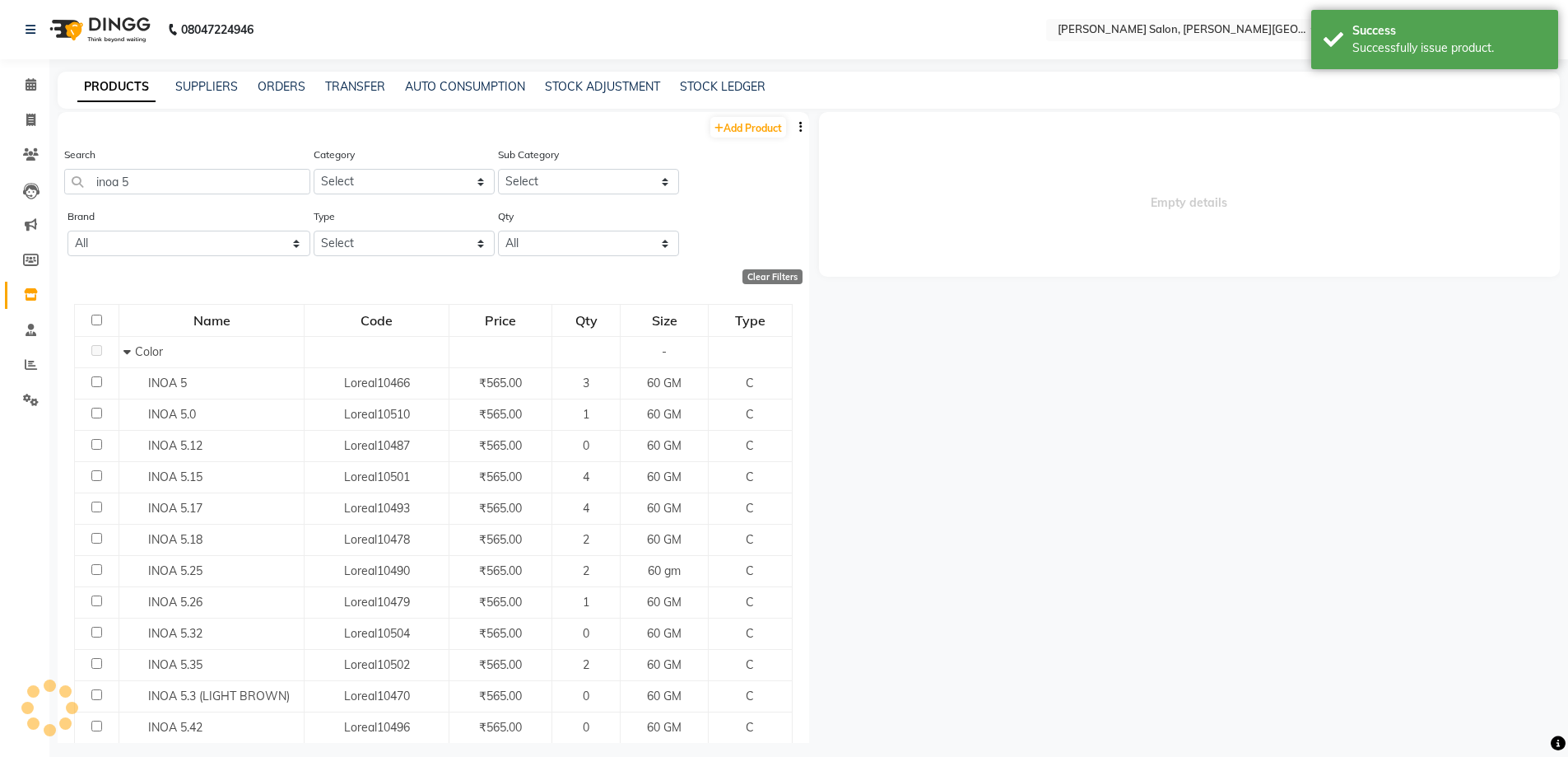
select select
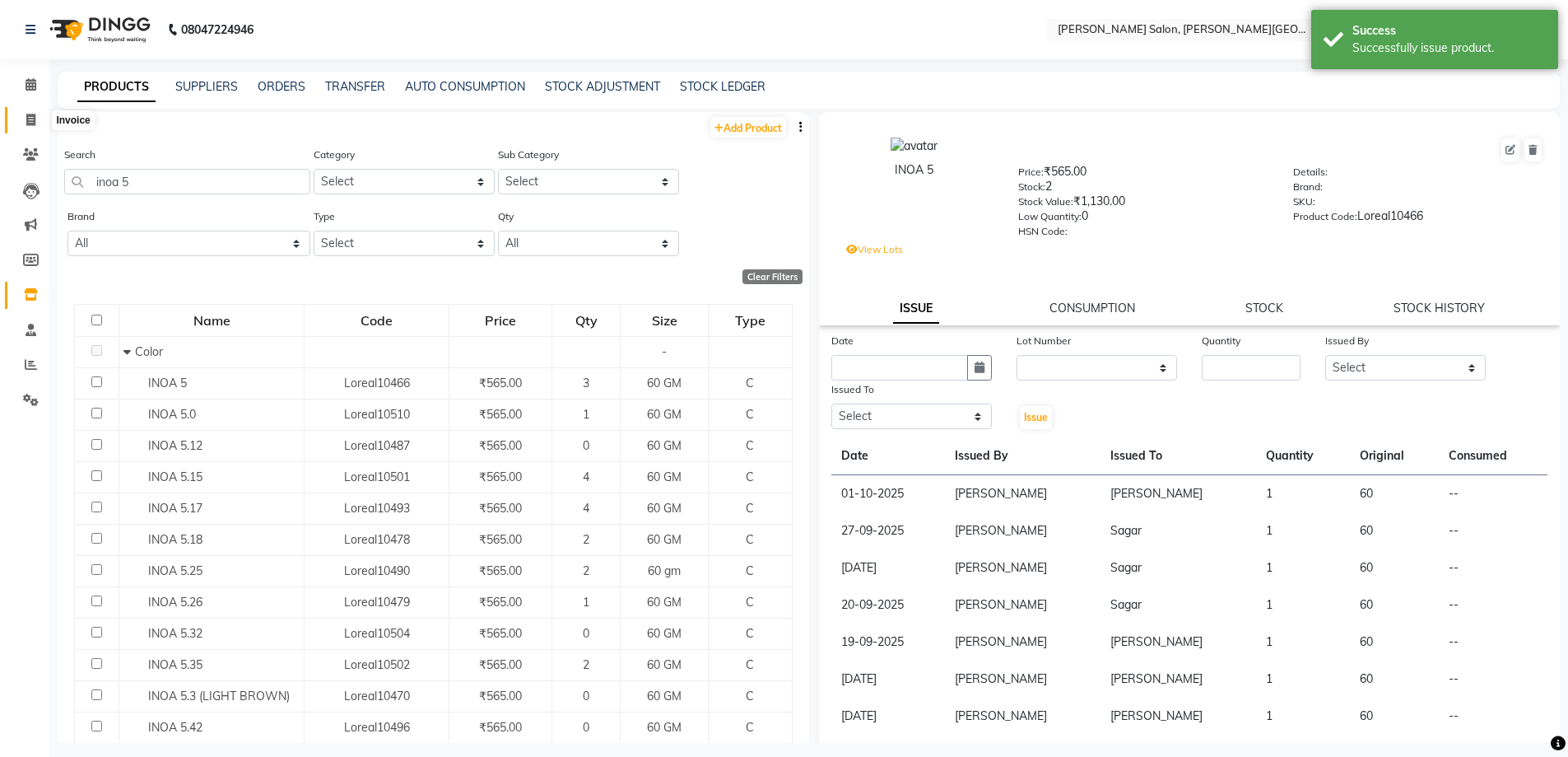
click at [25, 118] on span at bounding box center [31, 120] width 29 height 19
select select "service"
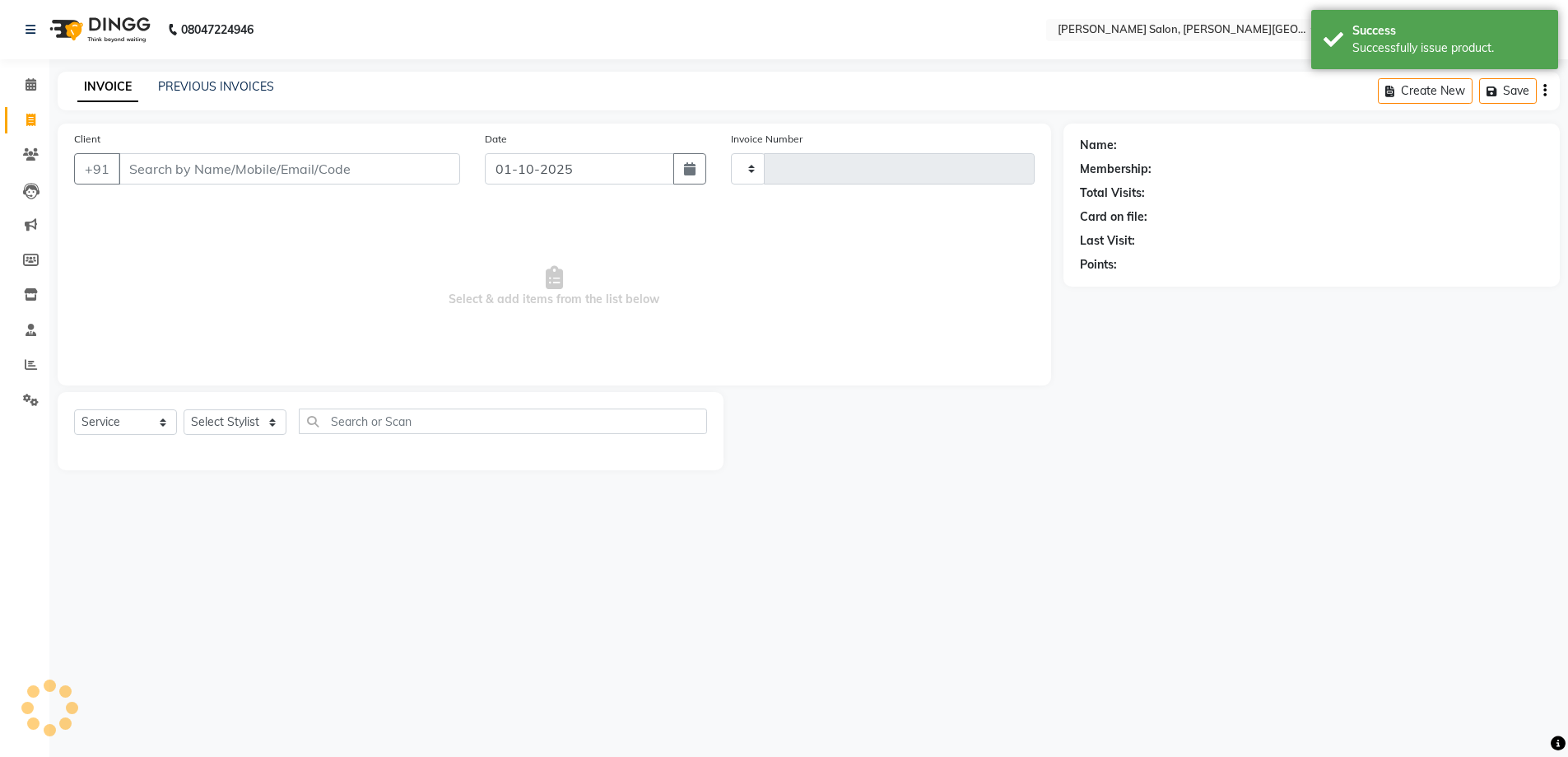
type input "3199"
select select "4122"
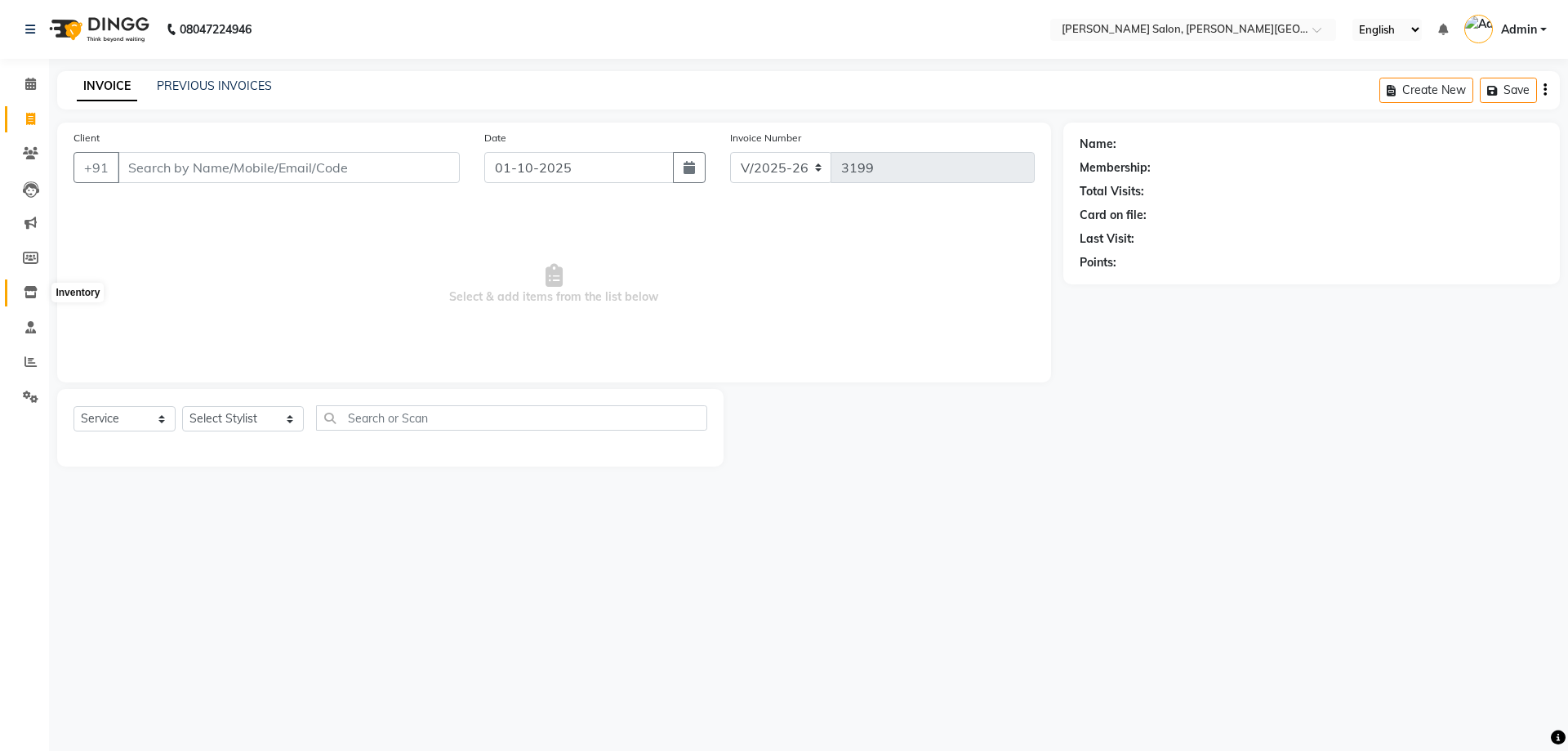
click at [34, 286] on icon at bounding box center [30, 292] width 14 height 12
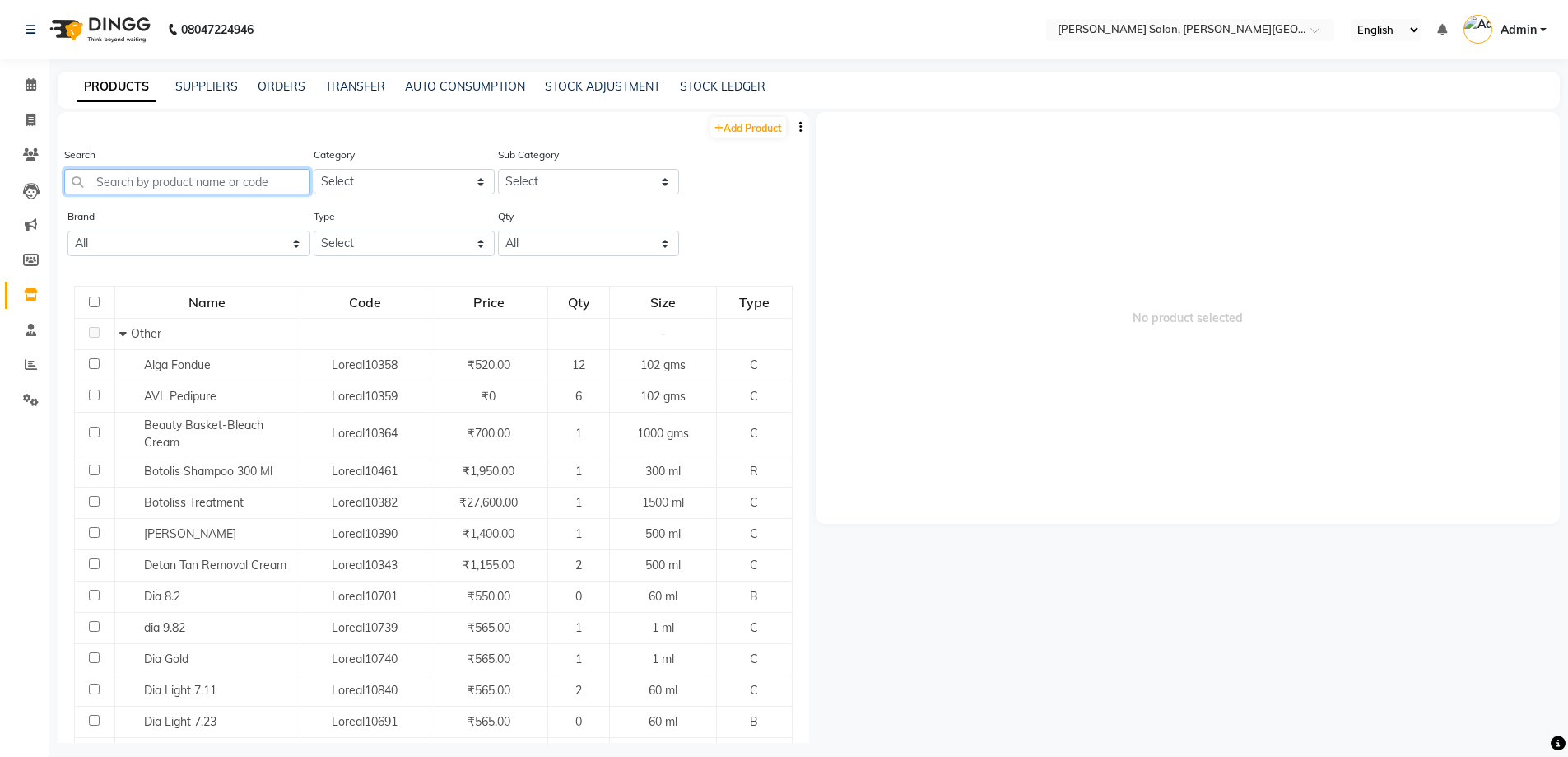
click at [211, 188] on input "text" at bounding box center [187, 181] width 246 height 26
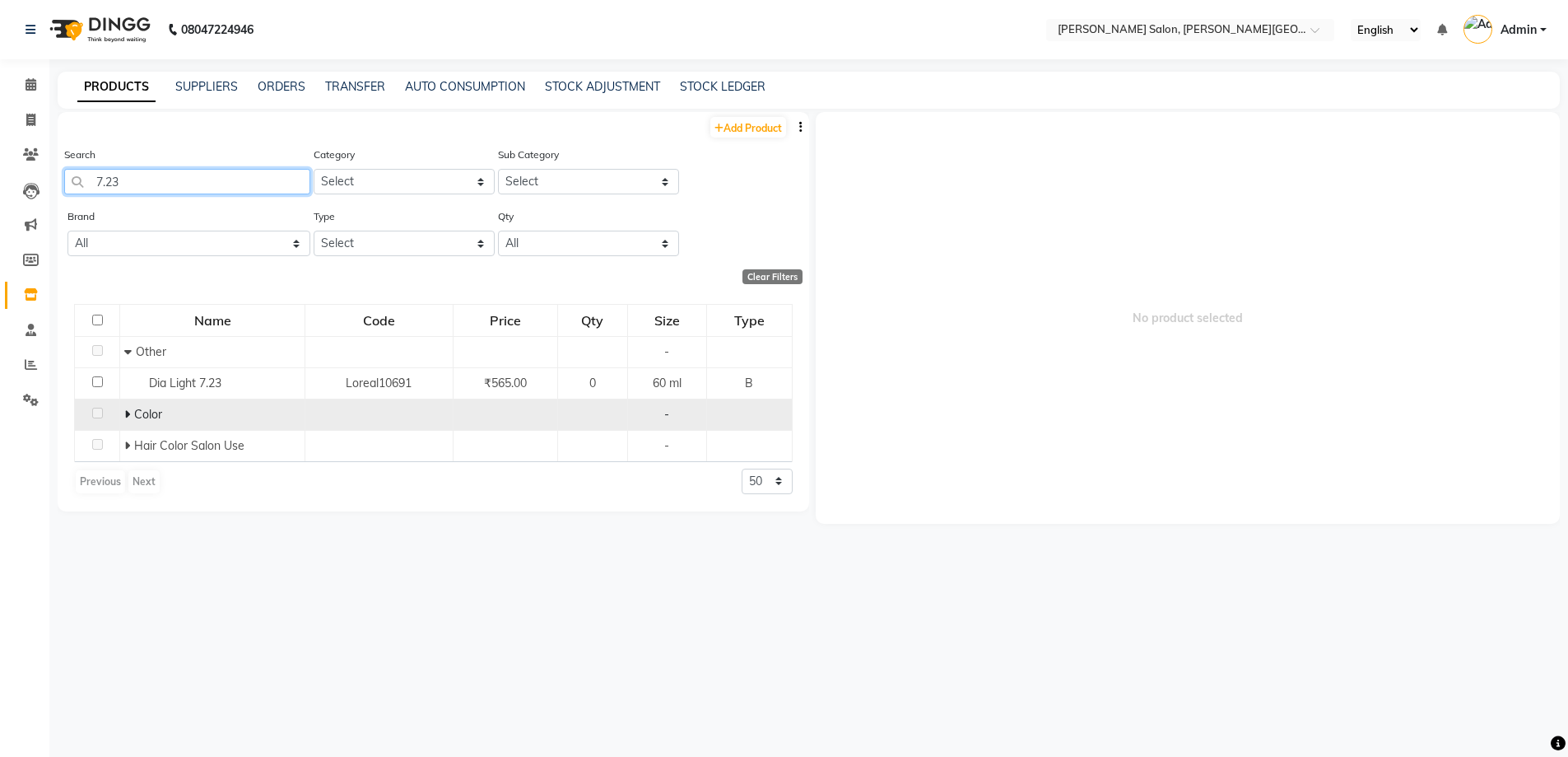
type input "7.23"
click at [127, 411] on icon at bounding box center [127, 414] width 6 height 12
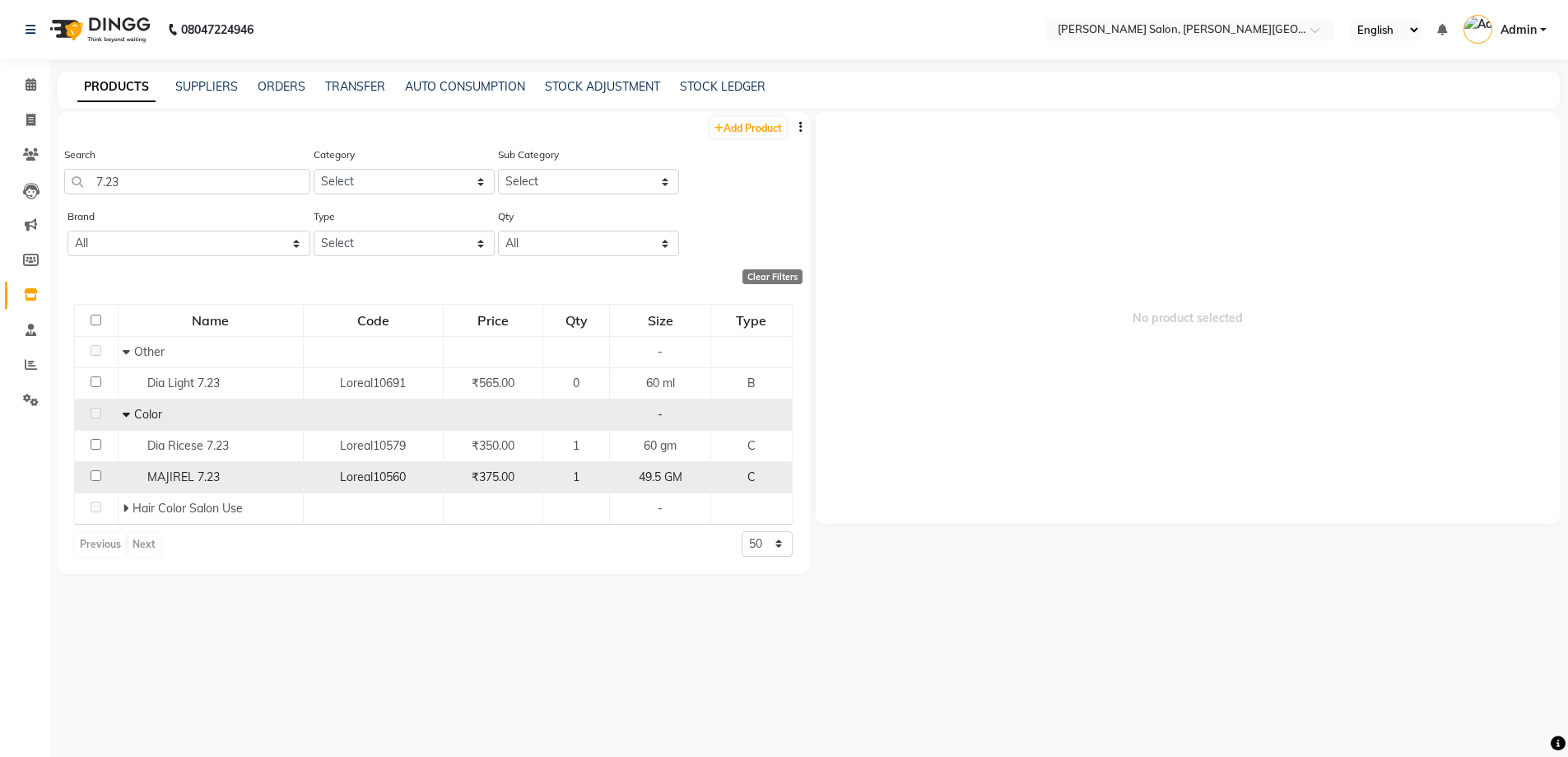
click at [191, 475] on span "MAJIREL 7.23" at bounding box center [183, 476] width 72 height 15
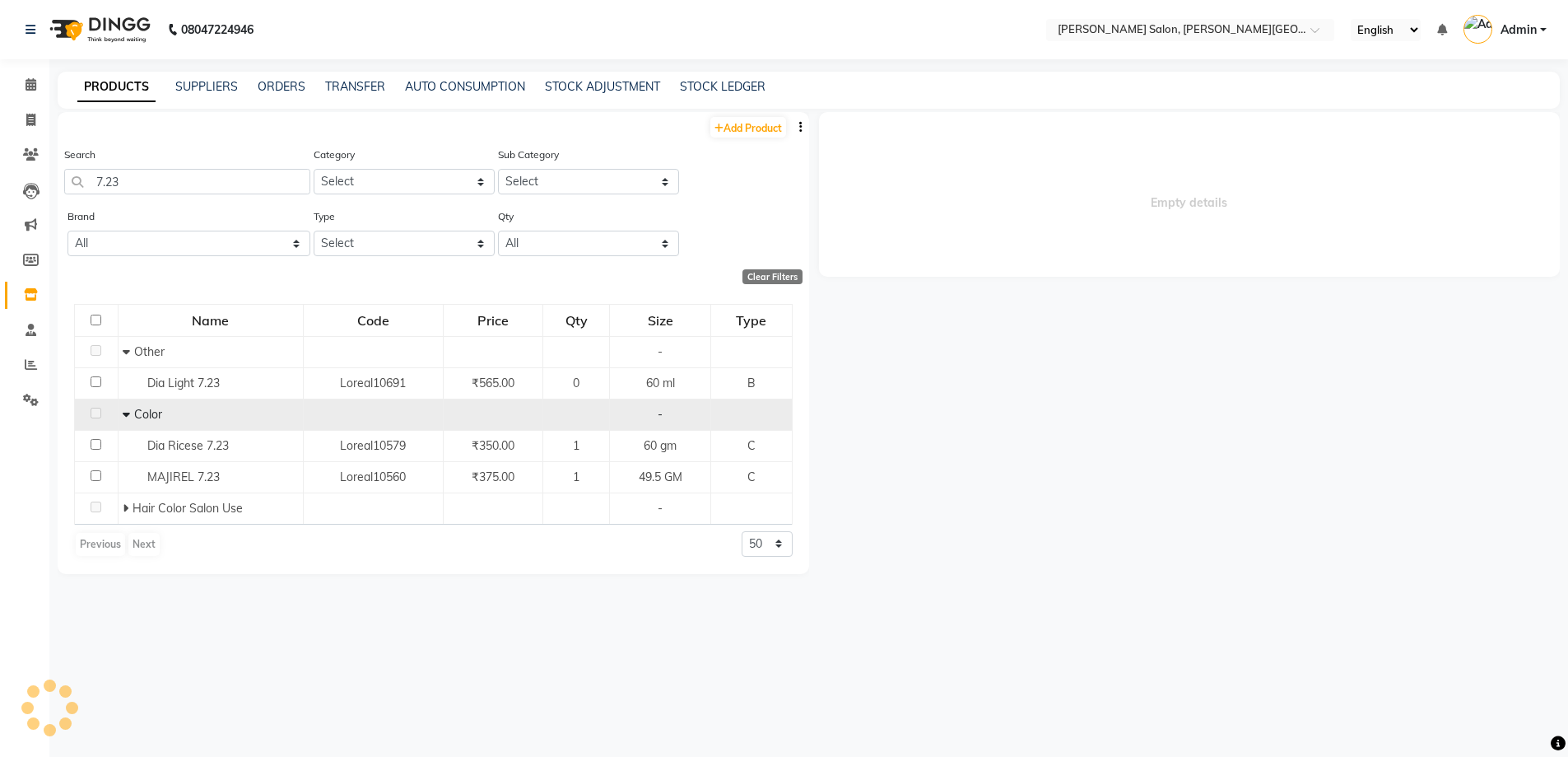
select select
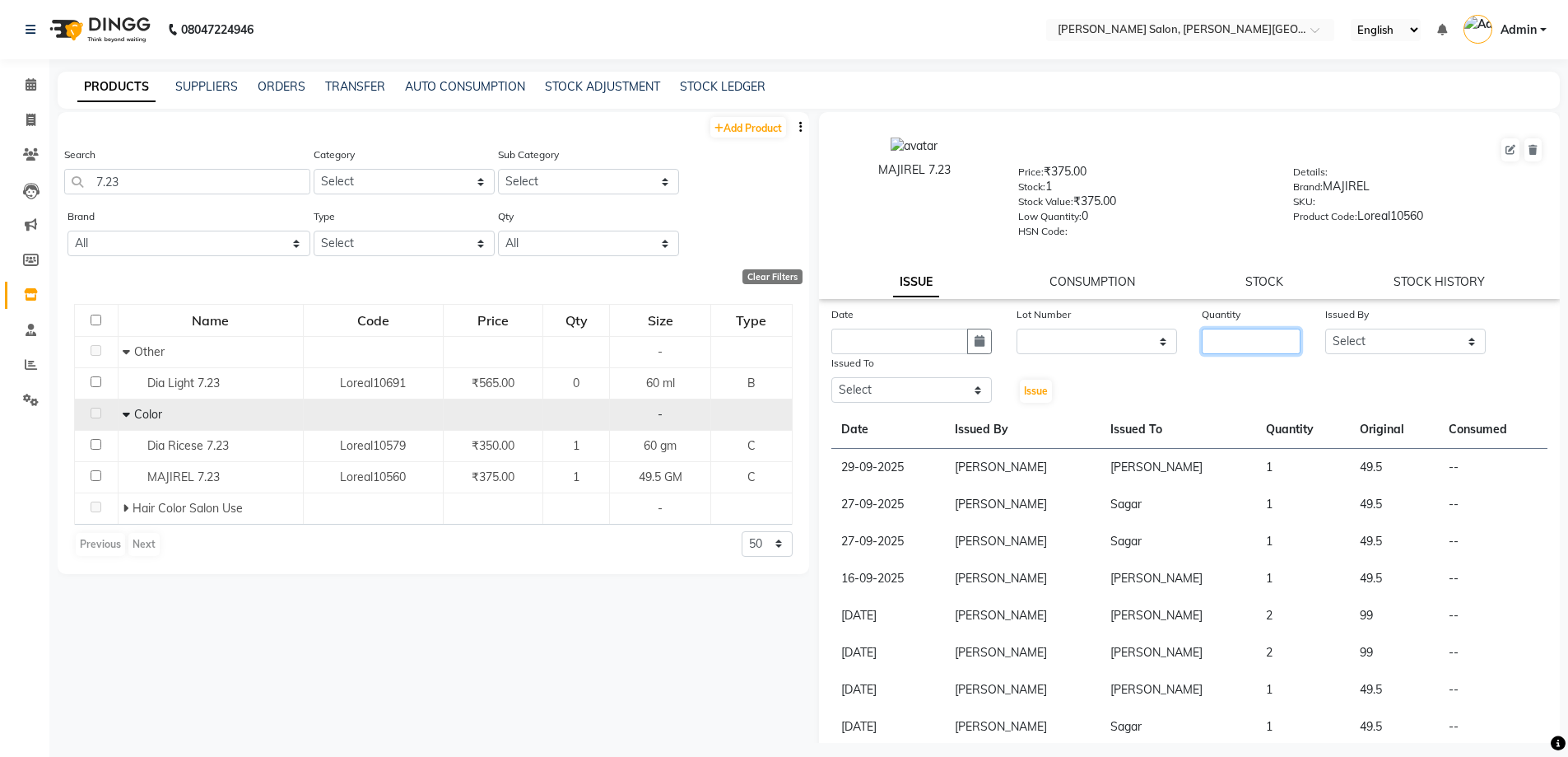
click at [1246, 346] on input "number" at bounding box center [1250, 341] width 99 height 26
type input "1"
drag, startPoint x: 1445, startPoint y: 344, endPoint x: 1449, endPoint y: 314, distance: 30.3
click at [1449, 314] on div "Issued By Select [PERSON_NAME] [PERSON_NAME] [PERSON_NAME] [PERSON_NAME] [PERSO…" at bounding box center [1405, 330] width 185 height 49
click at [1325, 329] on select "Select [PERSON_NAME] [PERSON_NAME] [PERSON_NAME] [PERSON_NAME] [PERSON_NAME] [P…" at bounding box center [1405, 341] width 160 height 26
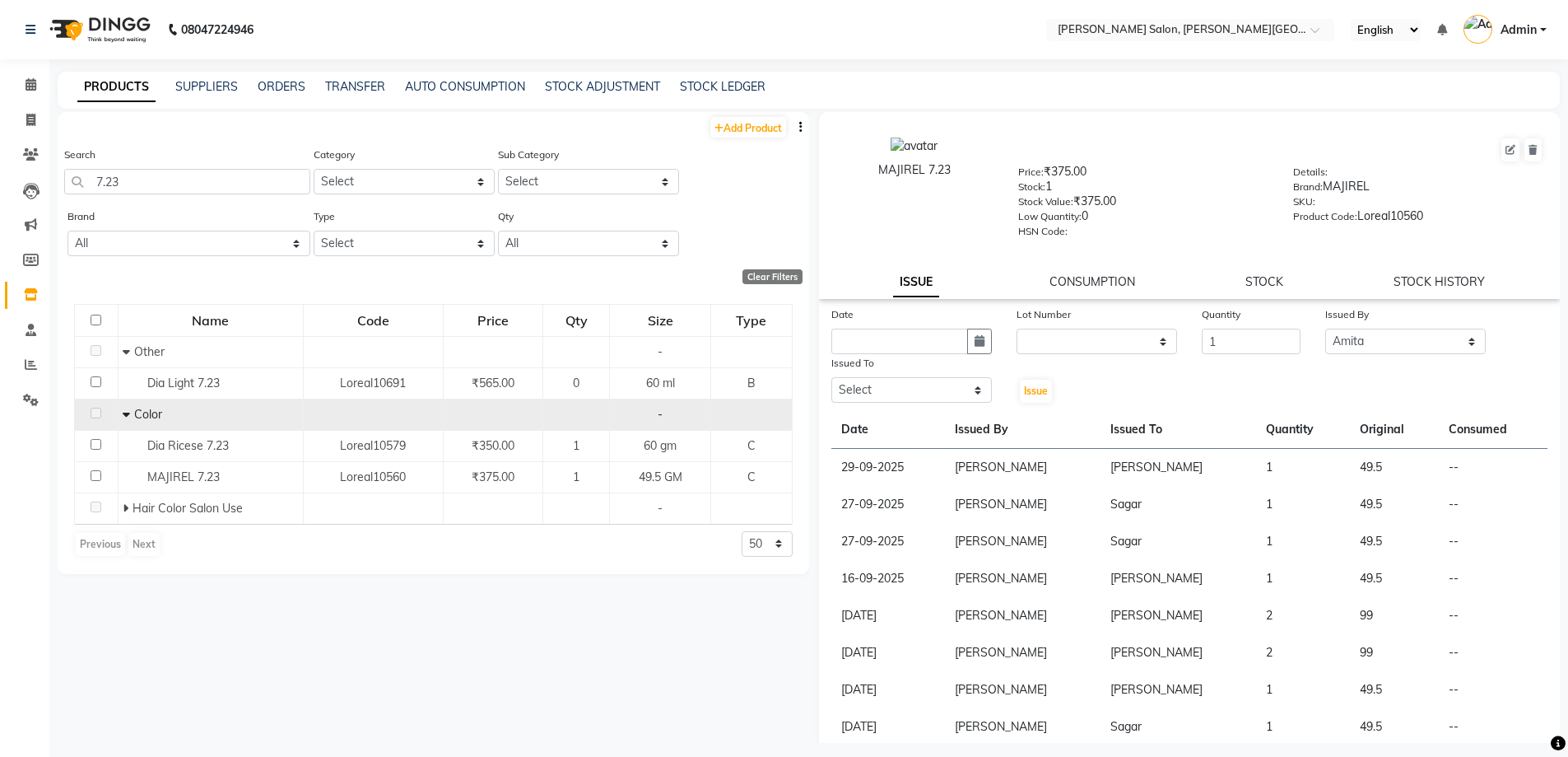
click at [1373, 316] on div "Issued By" at bounding box center [1405, 317] width 160 height 23
drag, startPoint x: 1394, startPoint y: 341, endPoint x: 1394, endPoint y: 331, distance: 10.0
click at [1394, 331] on select "Select [PERSON_NAME] [PERSON_NAME] [PERSON_NAME] [PERSON_NAME] [PERSON_NAME] [P…" at bounding box center [1405, 341] width 160 height 26
select select "22721"
click at [1325, 329] on select "Select [PERSON_NAME] [PERSON_NAME] [PERSON_NAME] [PERSON_NAME] [PERSON_NAME] [P…" at bounding box center [1405, 341] width 160 height 26
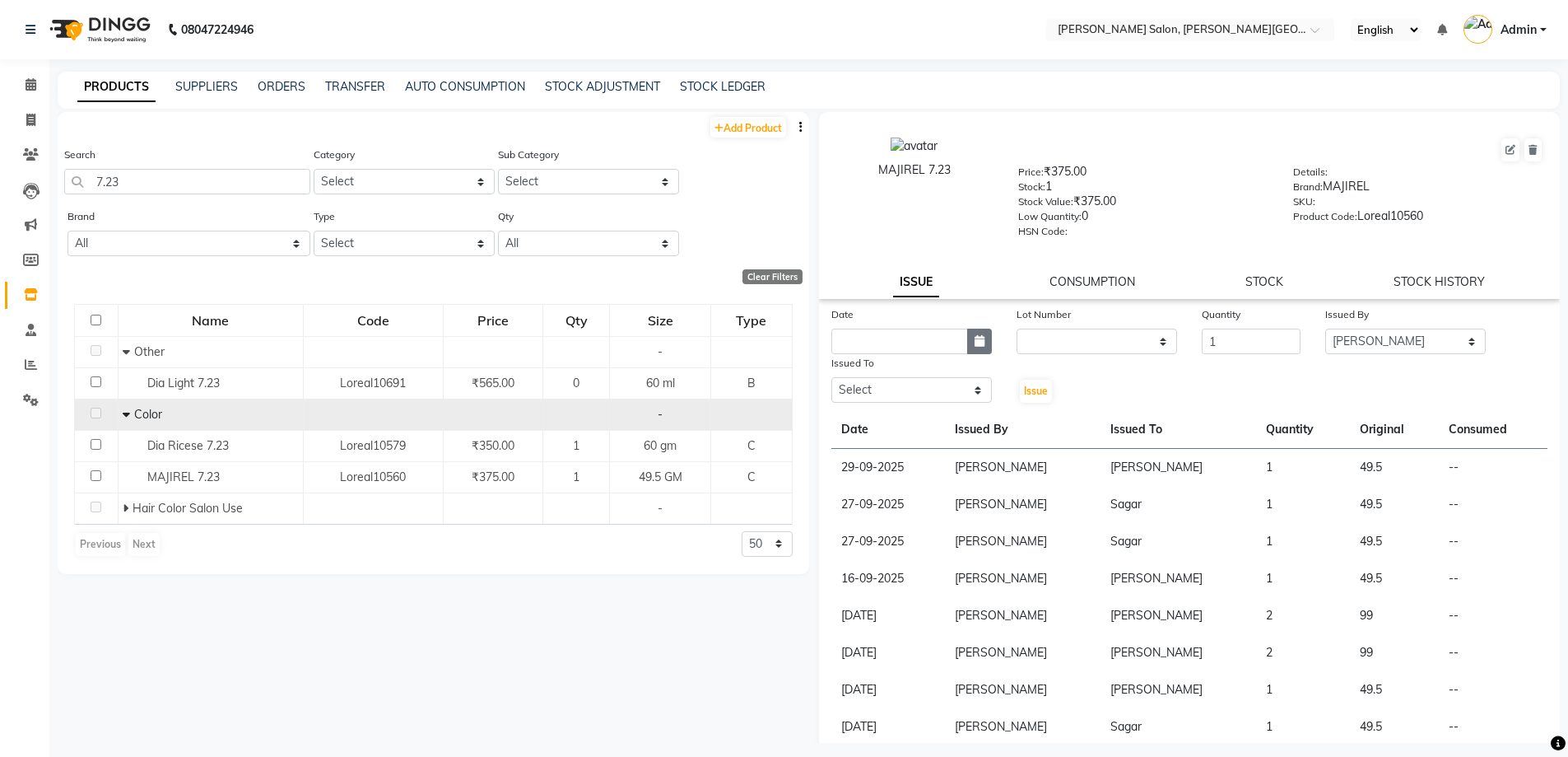
click at [986, 335] on button "button" at bounding box center [980, 341] width 25 height 26
select select "10"
select select "2025"
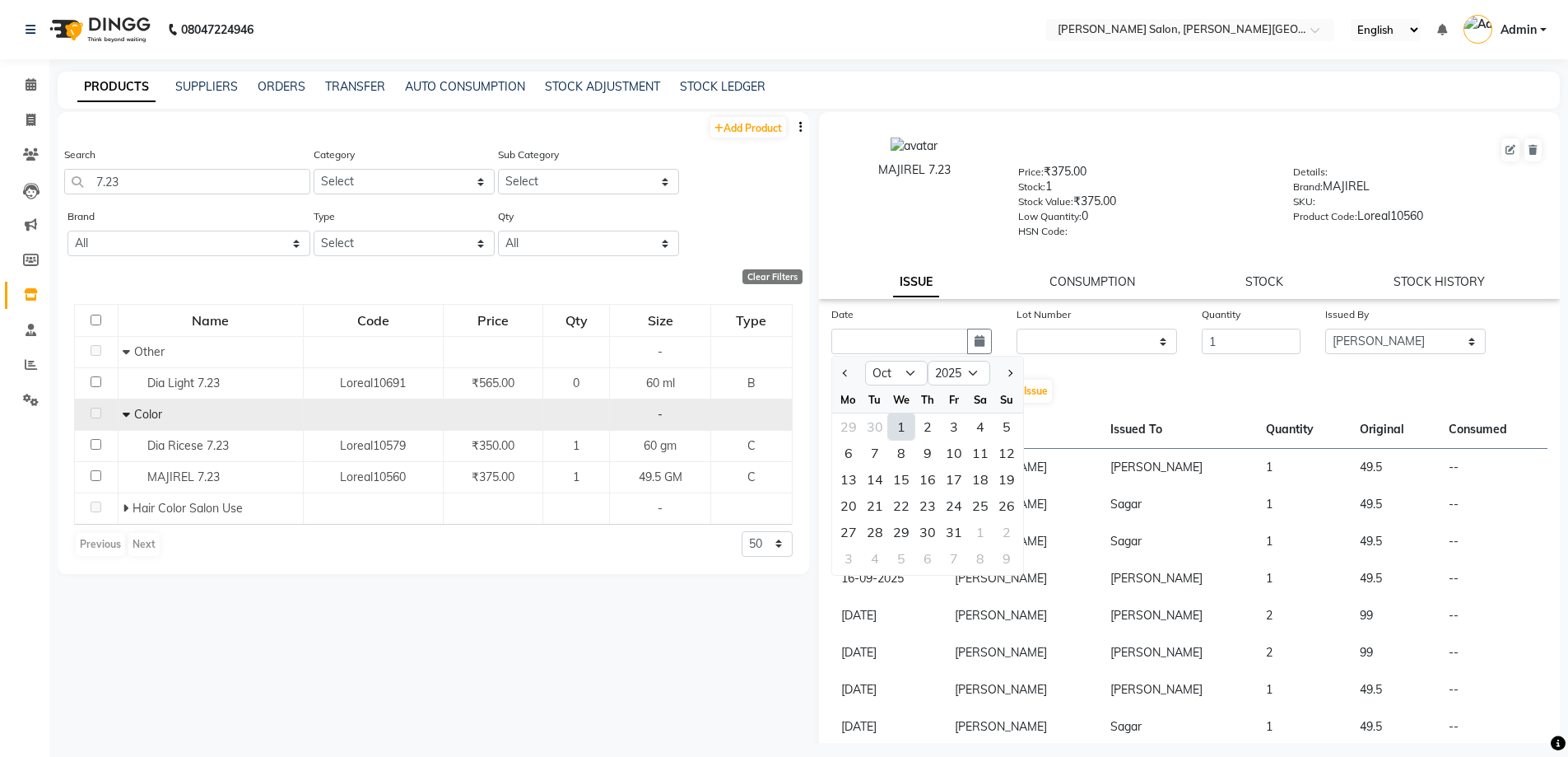
drag, startPoint x: 892, startPoint y: 423, endPoint x: 885, endPoint y: 378, distance: 45.5
click at [892, 422] on div "1" at bounding box center [901, 427] width 27 height 27
type input "01-10-2025"
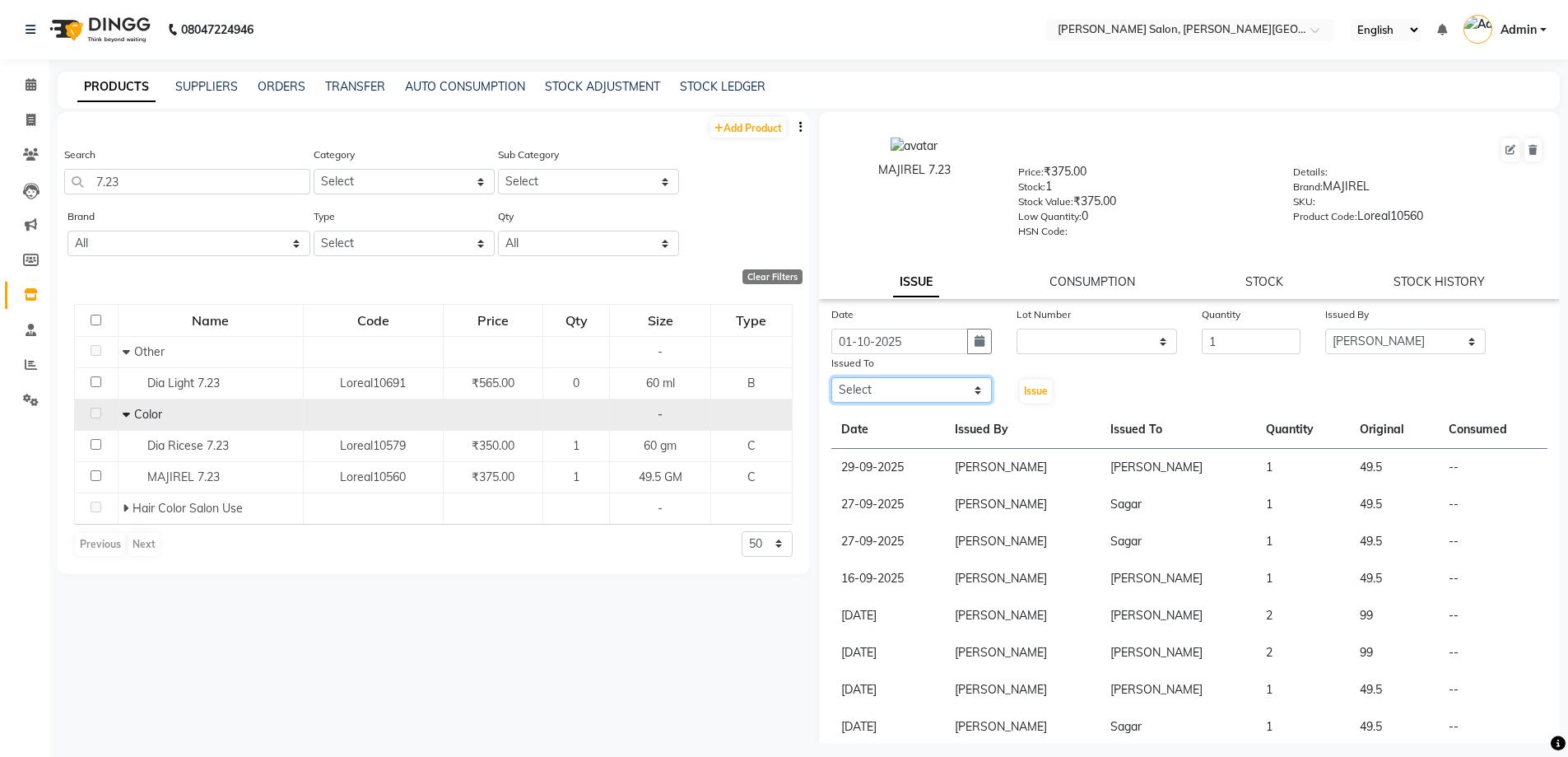
click at [890, 377] on select "Select [PERSON_NAME] [PERSON_NAME] [PERSON_NAME] [PERSON_NAME] [PERSON_NAME] [P…" at bounding box center [911, 389] width 160 height 26
click at [897, 386] on select "Select [PERSON_NAME] [PERSON_NAME] [PERSON_NAME] [PERSON_NAME] [PERSON_NAME] [P…" at bounding box center [911, 389] width 160 height 26
drag, startPoint x: 922, startPoint y: 406, endPoint x: 928, endPoint y: 359, distance: 47.4
click at [922, 403] on div "Date [DATE] Lot Number None Quantity 1 Issued By Select [PERSON_NAME] [PERSON_N…" at bounding box center [1190, 580] width 742 height 549
click at [931, 383] on select "Select [PERSON_NAME] [PERSON_NAME] [PERSON_NAME] [PERSON_NAME] [PERSON_NAME] [P…" at bounding box center [911, 389] width 160 height 26
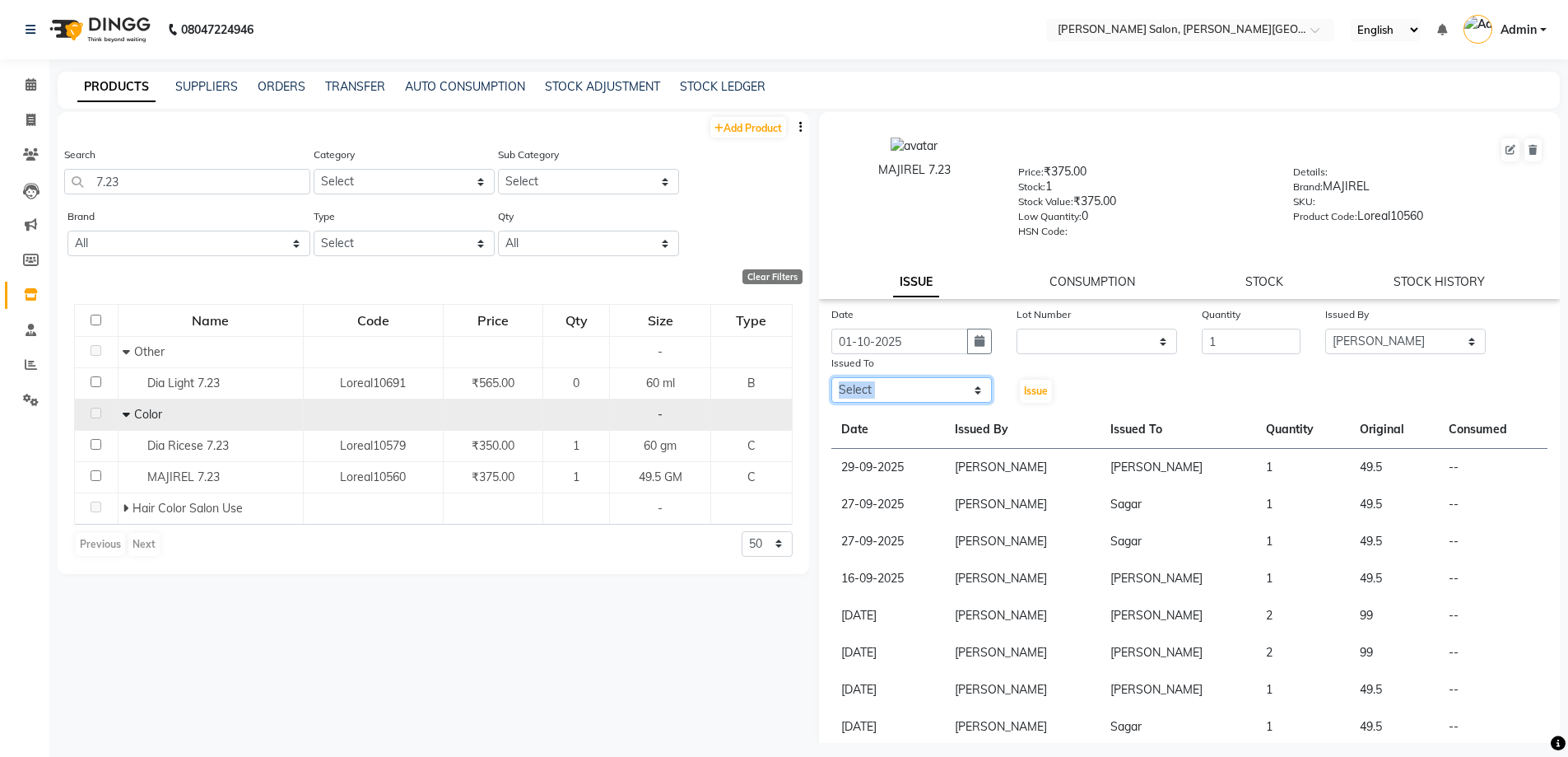
select select "24178"
click at [831, 377] on select "Select [PERSON_NAME] [PERSON_NAME] [PERSON_NAME] [PERSON_NAME] [PERSON_NAME] [P…" at bounding box center [911, 389] width 160 height 26
drag, startPoint x: 1029, startPoint y: 393, endPoint x: 514, endPoint y: 261, distance: 531.6
click at [1029, 393] on span "Issue" at bounding box center [1035, 390] width 24 height 12
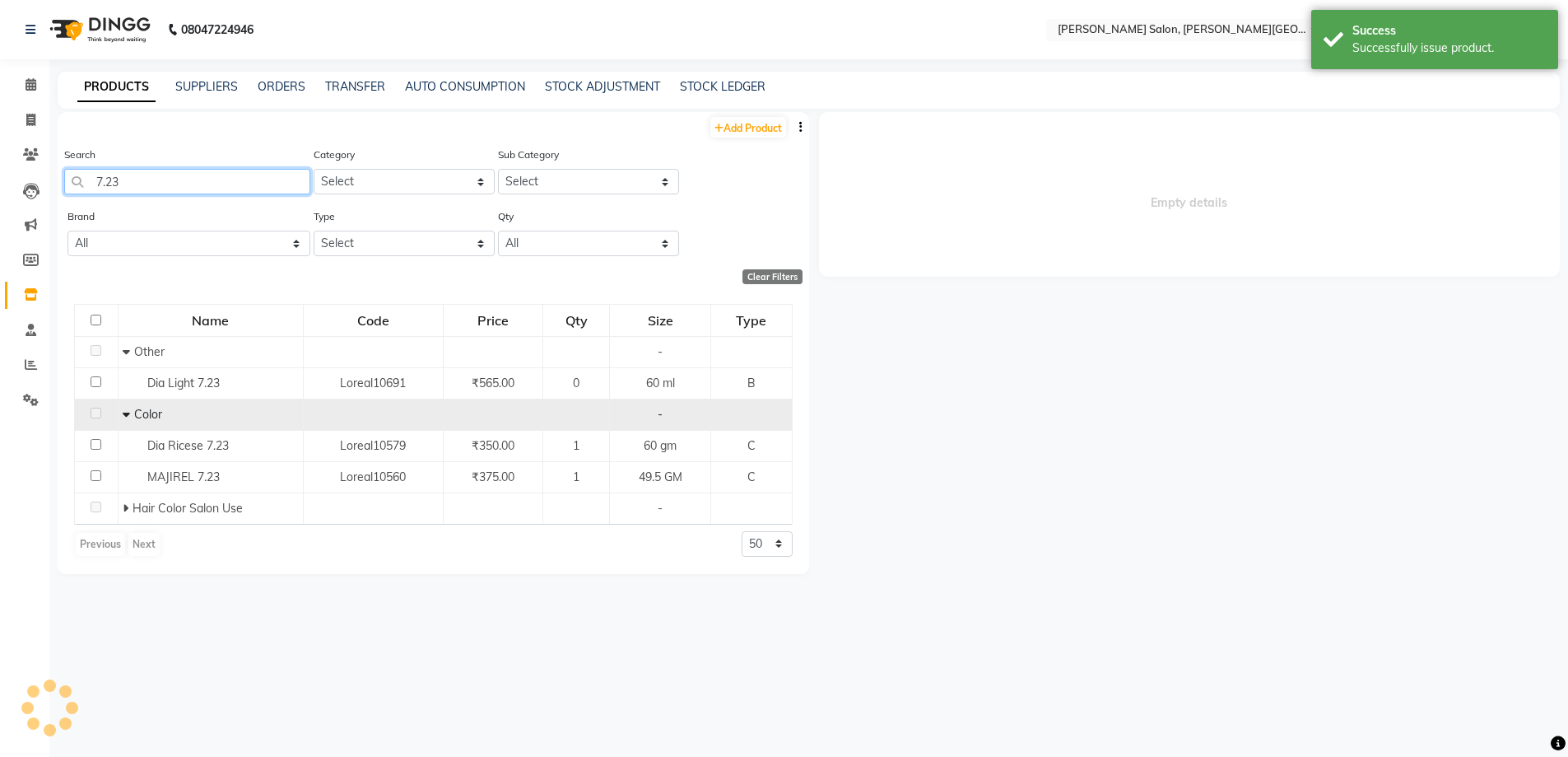
click at [0, 200] on app-home "08047224946 Select Location × [PERSON_NAME] Salon, [PERSON_NAME] Road English E…" at bounding box center [784, 383] width 1568 height 768
select select
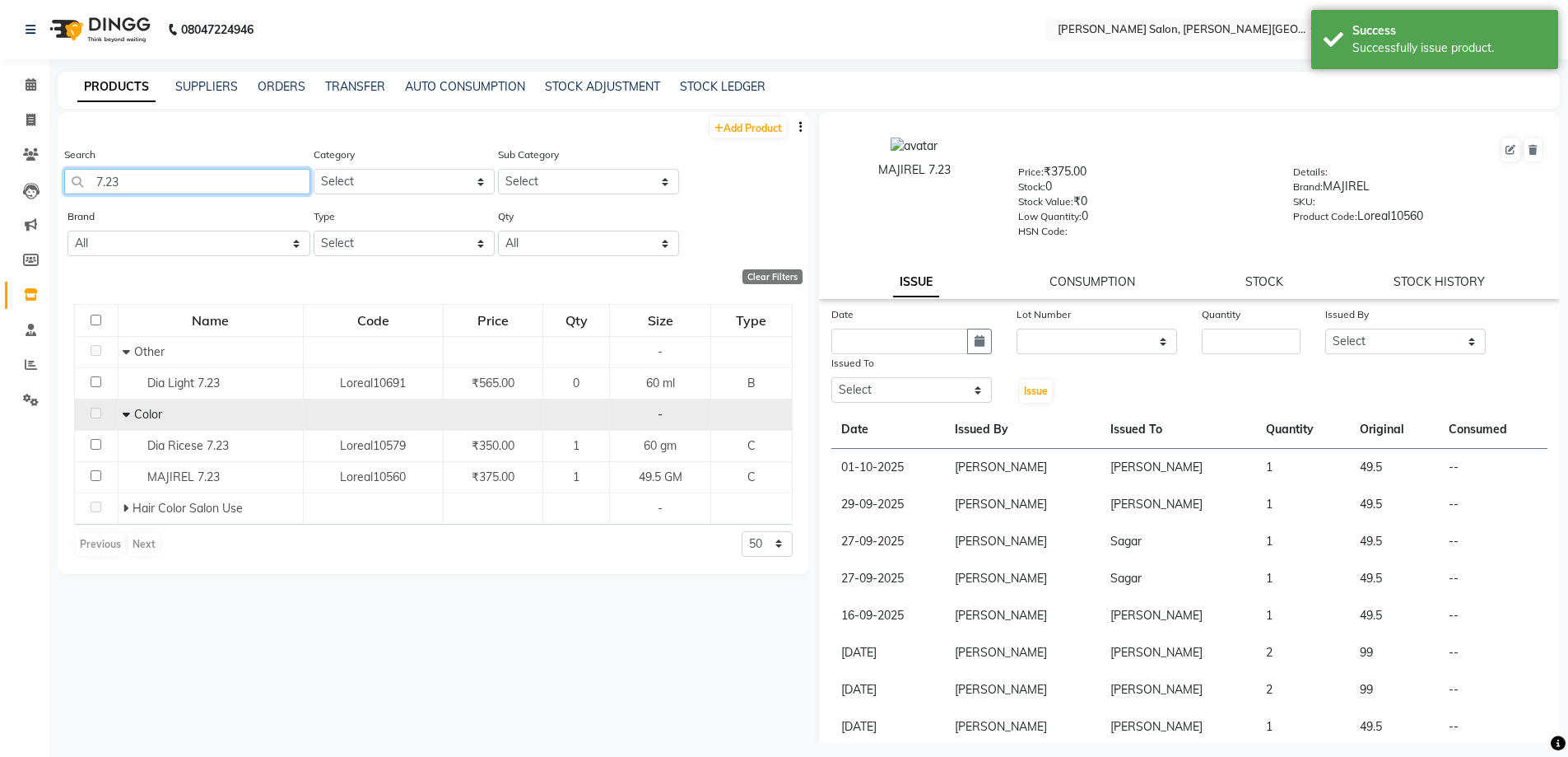
drag, startPoint x: 197, startPoint y: 183, endPoint x: 0, endPoint y: 197, distance: 197.5
click at [0, 197] on app-home "08047224946 Select Location × [PERSON_NAME] Salon, [PERSON_NAME] Road English E…" at bounding box center [784, 383] width 1568 height 768
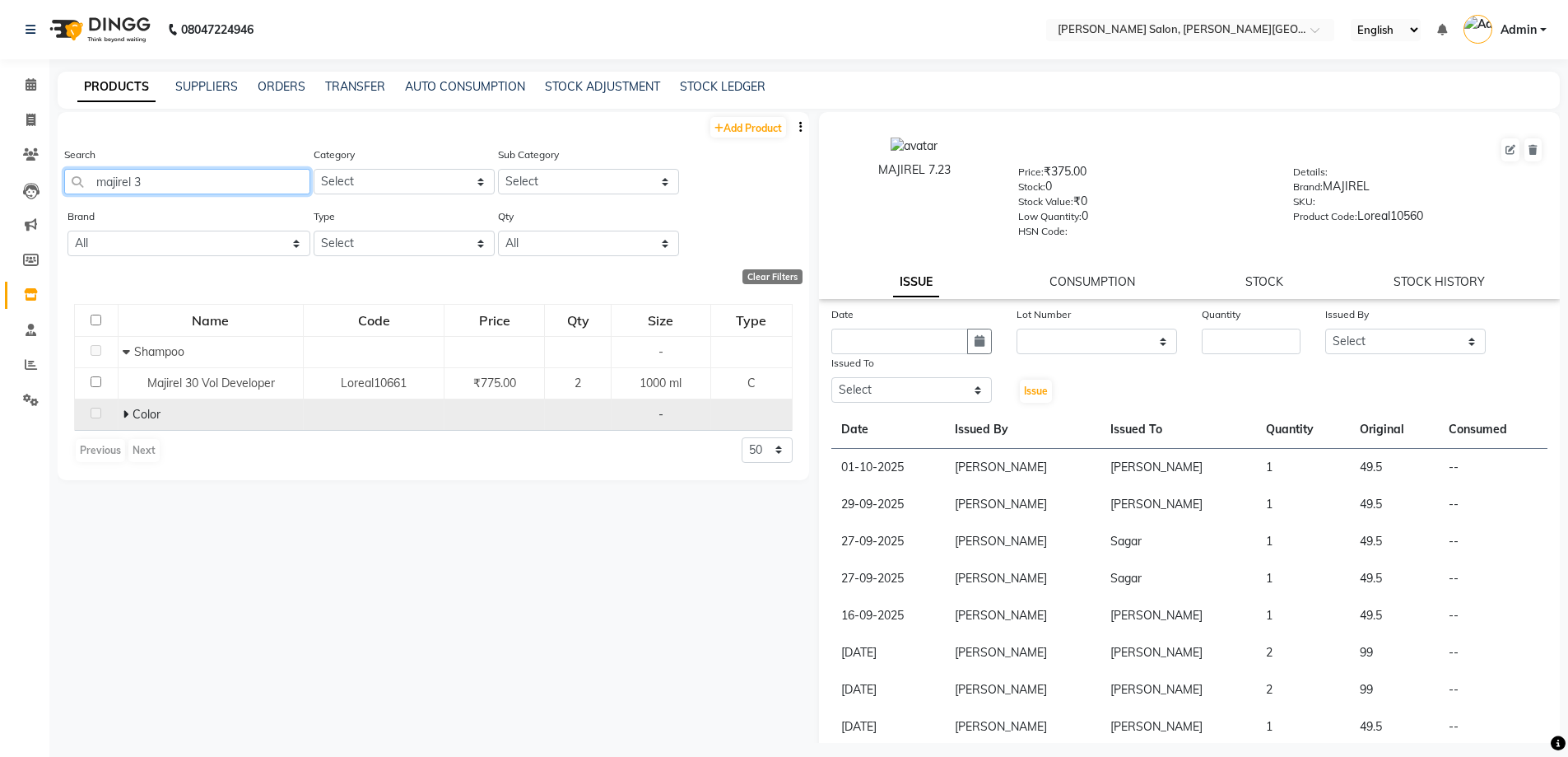
type input "majirel 3"
click at [126, 415] on icon at bounding box center [125, 414] width 6 height 12
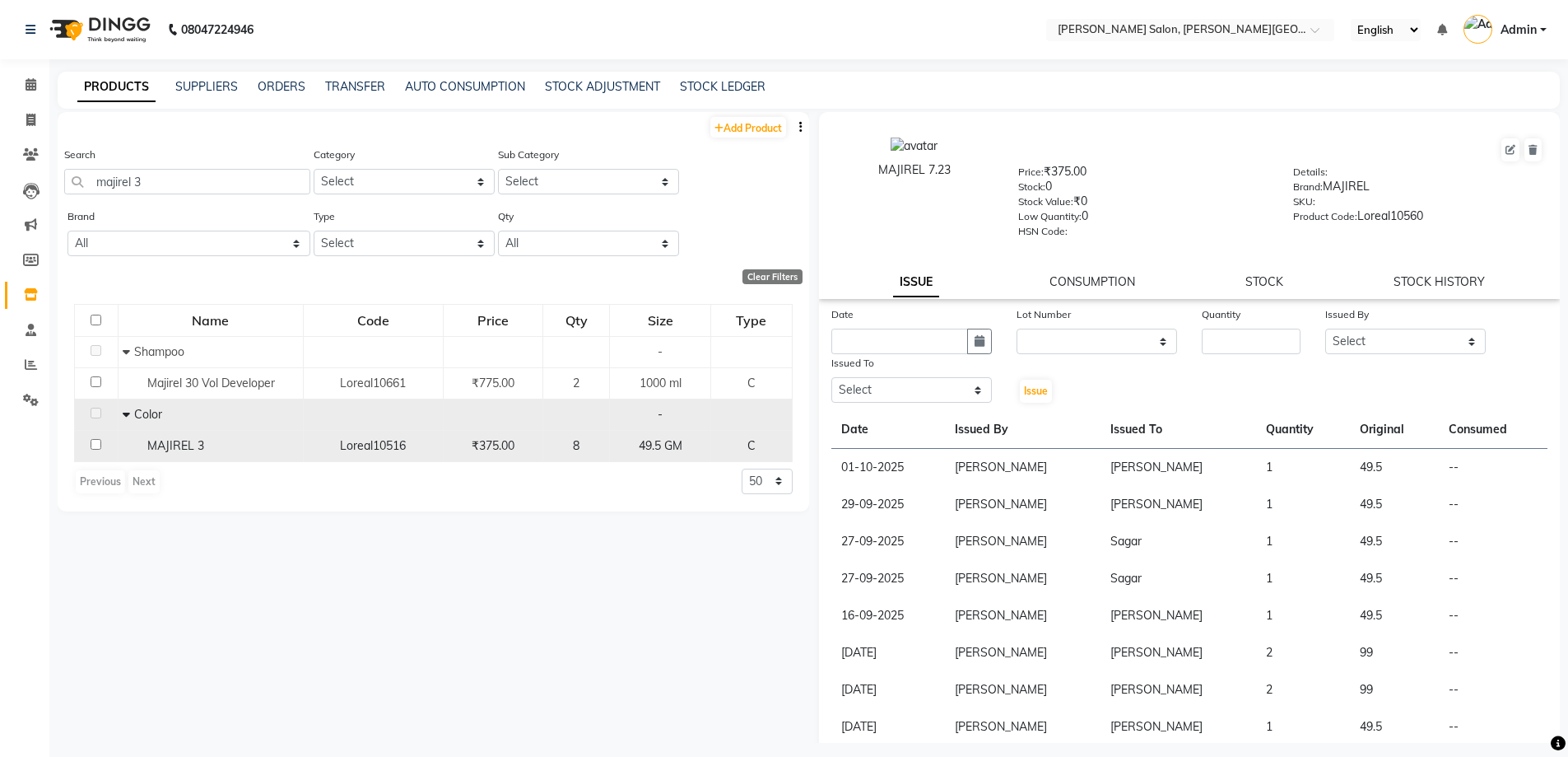
click at [178, 449] on span "MAJIREL 3" at bounding box center [176, 446] width 56 height 15
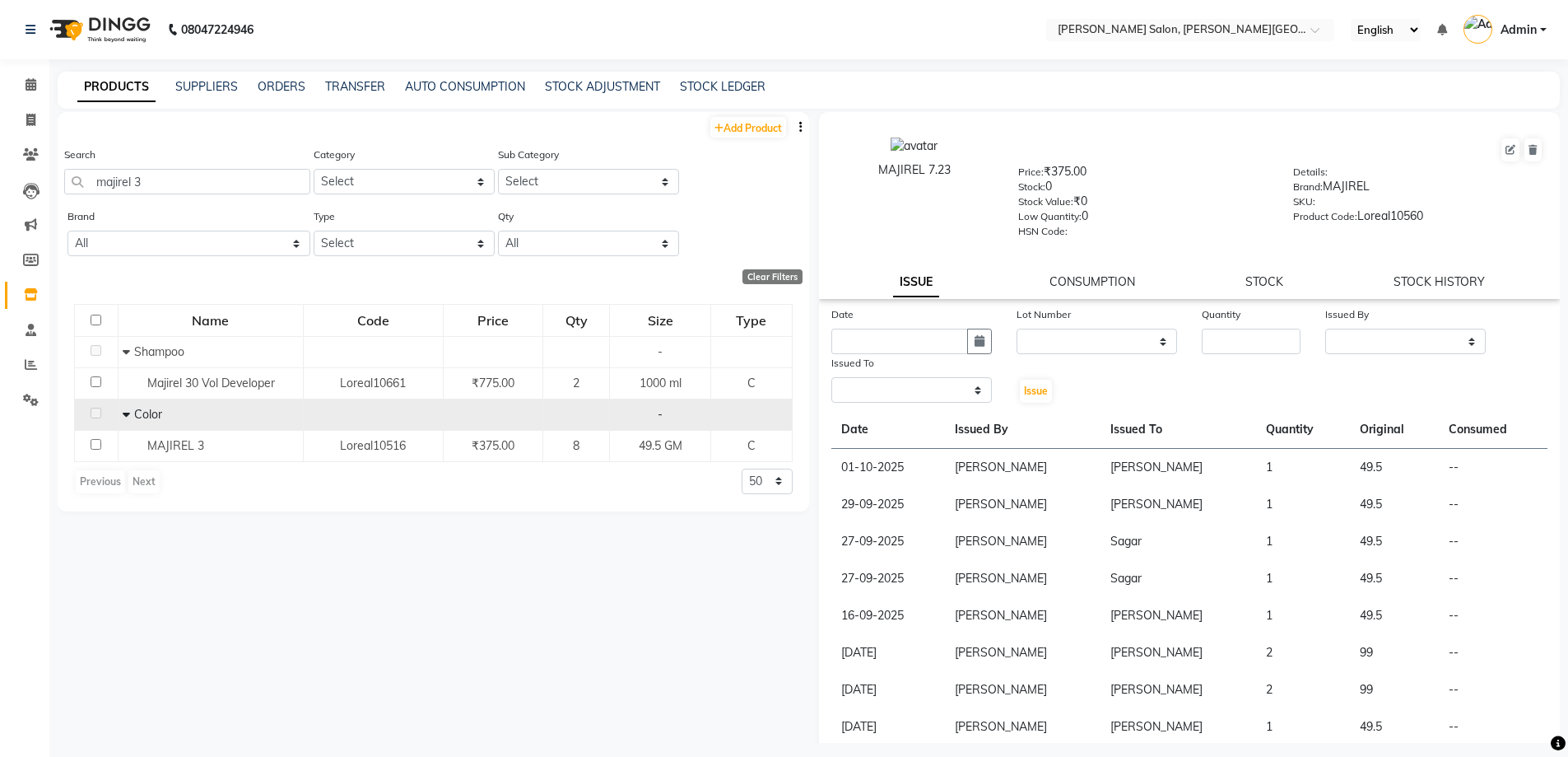
select select
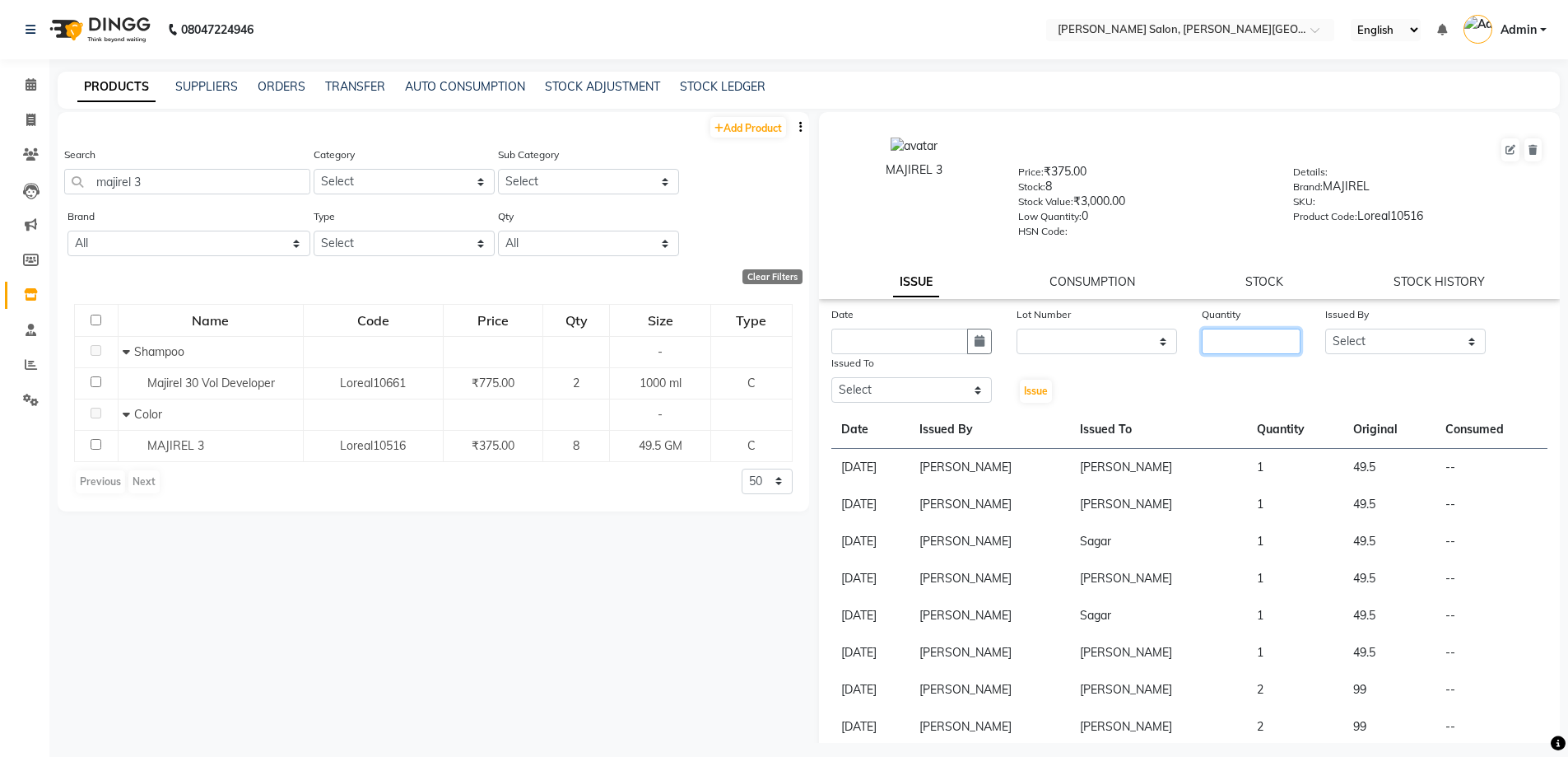
click at [1251, 344] on input "number" at bounding box center [1250, 341] width 99 height 26
type input "1"
drag, startPoint x: 1355, startPoint y: 345, endPoint x: 1360, endPoint y: 332, distance: 13.9
click at [1355, 345] on select "Select [PERSON_NAME] [PERSON_NAME] [PERSON_NAME] [PERSON_NAME] [PERSON_NAME] [P…" at bounding box center [1405, 341] width 160 height 26
select select "22721"
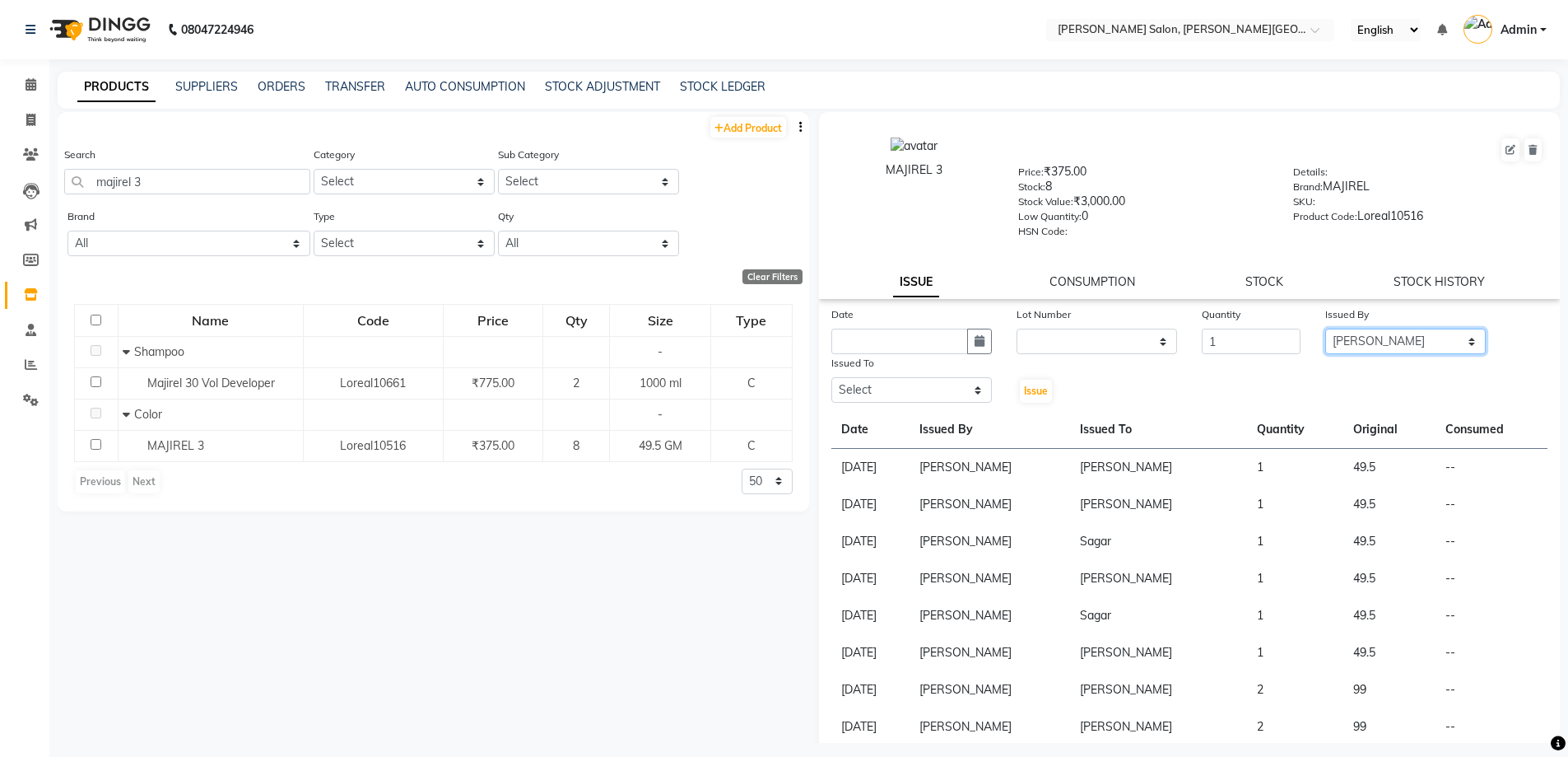
click at [1325, 329] on select "Select [PERSON_NAME] [PERSON_NAME] [PERSON_NAME] [PERSON_NAME] [PERSON_NAME] [P…" at bounding box center [1405, 341] width 160 height 26
click at [983, 335] on button "button" at bounding box center [980, 341] width 25 height 26
select select "10"
select select "2025"
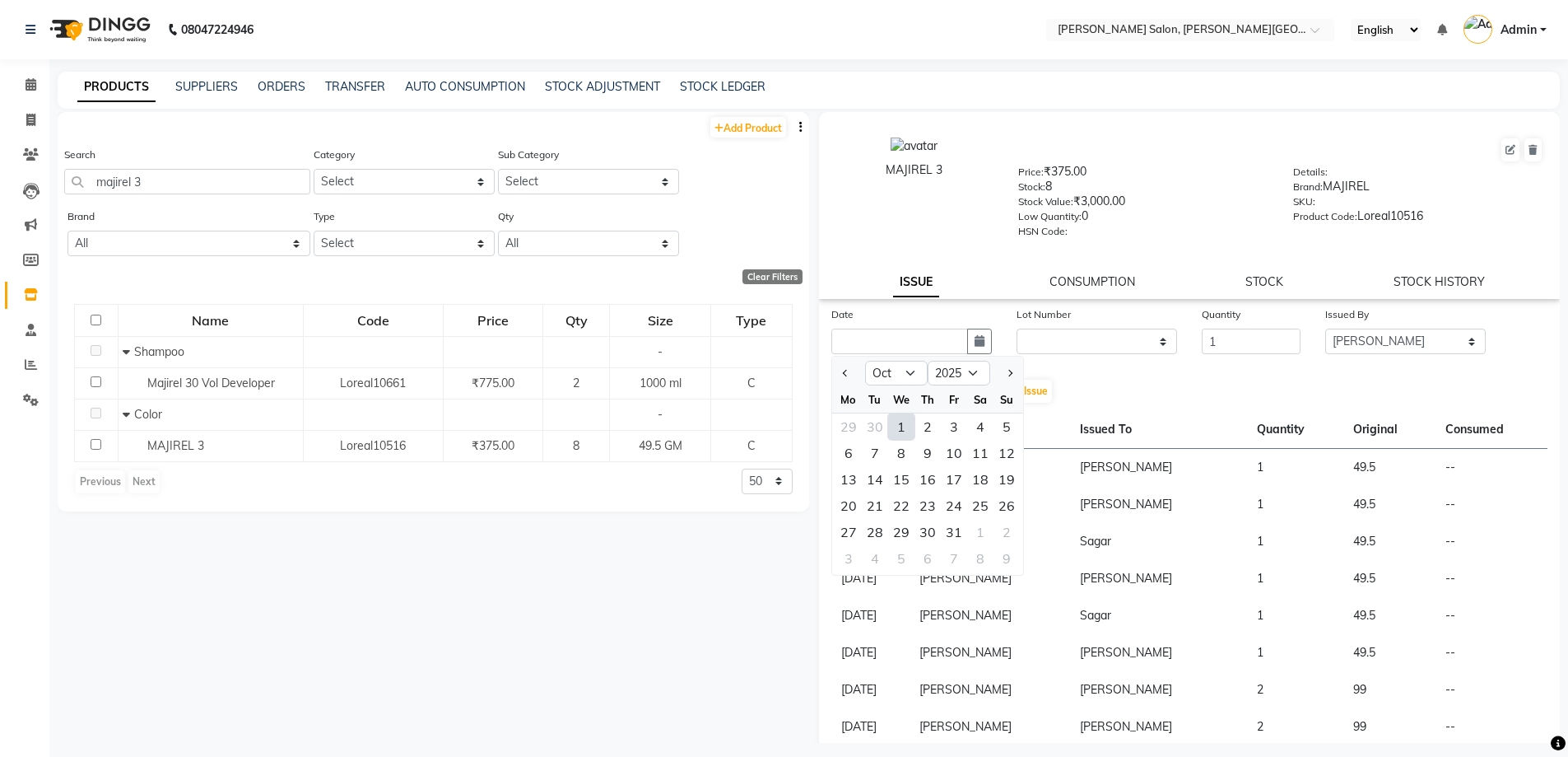
click at [908, 418] on div "1" at bounding box center [901, 427] width 27 height 27
type input "01-10-2025"
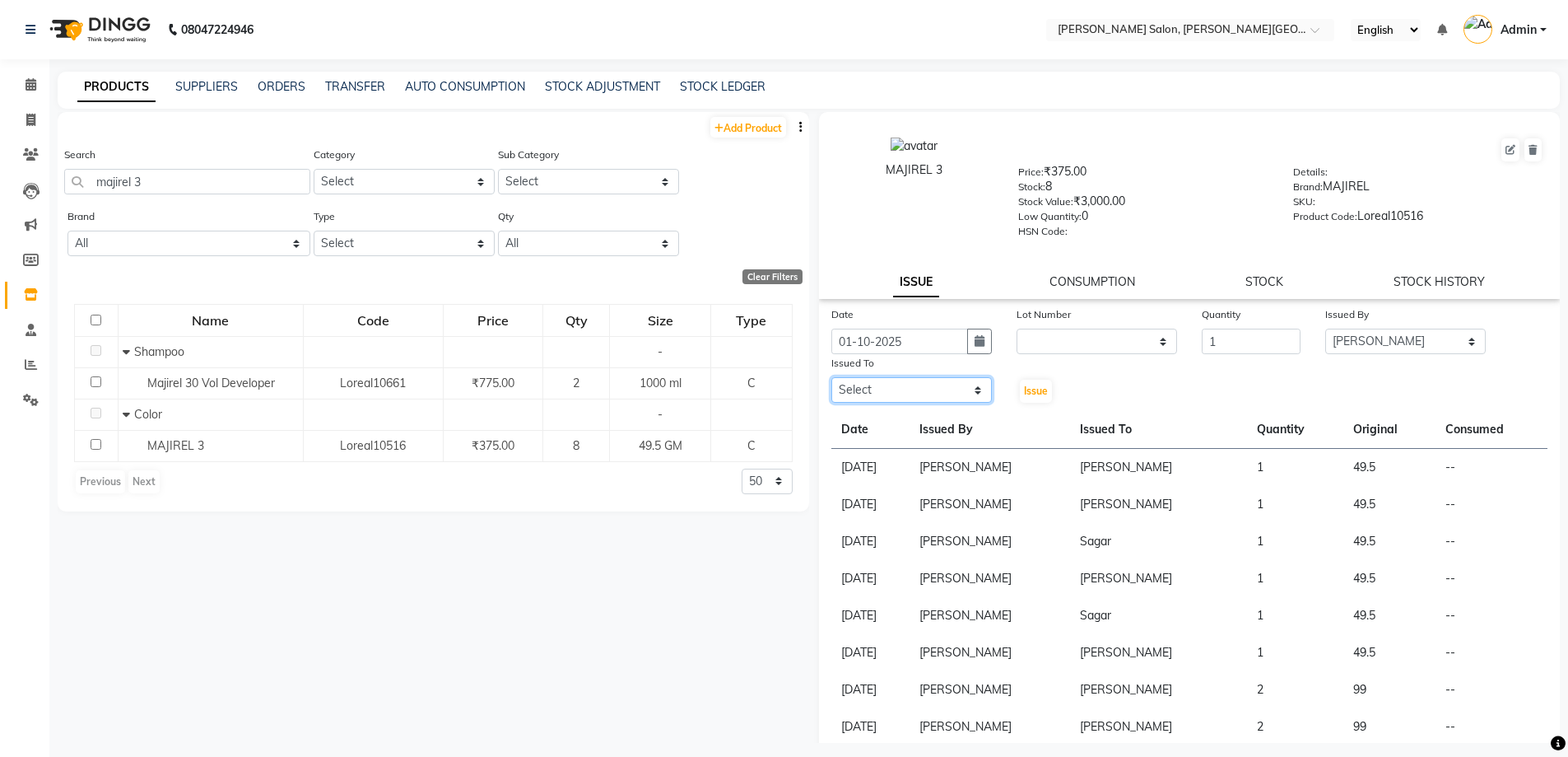
click at [918, 381] on select "Select [PERSON_NAME] [PERSON_NAME] [PERSON_NAME] [PERSON_NAME] [PERSON_NAME] [P…" at bounding box center [911, 389] width 160 height 26
select select "85107"
click at [831, 377] on select "Select [PERSON_NAME] [PERSON_NAME] [PERSON_NAME] [PERSON_NAME] [PERSON_NAME] [P…" at bounding box center [911, 389] width 160 height 26
click at [1015, 376] on div "Issue" at bounding box center [1035, 379] width 61 height 51
click at [1030, 385] on span "Issue" at bounding box center [1035, 390] width 24 height 12
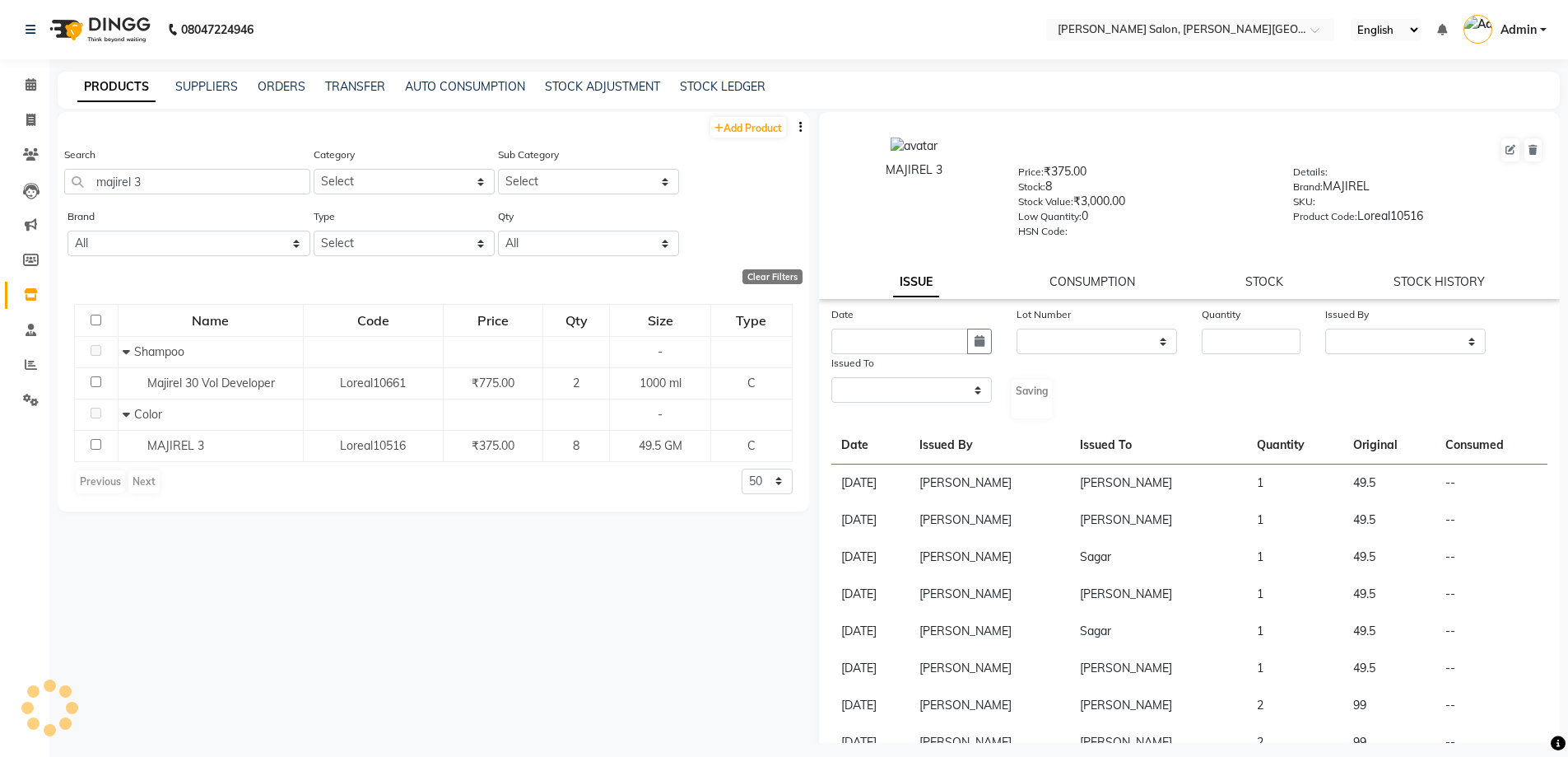
select select
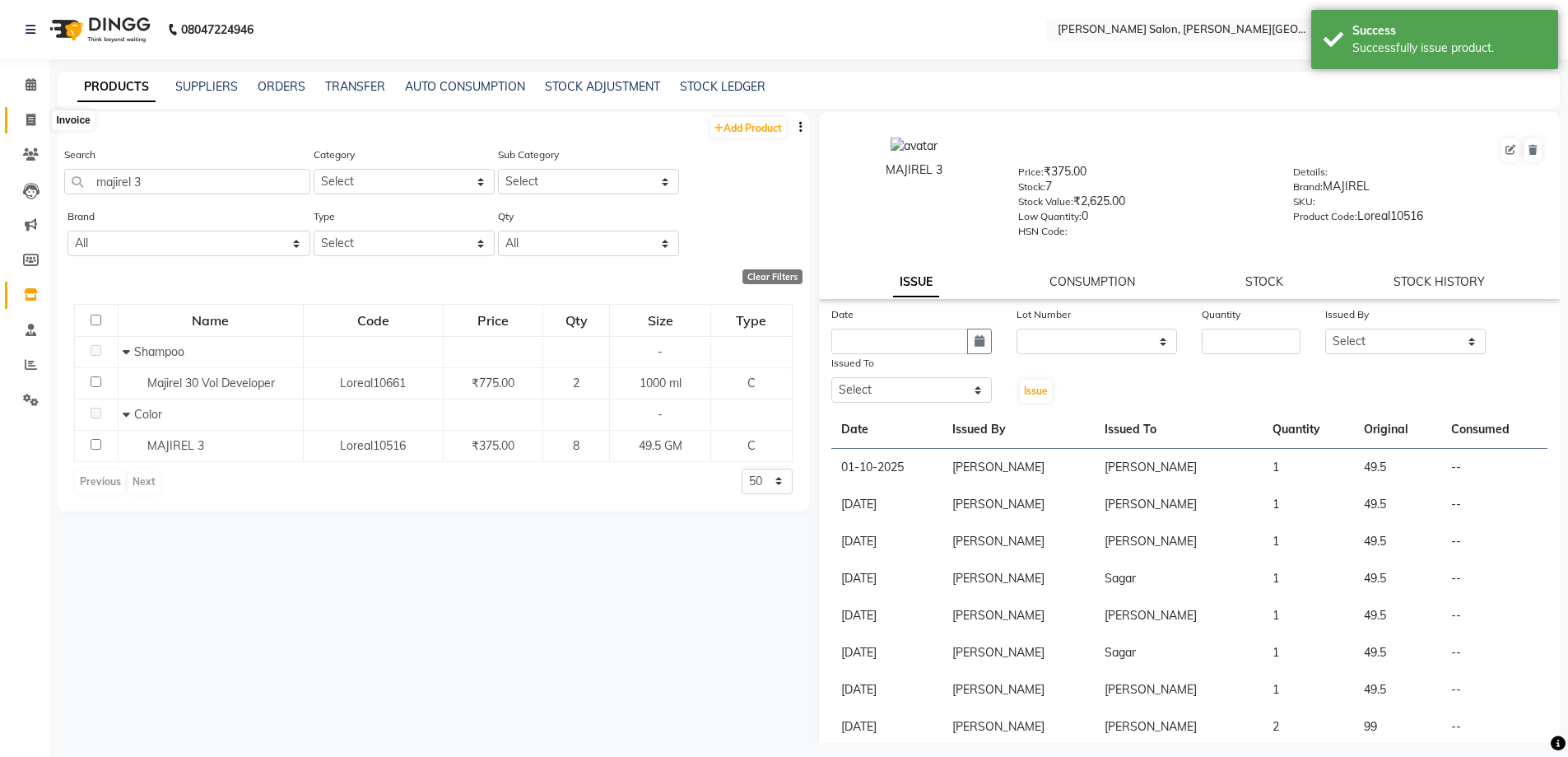
click at [25, 111] on span at bounding box center [31, 120] width 29 height 19
select select "service"
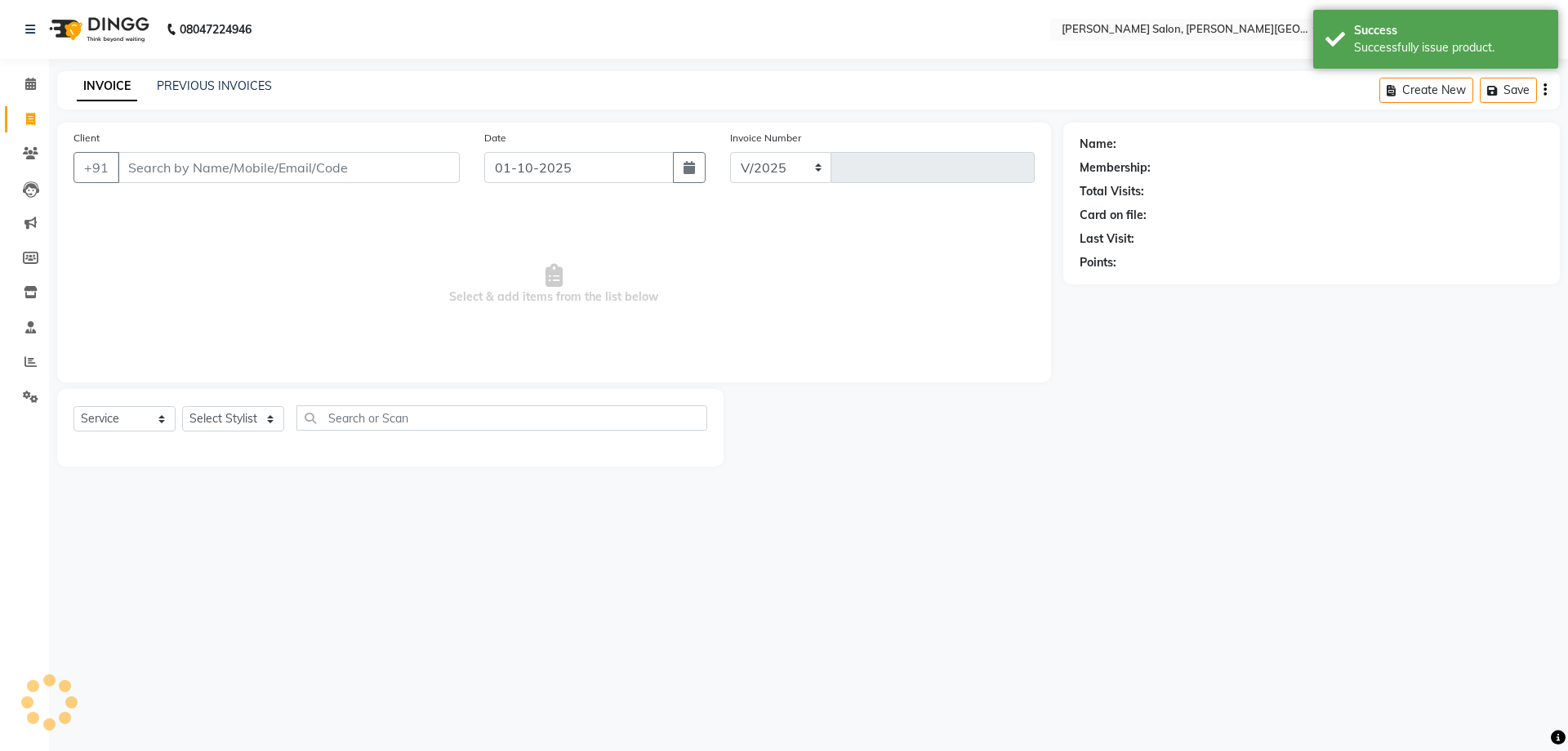
select select "4122"
type input "3199"
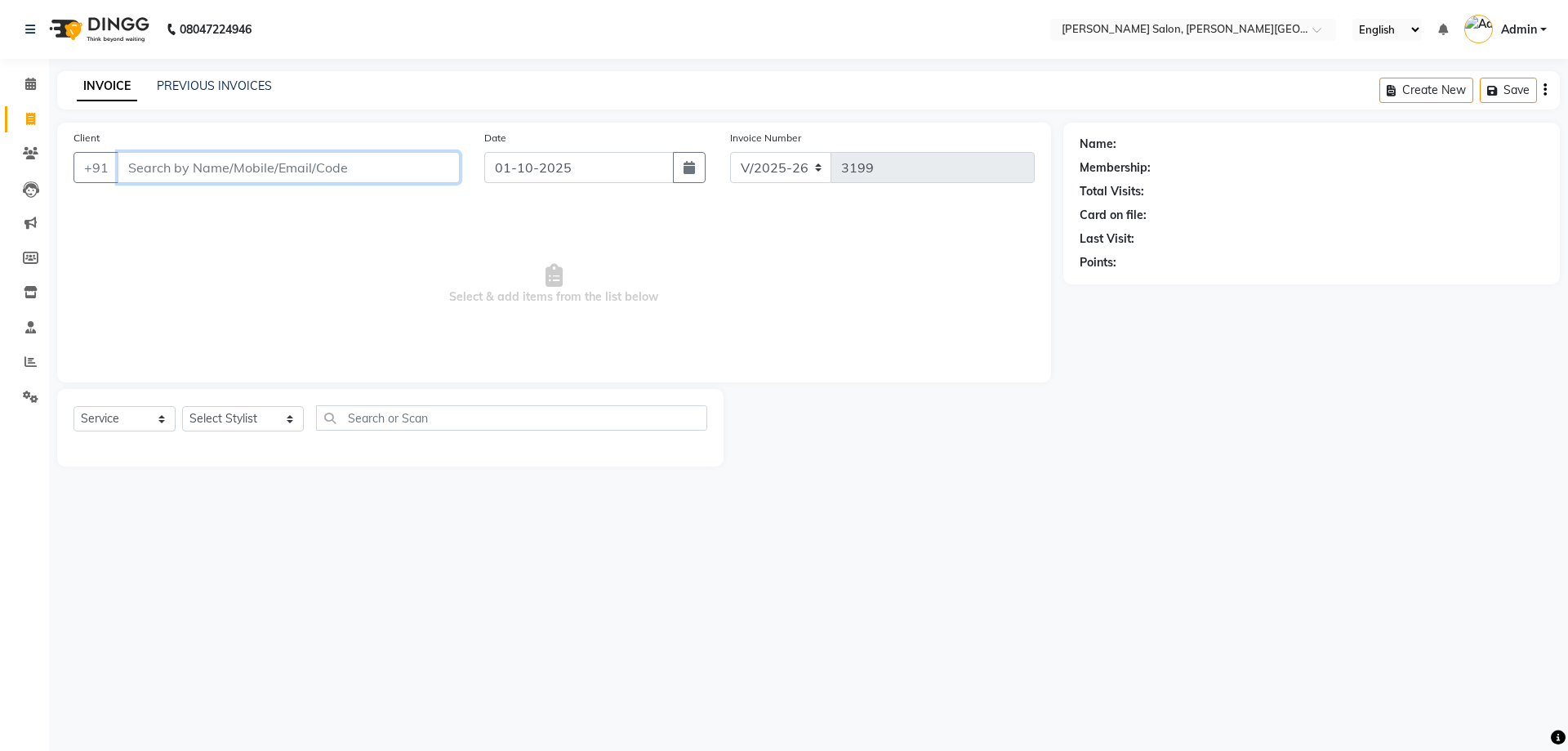
paste input "7081816135"
type input "7081816135"
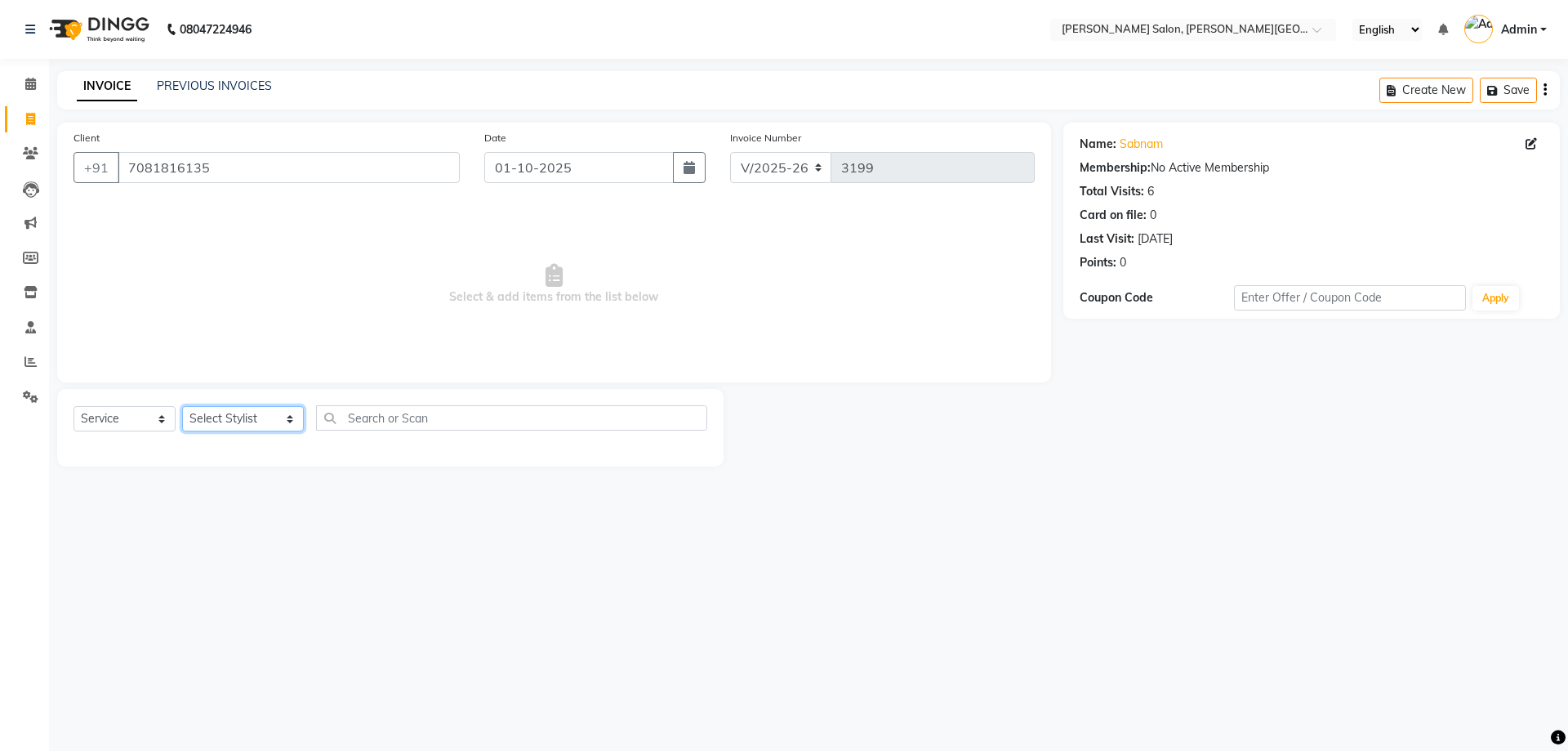
click at [242, 424] on select "Select Stylist [PERSON_NAME] [PERSON_NAME] [PERSON_NAME] [PERSON_NAME] [PERSON_…" at bounding box center [243, 418] width 122 height 26
select select "24178"
click at [182, 406] on select "Select Stylist [PERSON_NAME] [PERSON_NAME] [PERSON_NAME] [PERSON_NAME] [PERSON_…" at bounding box center [243, 418] width 122 height 26
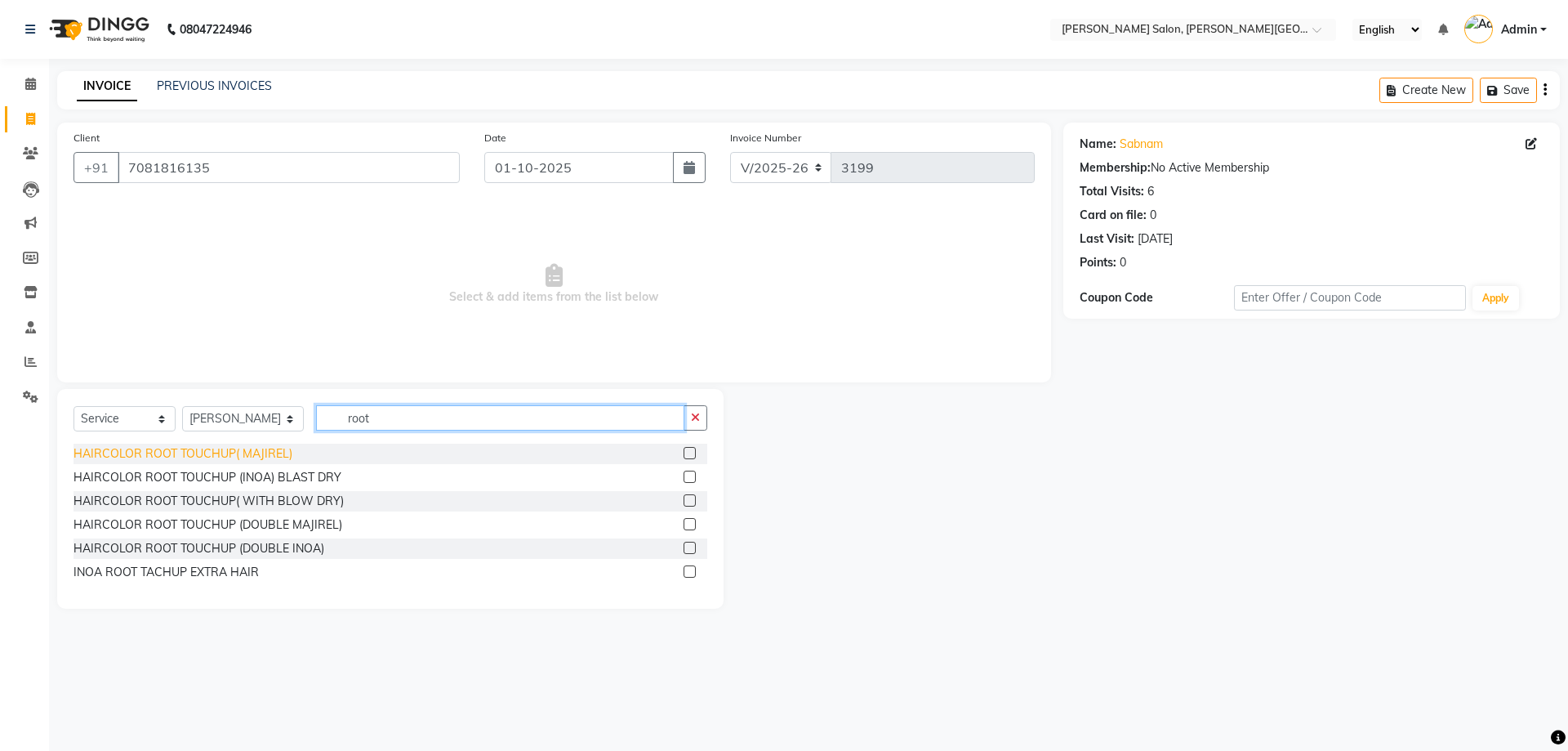
type input "root"
click at [260, 449] on div "HAIRCOLOR ROOT TOUCHUP( MAJIREL)" at bounding box center [183, 454] width 219 height 17
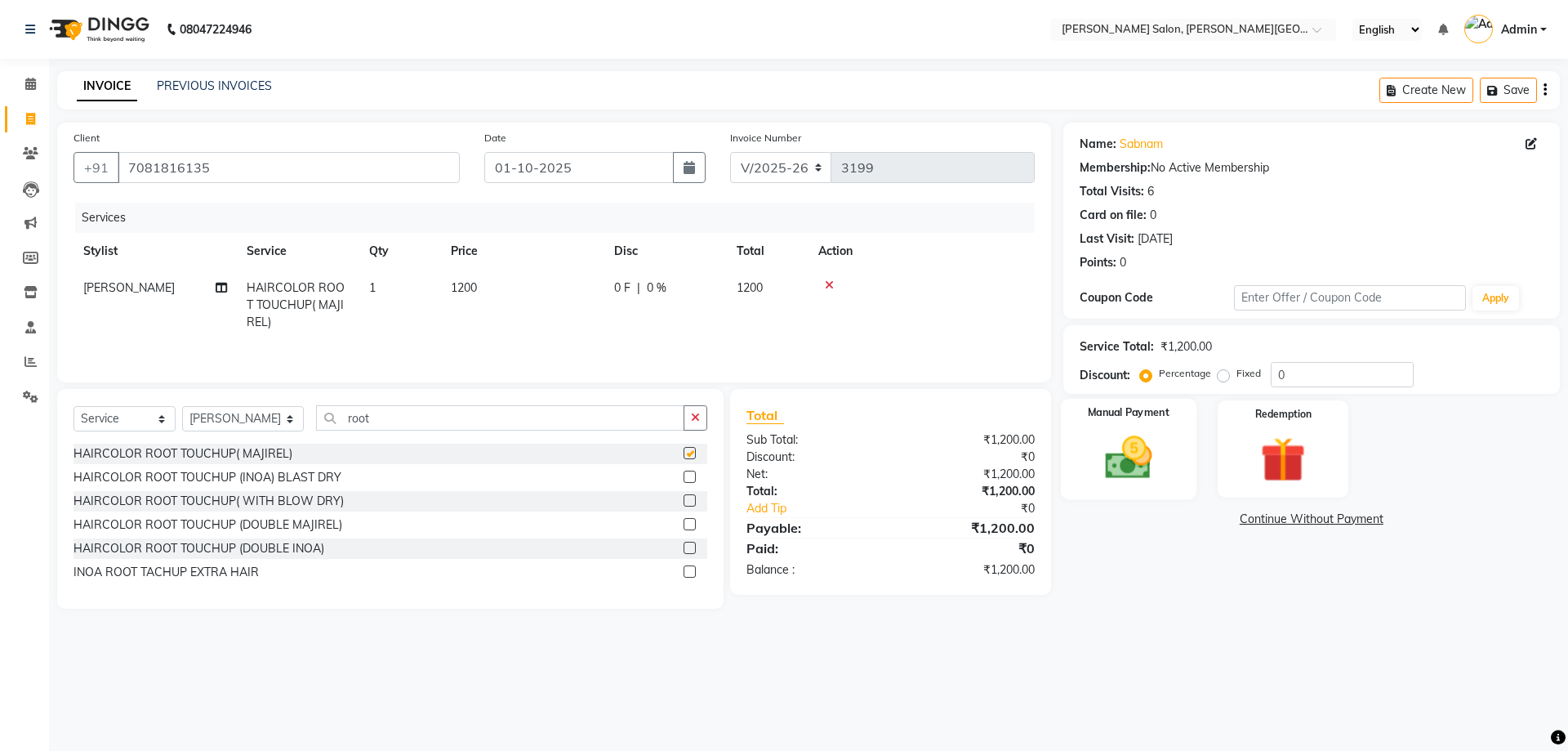
checkbox input "false"
drag, startPoint x: 1324, startPoint y: 379, endPoint x: 1236, endPoint y: 388, distance: 88.5
click at [1256, 385] on div "Percentage Fixed 0" at bounding box center [1278, 374] width 270 height 26
click at [1129, 432] on img at bounding box center [1128, 457] width 76 height 54
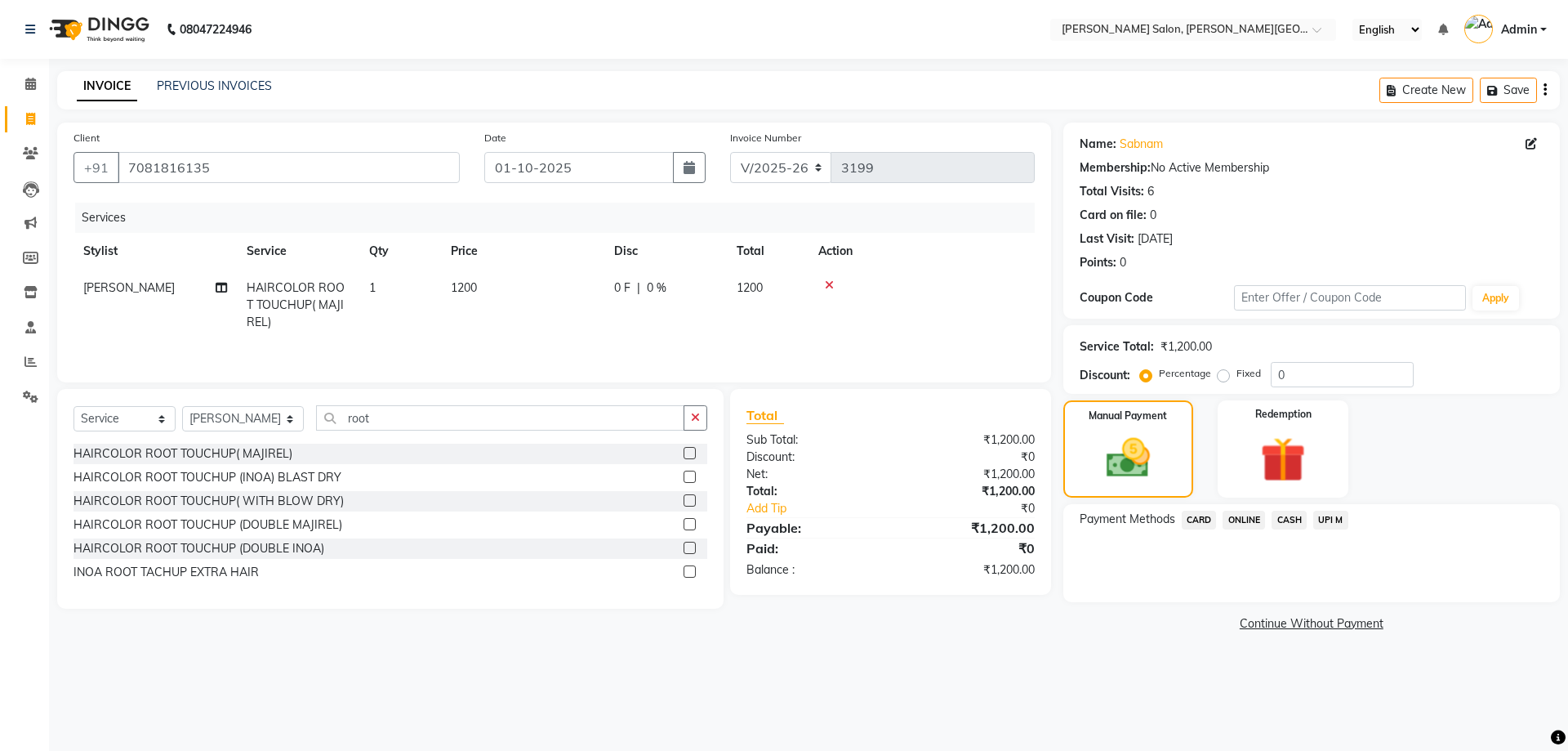
click at [1331, 519] on span "UPI M" at bounding box center [1330, 520] width 35 height 19
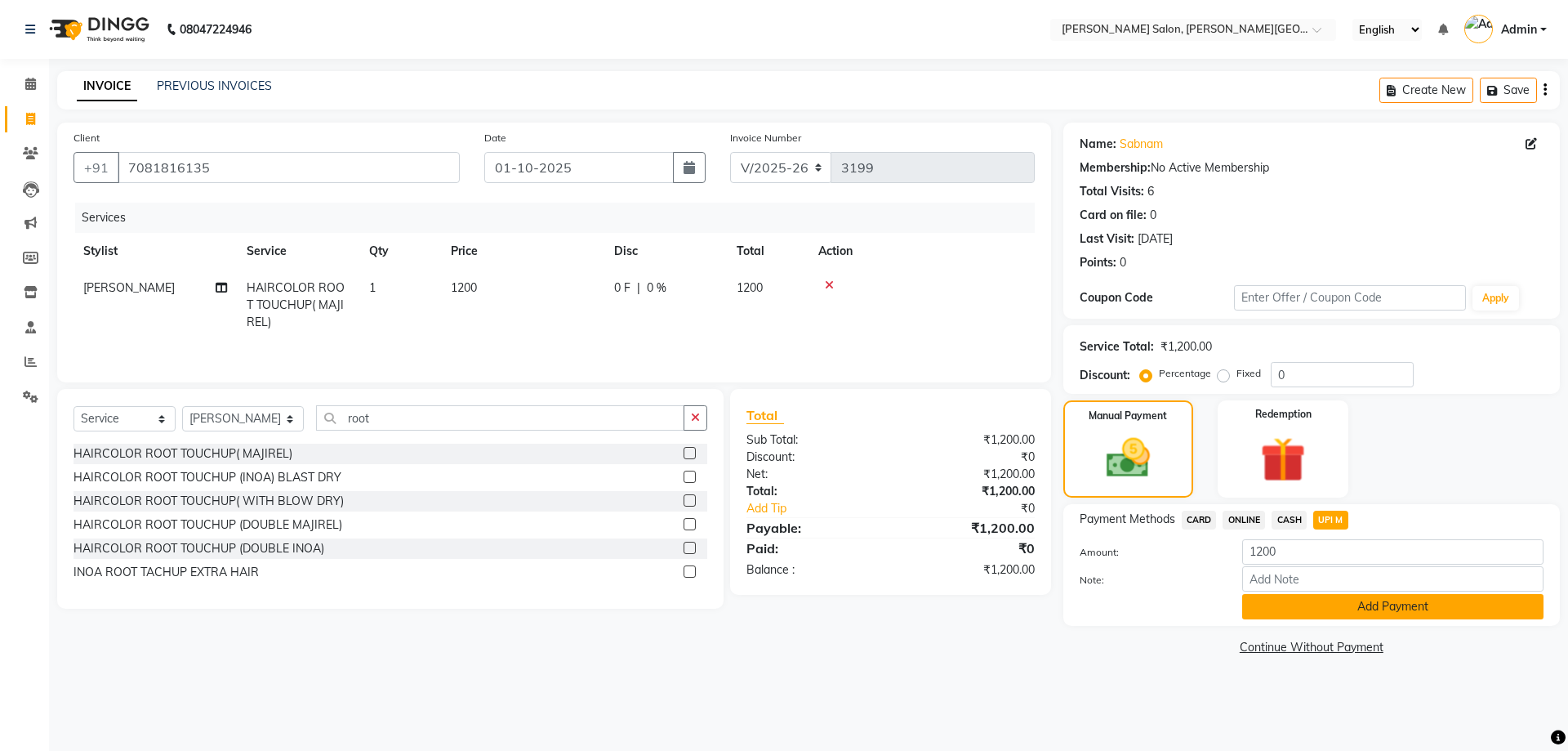
click at [1359, 613] on button "Add Payment" at bounding box center [1393, 606] width 301 height 26
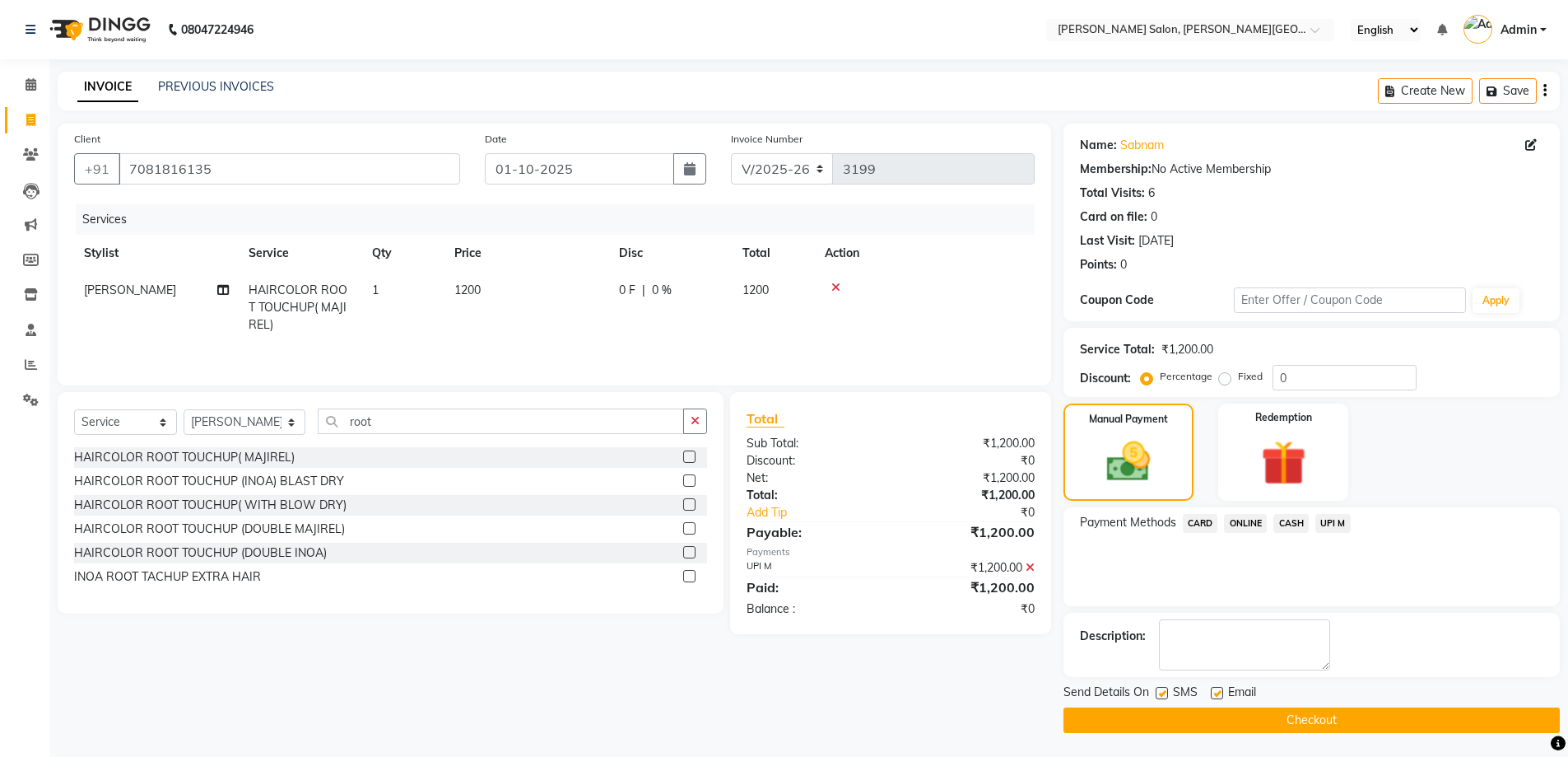
click at [1148, 691] on span "Send Details On" at bounding box center [1106, 693] width 85 height 21
click at [1158, 694] on label at bounding box center [1161, 692] width 12 height 12
click at [1158, 694] on input "checkbox" at bounding box center [1161, 693] width 11 height 11
checkbox input "false"
click at [1259, 721] on button "Checkout" at bounding box center [1312, 720] width 496 height 26
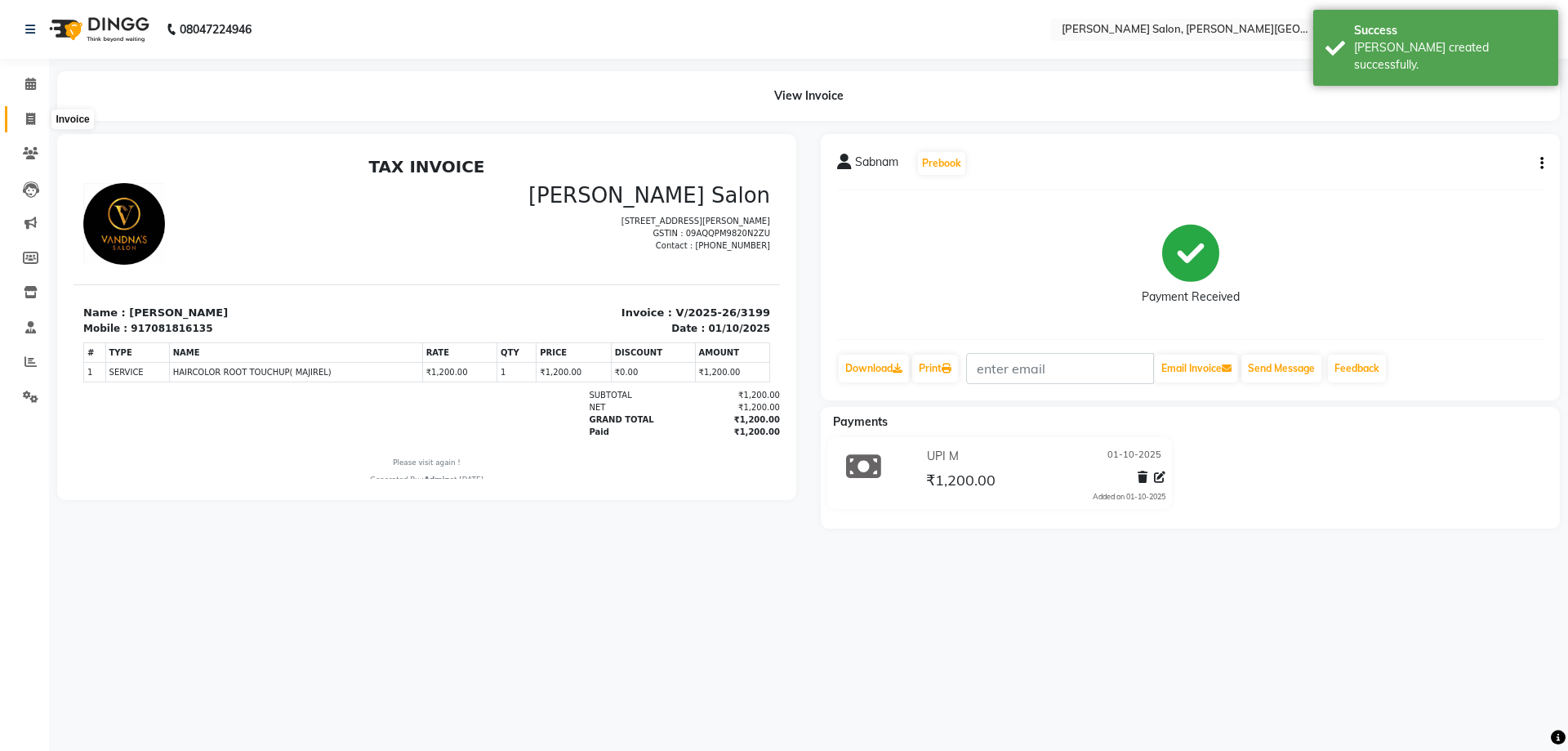
click at [31, 113] on icon at bounding box center [30, 119] width 9 height 12
select select "service"
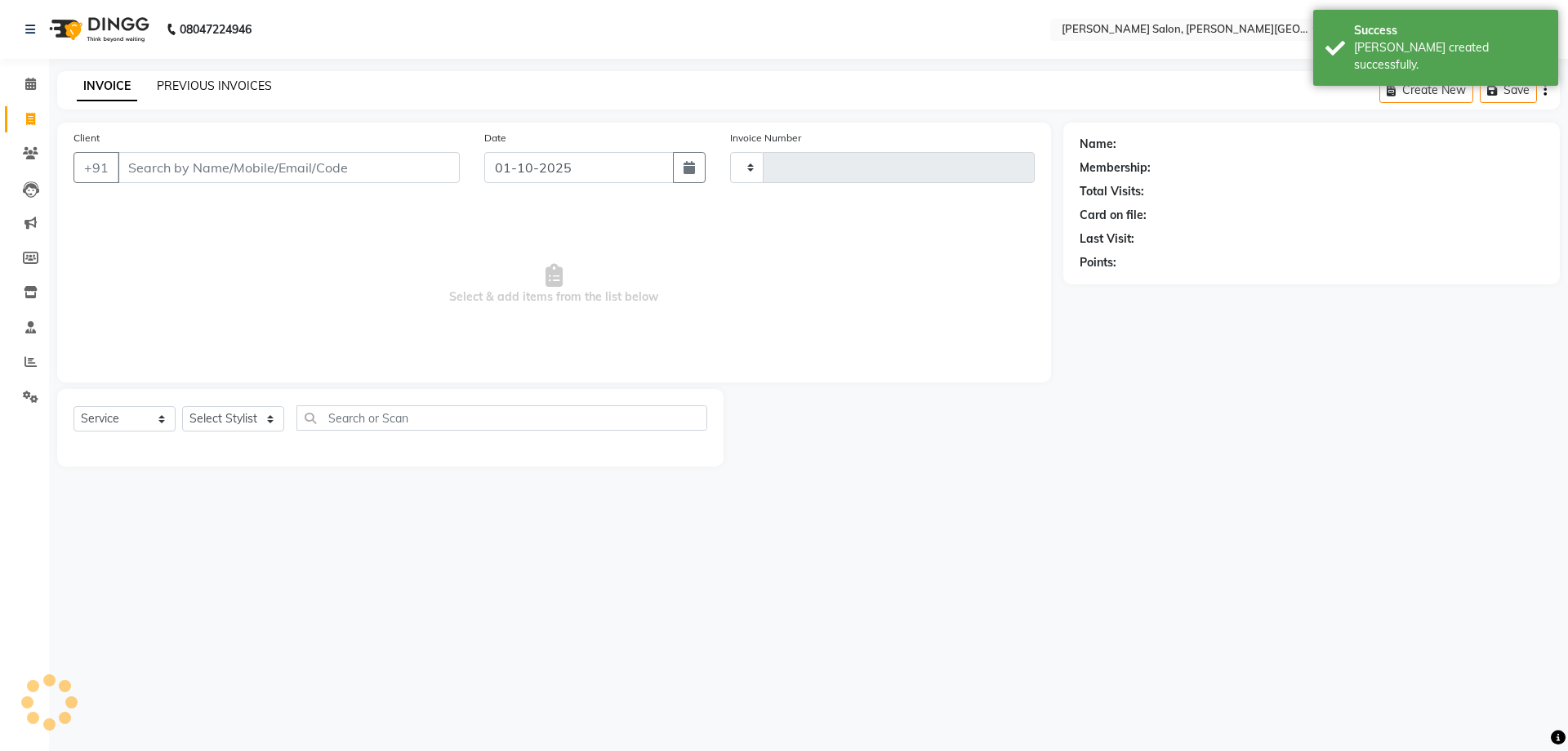
type input "3200"
select select "4122"
click at [261, 80] on link "PREVIOUS INVOICES" at bounding box center [214, 86] width 115 height 15
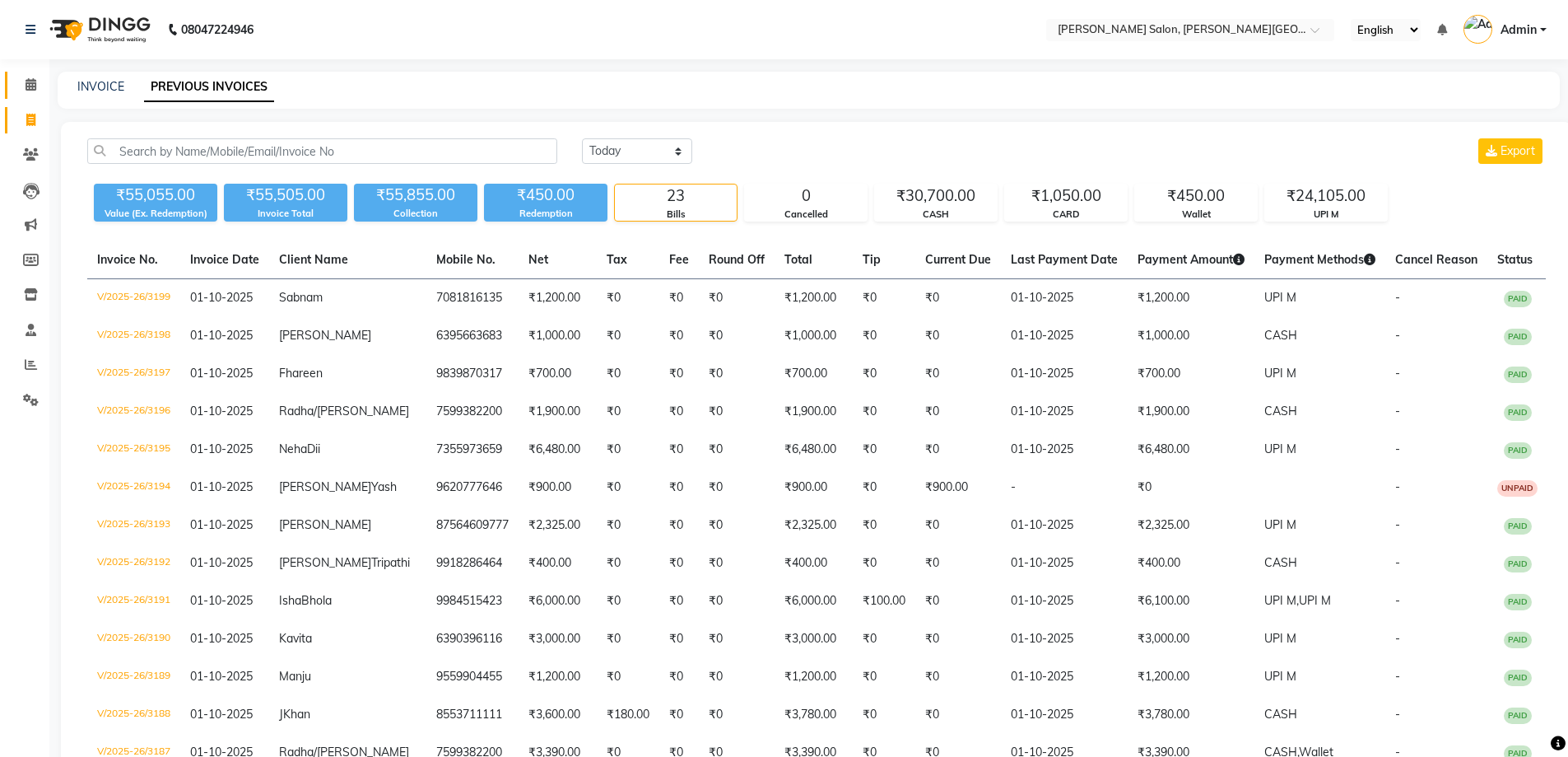
click at [19, 87] on span at bounding box center [31, 85] width 29 height 19
